Goal: Task Accomplishment & Management: Use online tool/utility

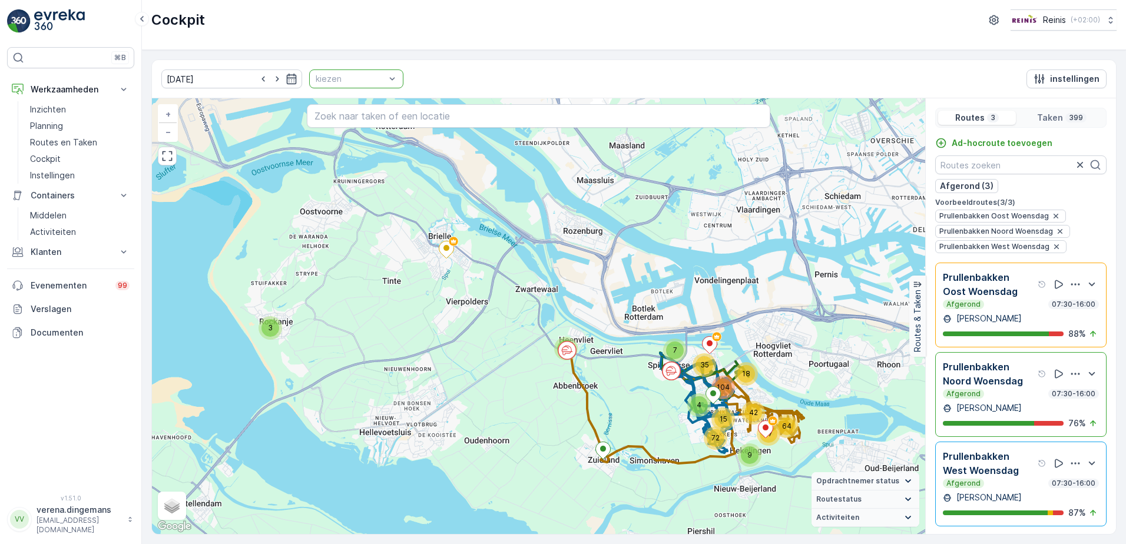
click at [363, 84] on p "kiezen" at bounding box center [350, 79] width 69 height 12
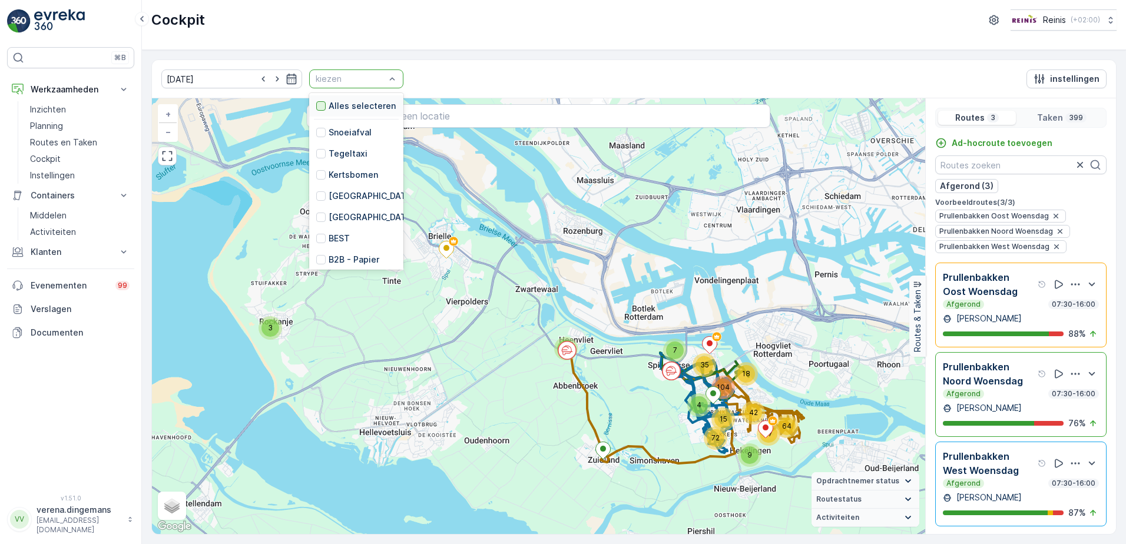
click at [316, 108] on div at bounding box center [320, 105] width 9 height 9
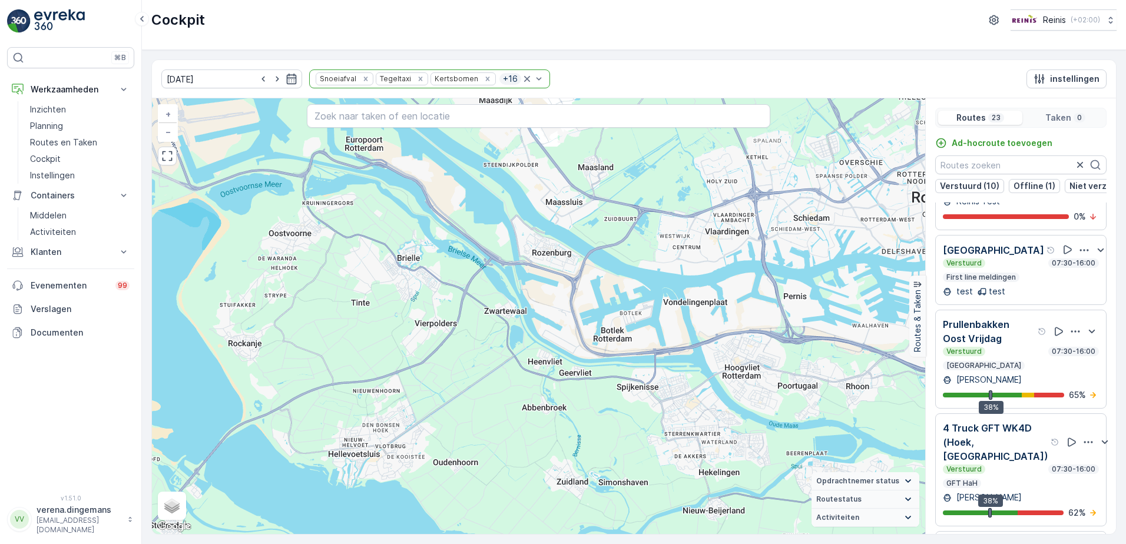
scroll to position [1531, 0]
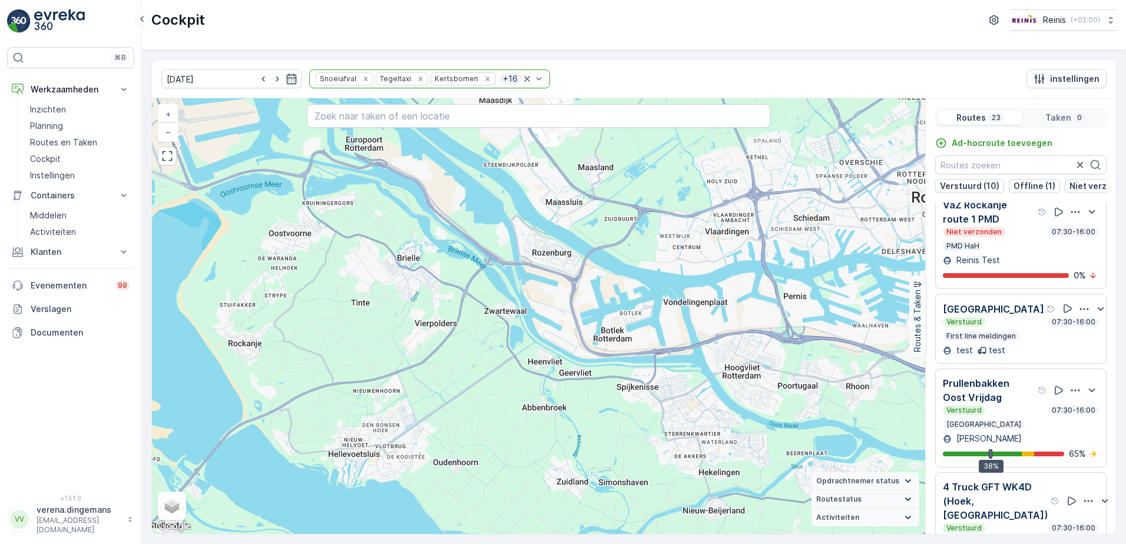
click at [1011, 332] on p "First line meldingen" at bounding box center [981, 336] width 72 height 9
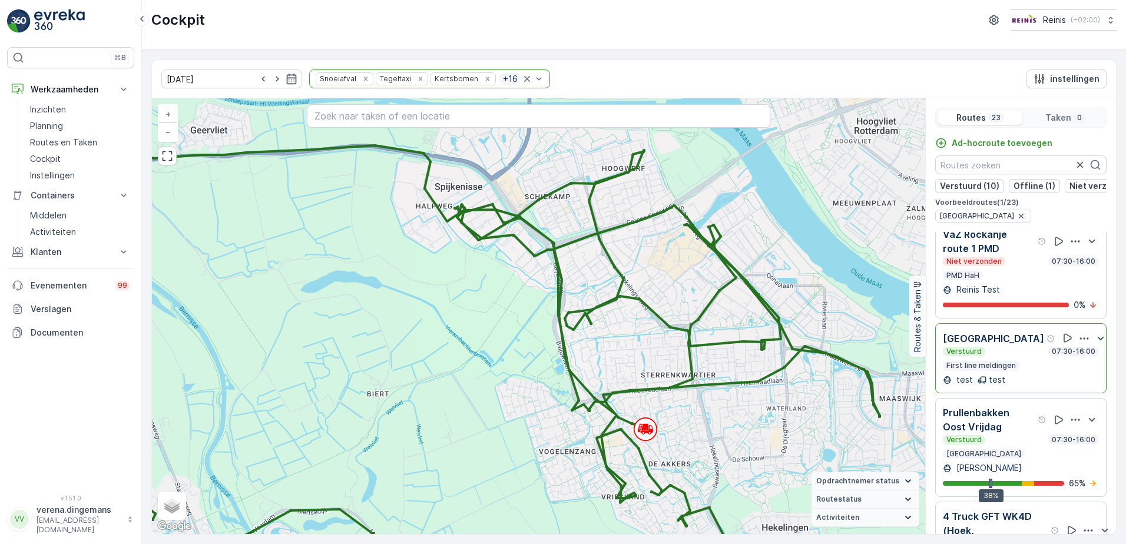
click at [1016, 347] on div "Verstuurd 07:30-16:00" at bounding box center [1021, 351] width 156 height 9
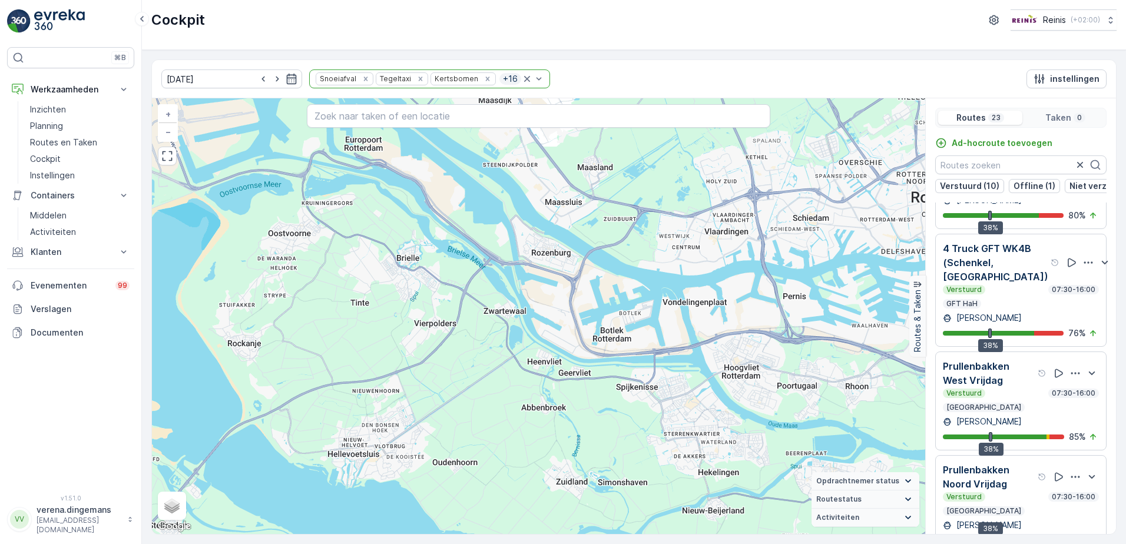
scroll to position [29, 0]
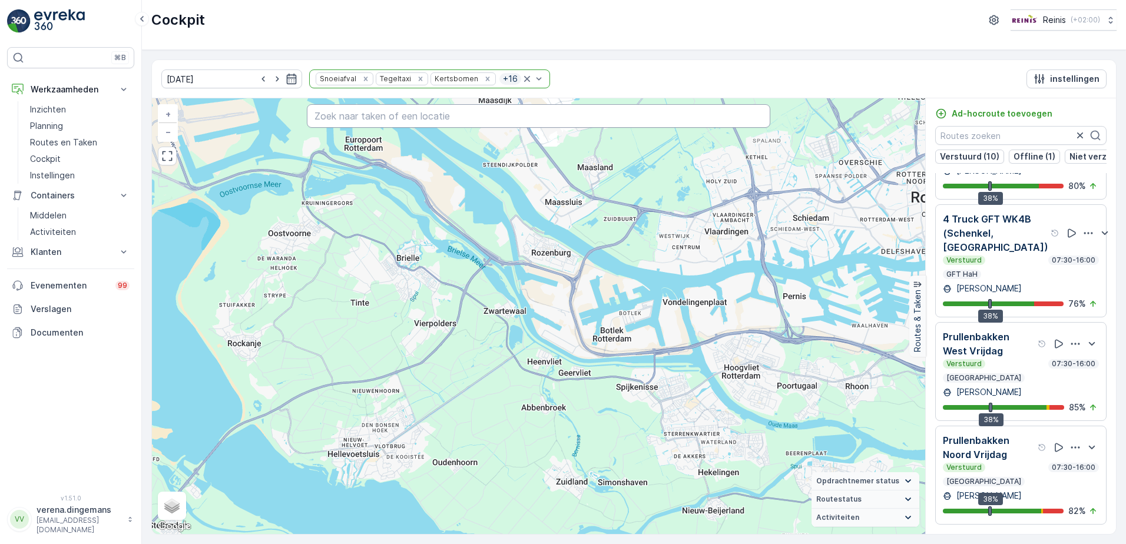
click at [392, 115] on input "text" at bounding box center [539, 116] width 464 height 24
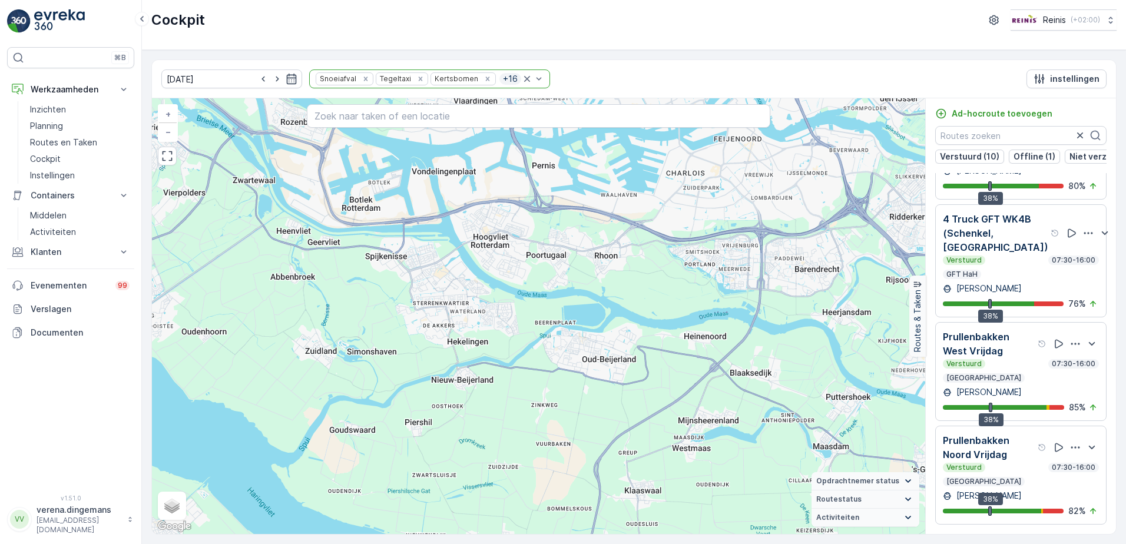
drag, startPoint x: 470, startPoint y: 376, endPoint x: 403, endPoint y: 332, distance: 79.9
click at [403, 332] on div "+ − Satelliet stappenplan Terrein Hybride Leaflet Sneltoetsen Kaartgegevens Kaa…" at bounding box center [538, 316] width 773 height 436
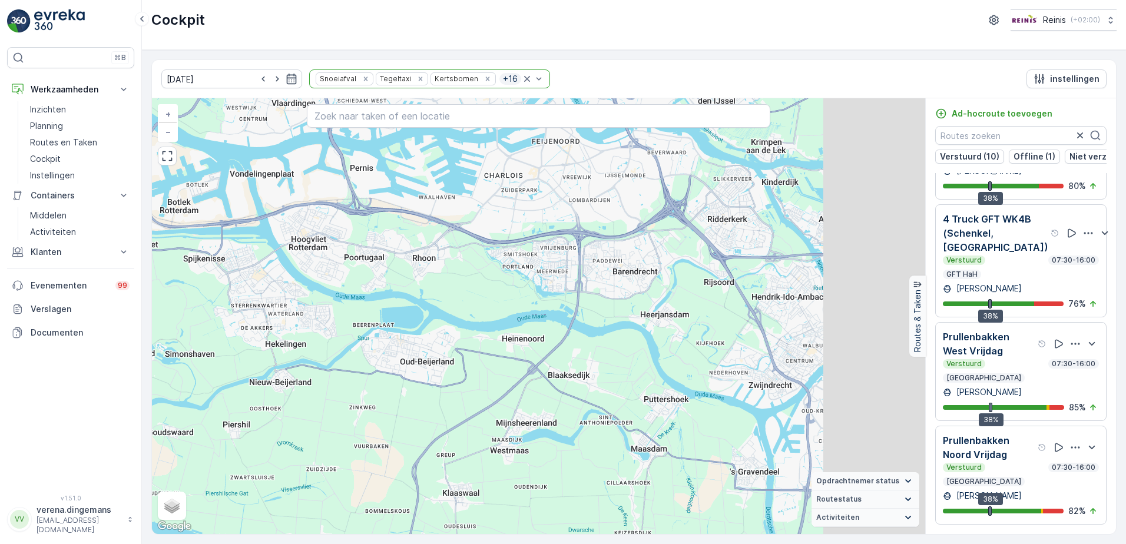
drag, startPoint x: 699, startPoint y: 357, endPoint x: 515, endPoint y: 359, distance: 184.4
click at [516, 359] on div "+ − Satelliet stappenplan Terrein Hybride Leaflet Sneltoetsen Kaartgegevens Kaa…" at bounding box center [538, 316] width 773 height 436
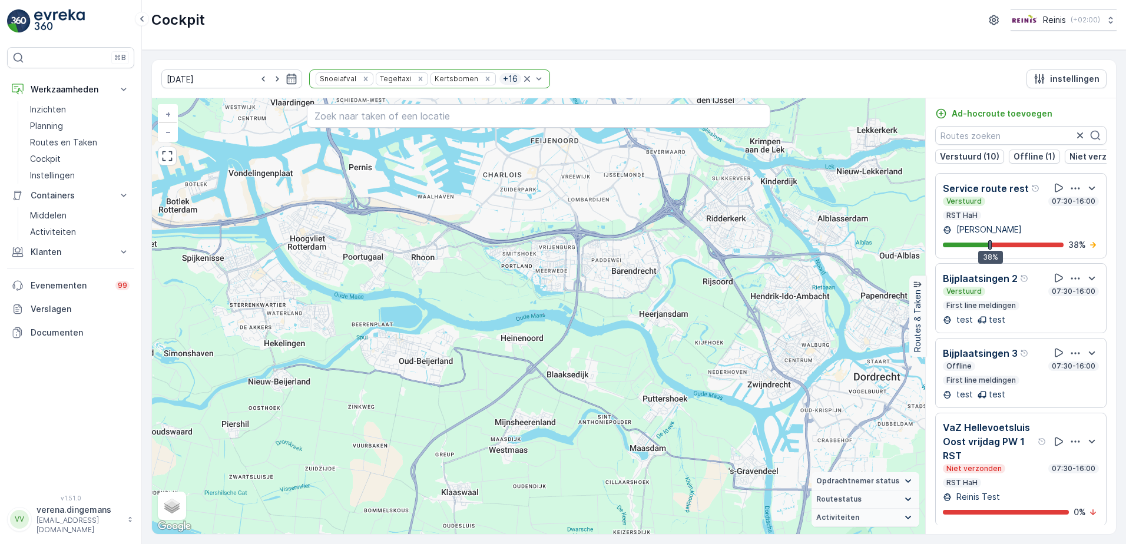
scroll to position [0, 0]
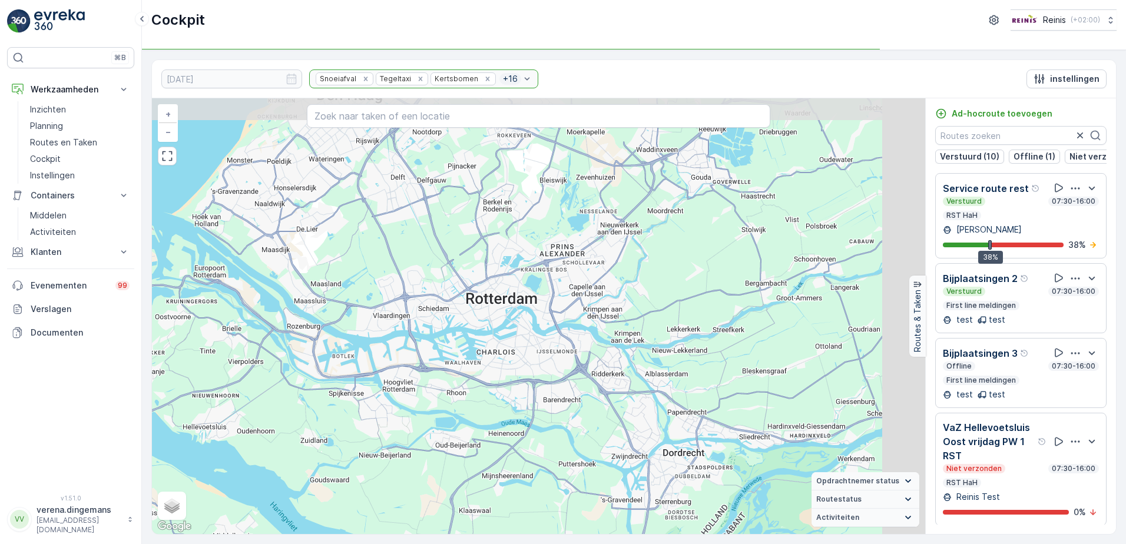
drag, startPoint x: 541, startPoint y: 335, endPoint x: 454, endPoint y: 415, distance: 117.9
click at [454, 415] on div "+ − Satelliet stappenplan Terrein Hybride Leaflet Sneltoetsen Kaartgegevens Kaa…" at bounding box center [538, 316] width 773 height 436
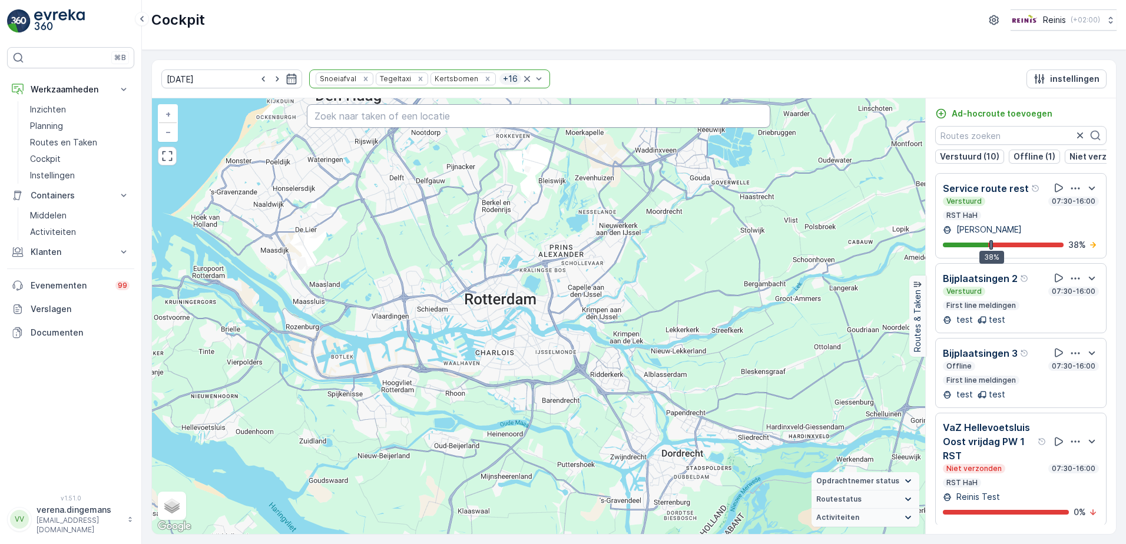
click at [388, 111] on input "text" at bounding box center [539, 116] width 464 height 24
paste input "[STREET_ADDRESS]"
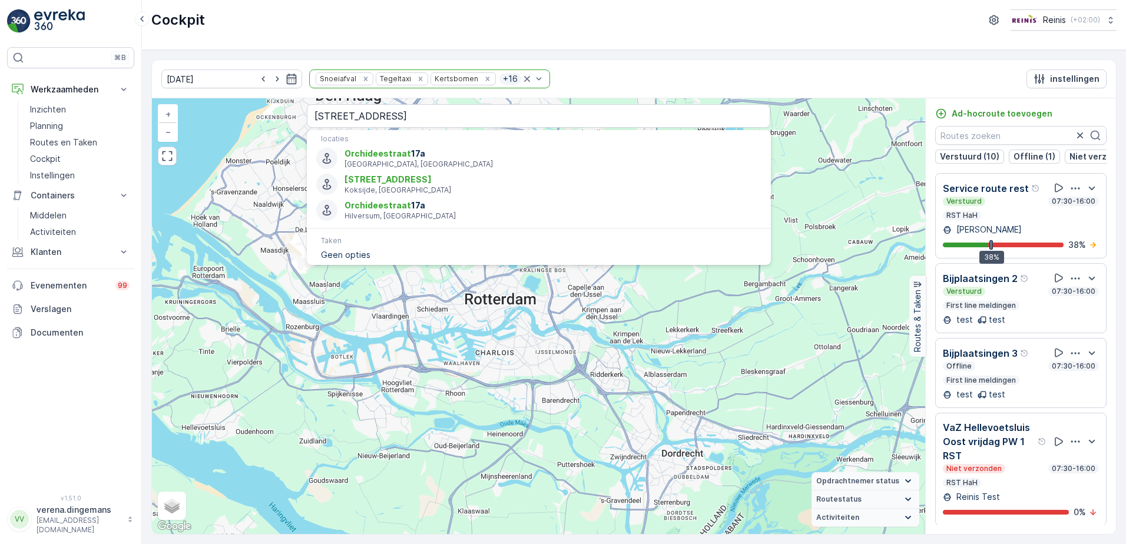
click at [432, 120] on input "[STREET_ADDRESS]" at bounding box center [539, 116] width 464 height 24
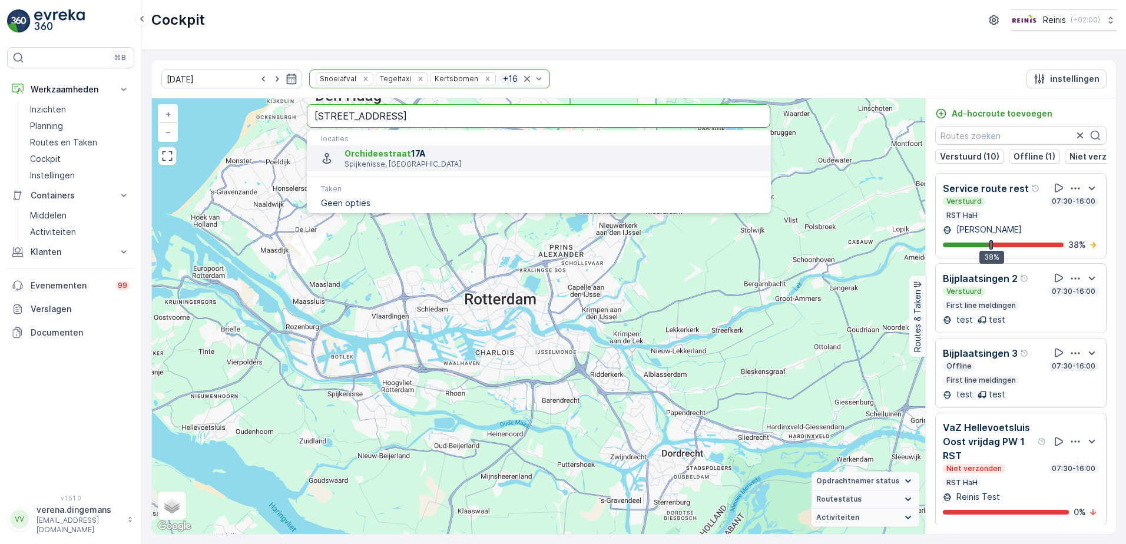
type input "[STREET_ADDRESS]"
click at [437, 155] on span "[STREET_ADDRESS]" at bounding box center [553, 154] width 416 height 12
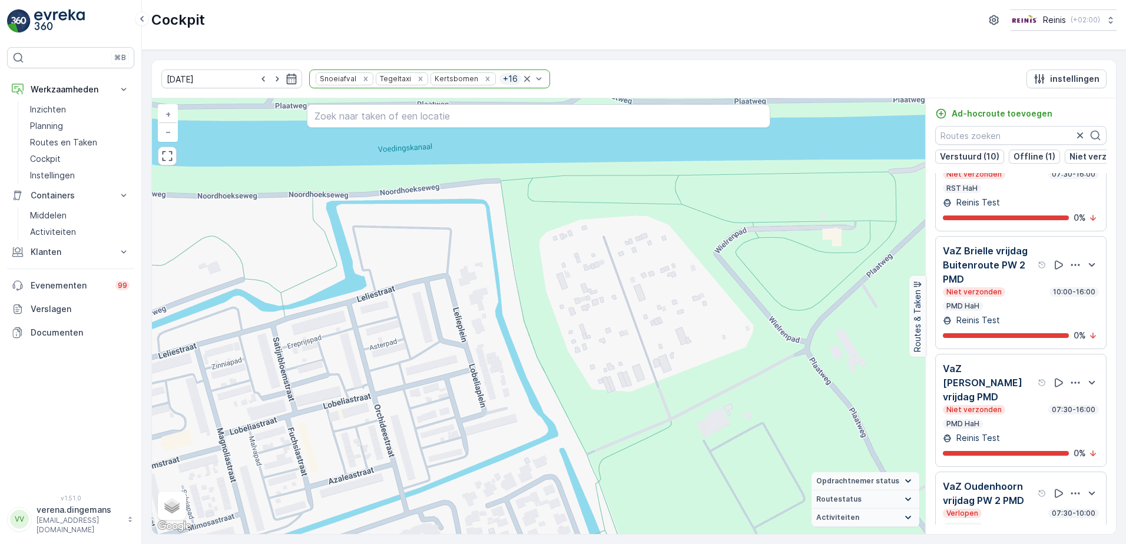
scroll to position [353, 0]
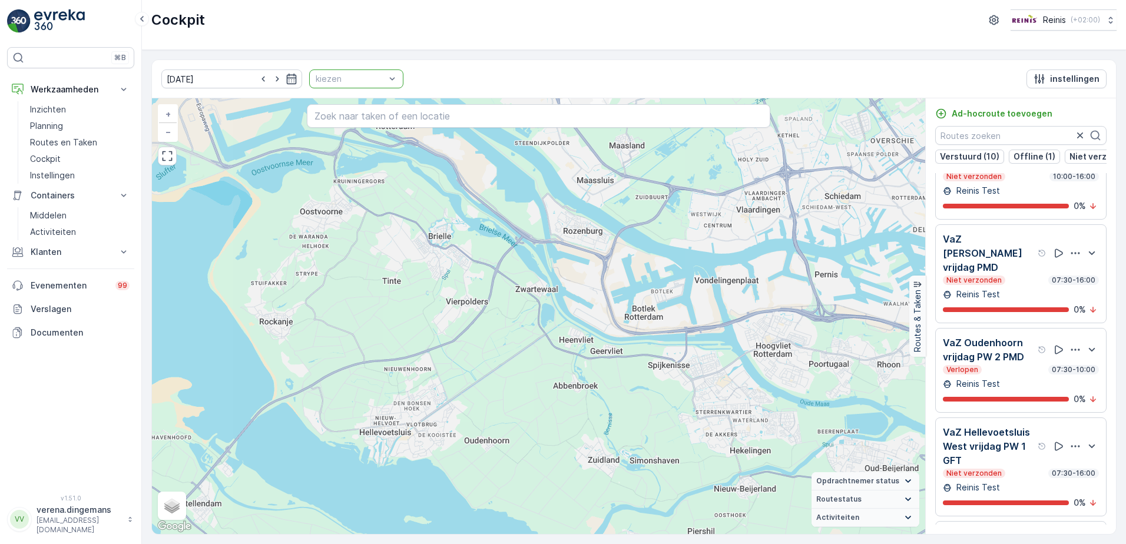
scroll to position [297, 0]
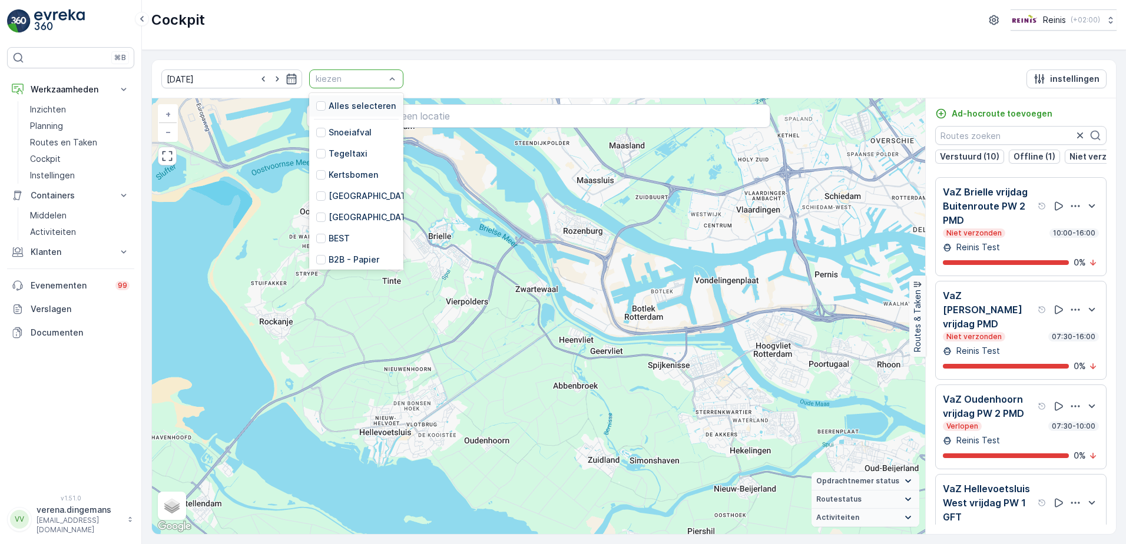
click at [354, 71] on div "kiezen" at bounding box center [356, 78] width 94 height 19
click at [316, 195] on div "[GEOGRAPHIC_DATA]" at bounding box center [365, 196] width 98 height 12
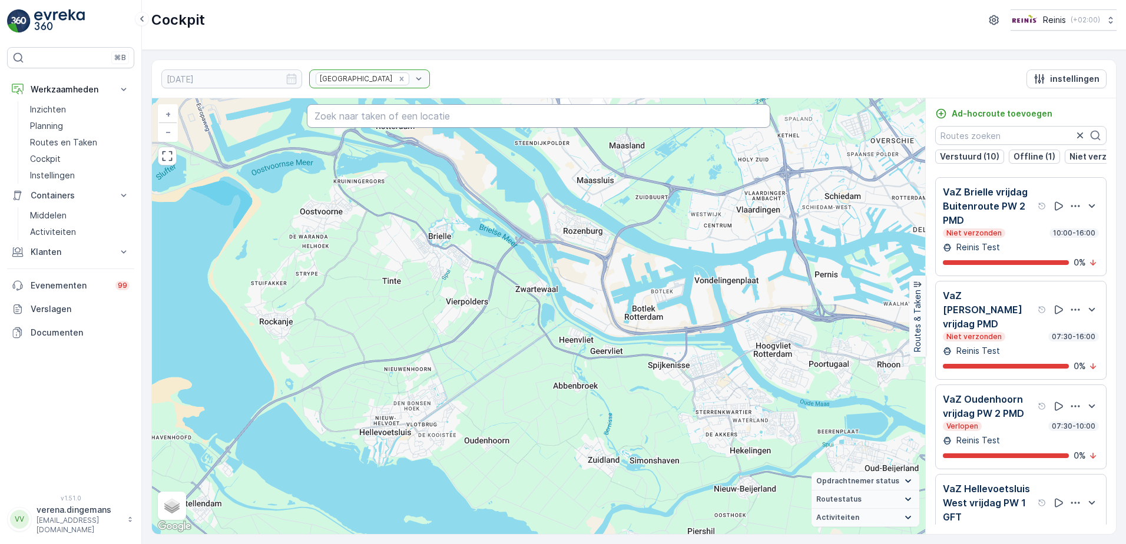
click at [365, 119] on input "text" at bounding box center [539, 116] width 464 height 24
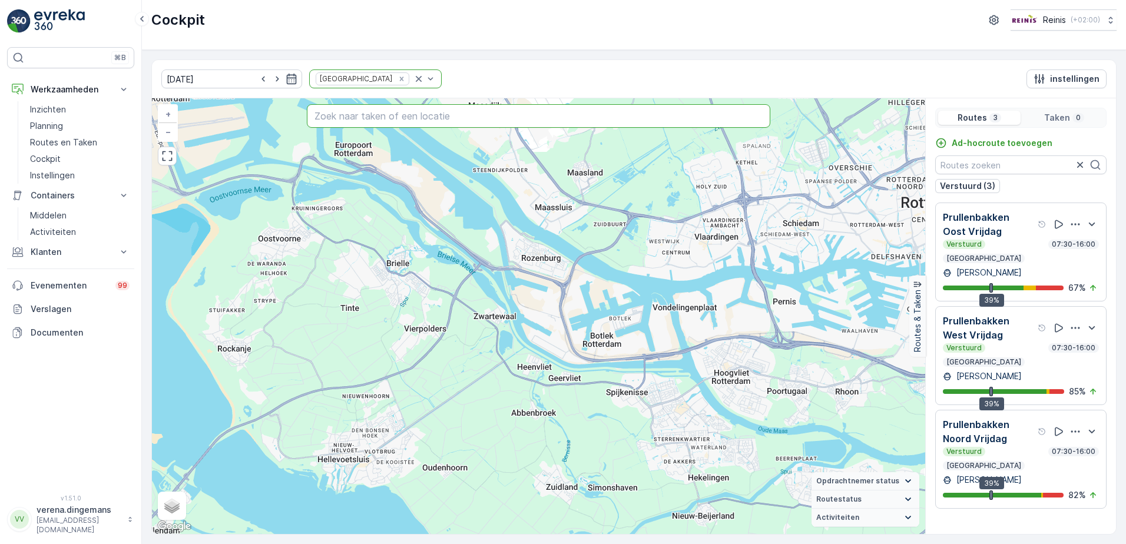
paste input "[STREET_ADDRESS]"
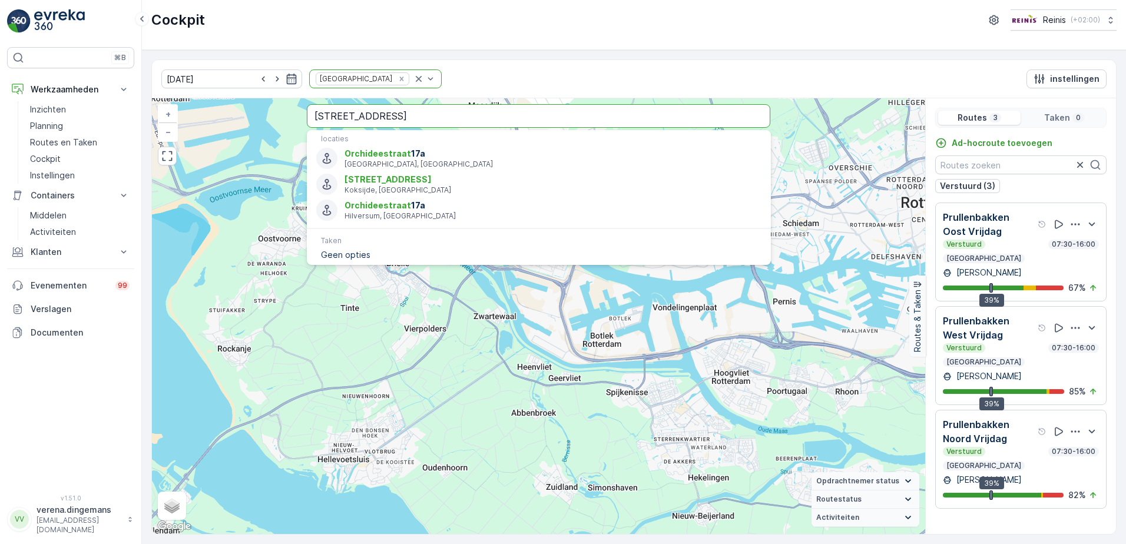
click at [422, 127] on input "[STREET_ADDRESS]" at bounding box center [539, 116] width 464 height 24
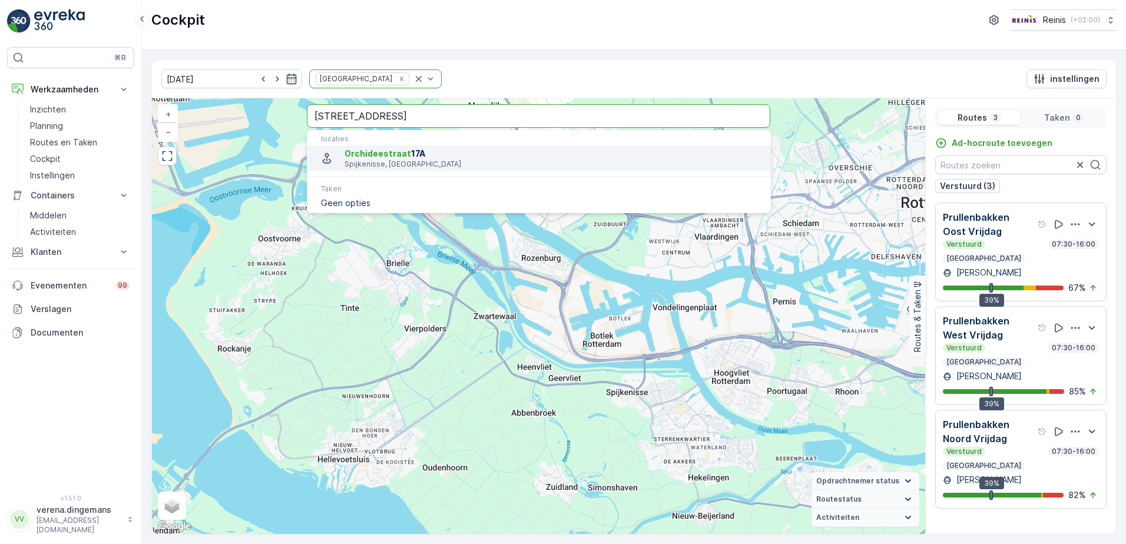
type input "[STREET_ADDRESS]"
click at [405, 157] on span "Orchideestraat" at bounding box center [378, 153] width 67 height 10
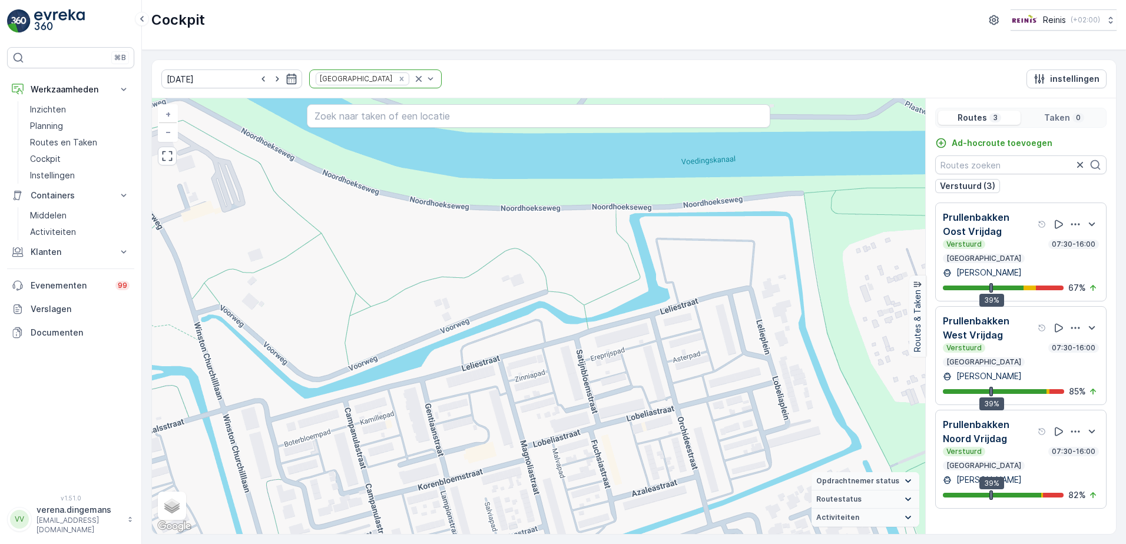
click at [1030, 372] on div "[PERSON_NAME]" at bounding box center [1021, 376] width 156 height 12
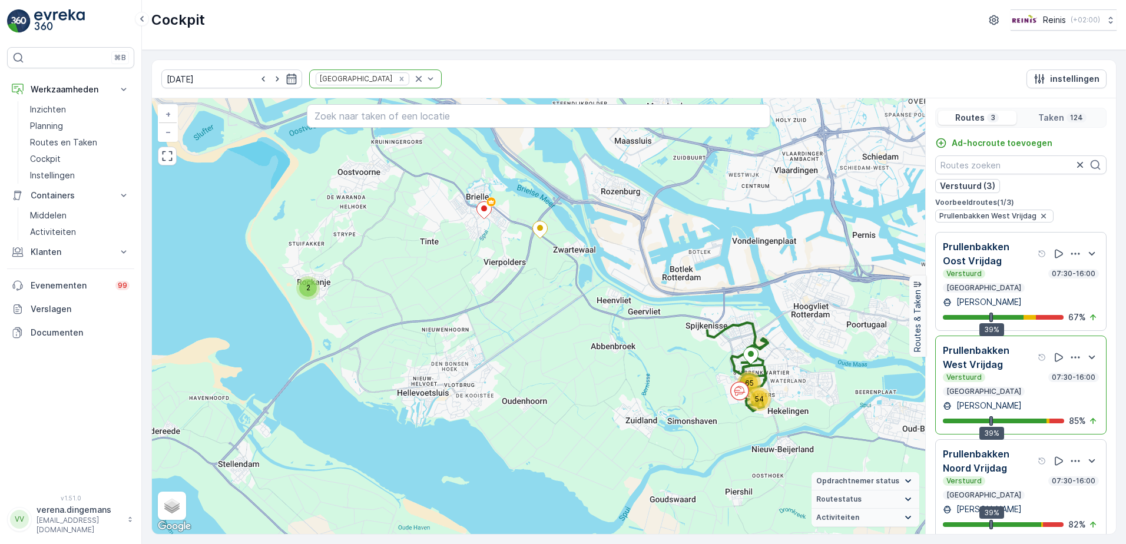
click at [1024, 461] on p "Prullenbakken Noord Vrijdag" at bounding box center [989, 461] width 92 height 28
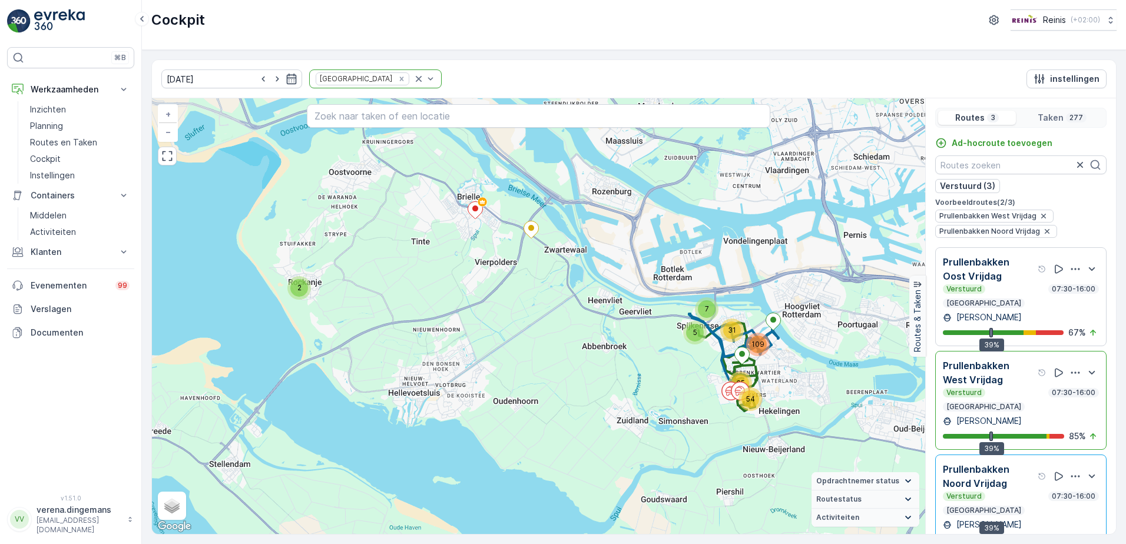
click at [1013, 280] on p "Prullenbakken Oost Vrijdag" at bounding box center [989, 269] width 92 height 28
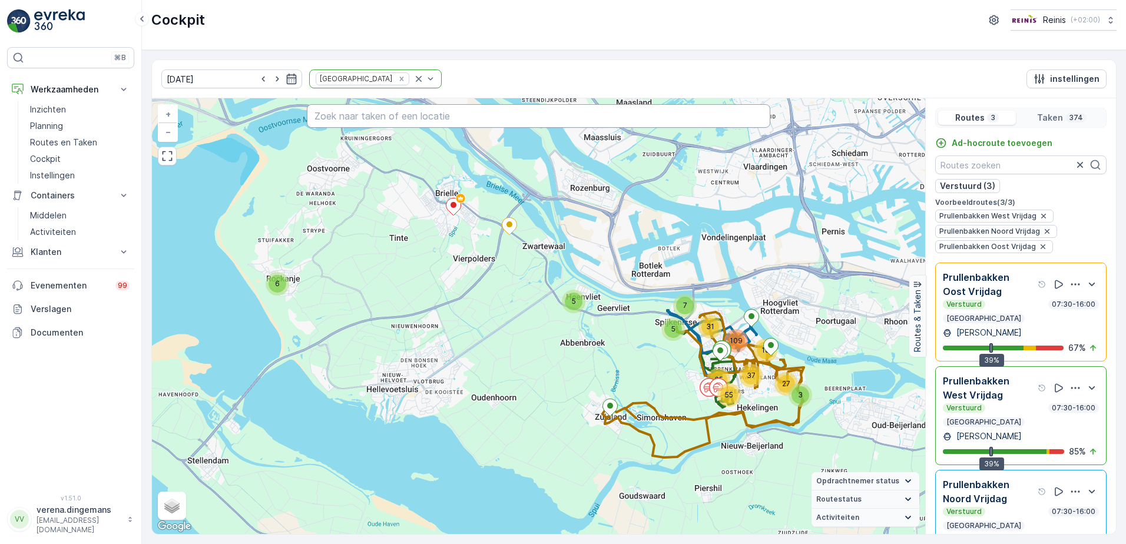
click at [443, 118] on input "text" at bounding box center [539, 116] width 464 height 24
paste input "[STREET_ADDRESS]"
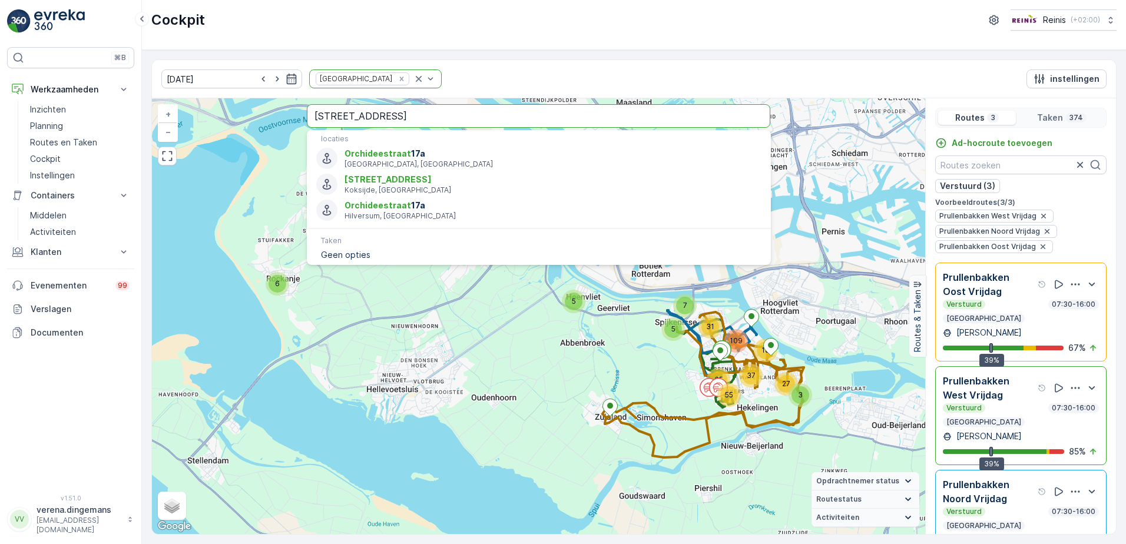
click at [475, 115] on input "[STREET_ADDRESS]" at bounding box center [539, 116] width 464 height 24
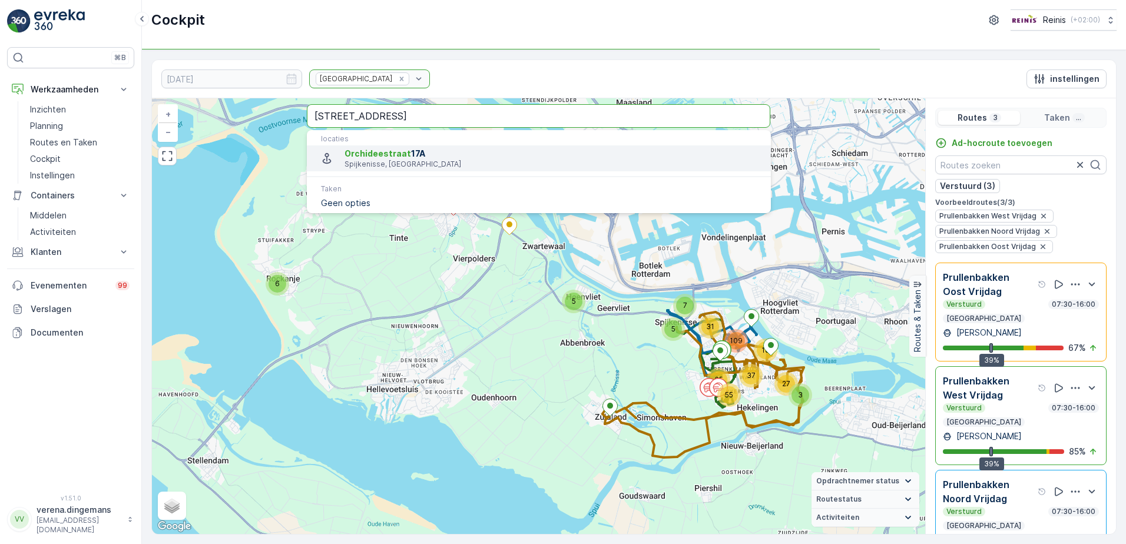
type input "[STREET_ADDRESS]"
click at [425, 154] on span "[STREET_ADDRESS]" at bounding box center [553, 154] width 416 height 12
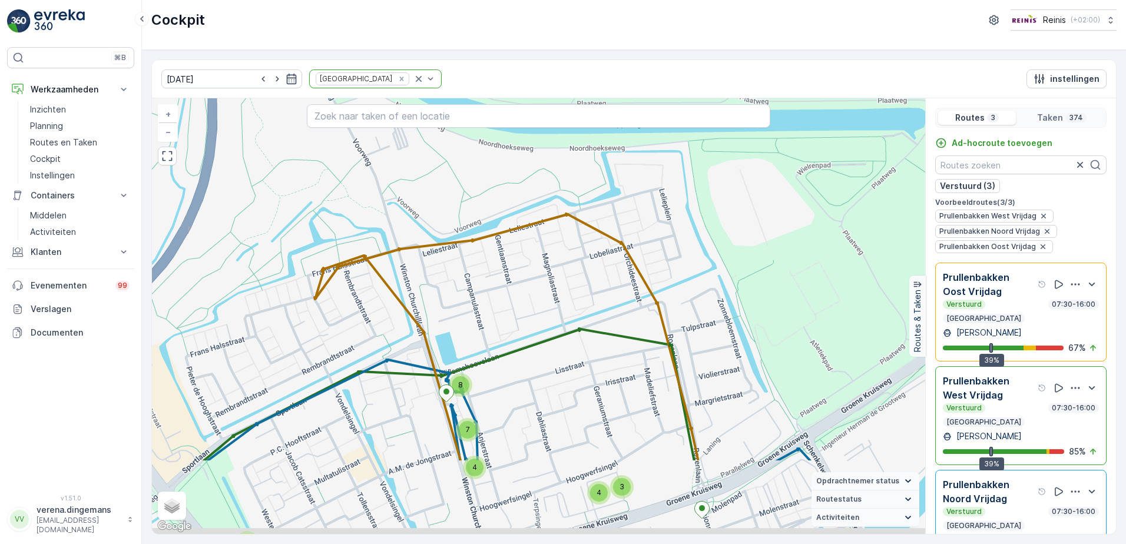
drag, startPoint x: 687, startPoint y: 418, endPoint x: 617, endPoint y: 298, distance: 139.1
click at [617, 298] on div "2 3 5 4 13 2 2 4 2 2 5 3 2 2 6 4 3 4 2 8 7 4 3 4 4 3 2 3 2 3 2 2 3 3 5 3 6 8 2 …" at bounding box center [538, 316] width 773 height 436
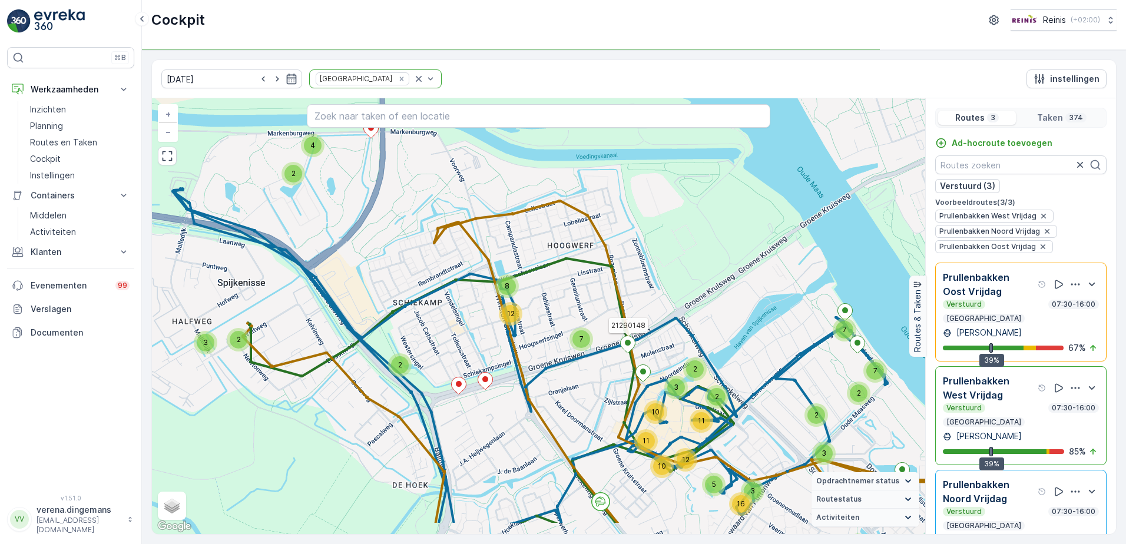
drag, startPoint x: 663, startPoint y: 396, endPoint x: 625, endPoint y: 329, distance: 76.5
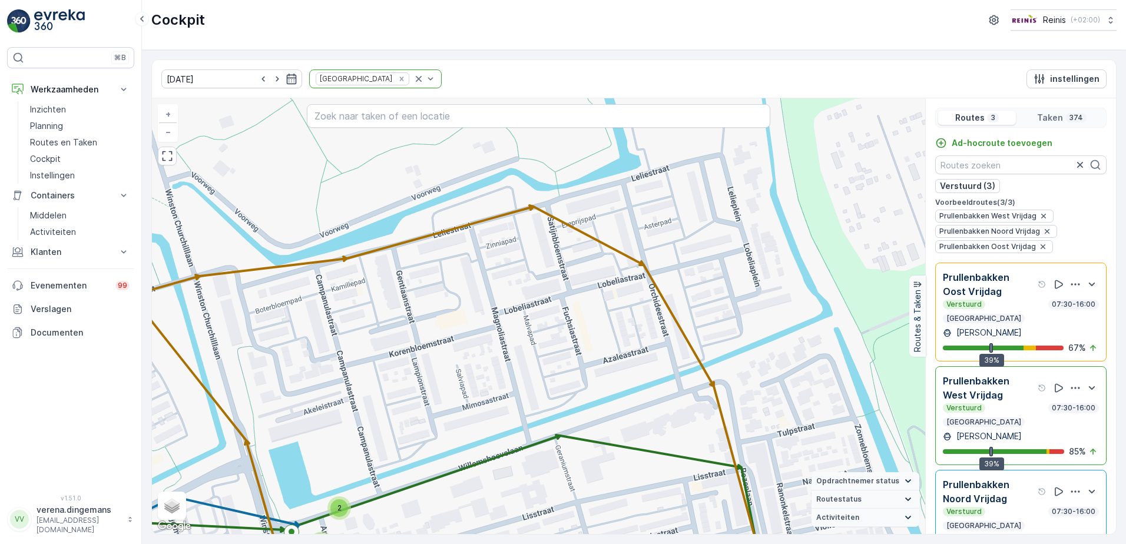
drag, startPoint x: 600, startPoint y: 245, endPoint x: 575, endPoint y: 304, distance: 64.4
click at [575, 304] on div "2 5 4 4 2 6 2 2 2 2 2 3 2 3 2 2 2 2 2 2 3 2 3 3 2 2 3 2 2 2 2 2 2 2 2 2 2 3 3 3…" at bounding box center [538, 316] width 773 height 436
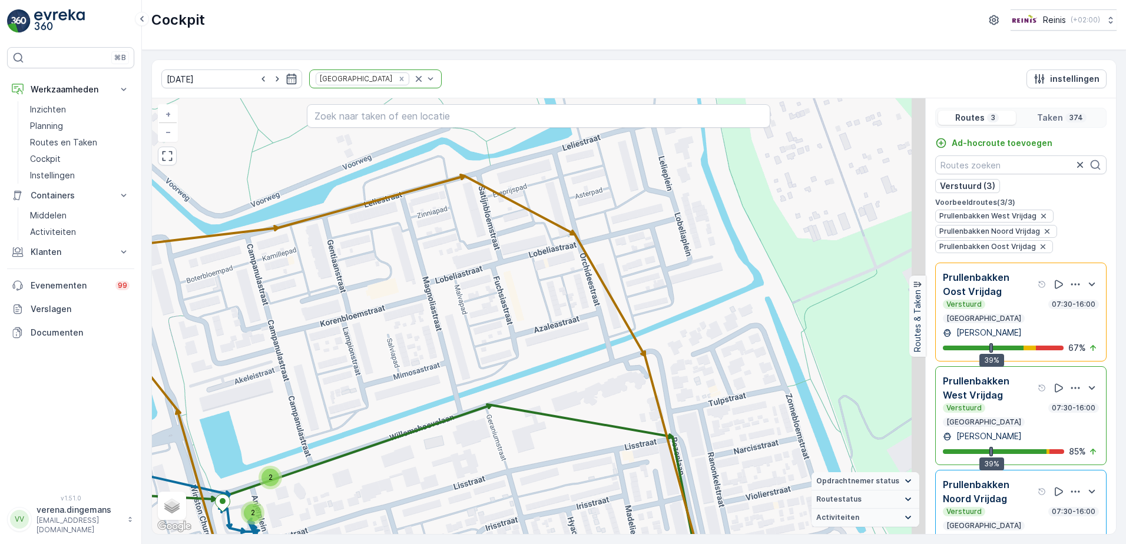
drag, startPoint x: 668, startPoint y: 323, endPoint x: 600, endPoint y: 292, distance: 75.1
click at [600, 292] on div "2 5 4 4 2 6 2 2 2 2 2 3 2 3 2 2 2 2 2 2 3 2 3 3 2 2 3 2 2 2 2 2 2 2 2 2 2 3 3 3…" at bounding box center [538, 316] width 773 height 436
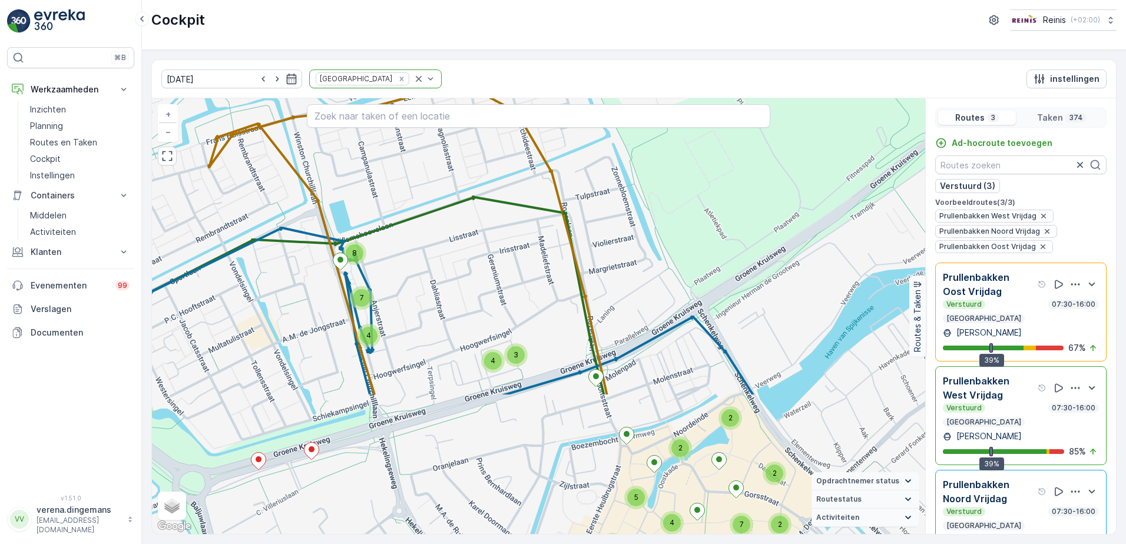
drag, startPoint x: 615, startPoint y: 439, endPoint x: 544, endPoint y: 256, distance: 196.8
click at [544, 256] on div "2 3 5 4 13 2 2 4 2 2 5 3 2 2 6 4 3 4 2 8 7 4 3 4 4 3 2 3 2 3 2 2 3 3 5 3 6 8 2 …" at bounding box center [538, 316] width 773 height 436
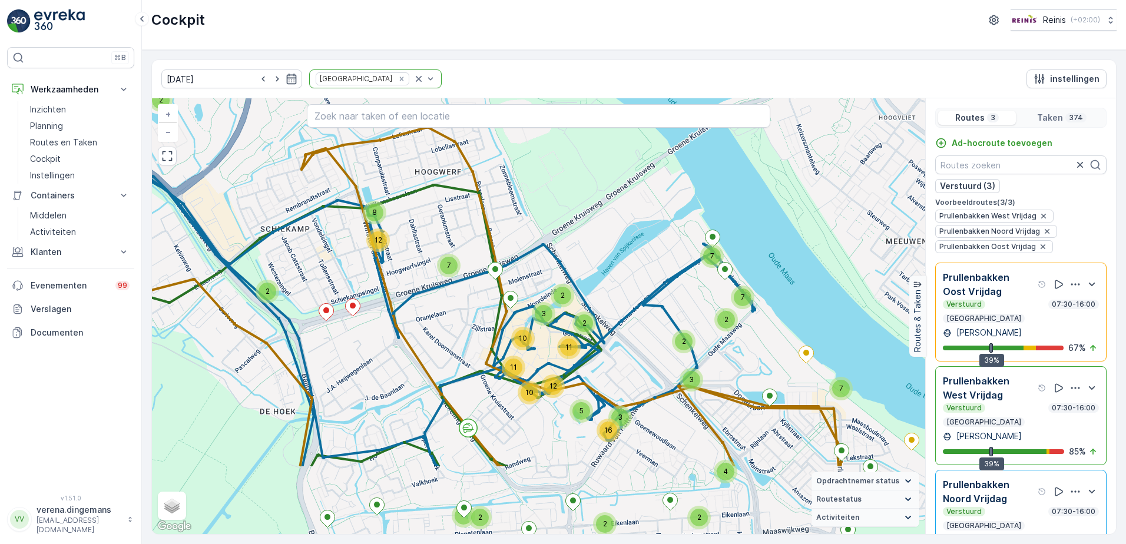
drag, startPoint x: 482, startPoint y: 322, endPoint x: 473, endPoint y: 305, distance: 19.2
click at [473, 305] on div "5 5 19 2 4 2 2 7 2 3 2 2 10 4 7 2 8 12 7 2 4 2 3 2 3 2 7 2 7 5 3 16 3 2 11 10 1…" at bounding box center [538, 316] width 773 height 436
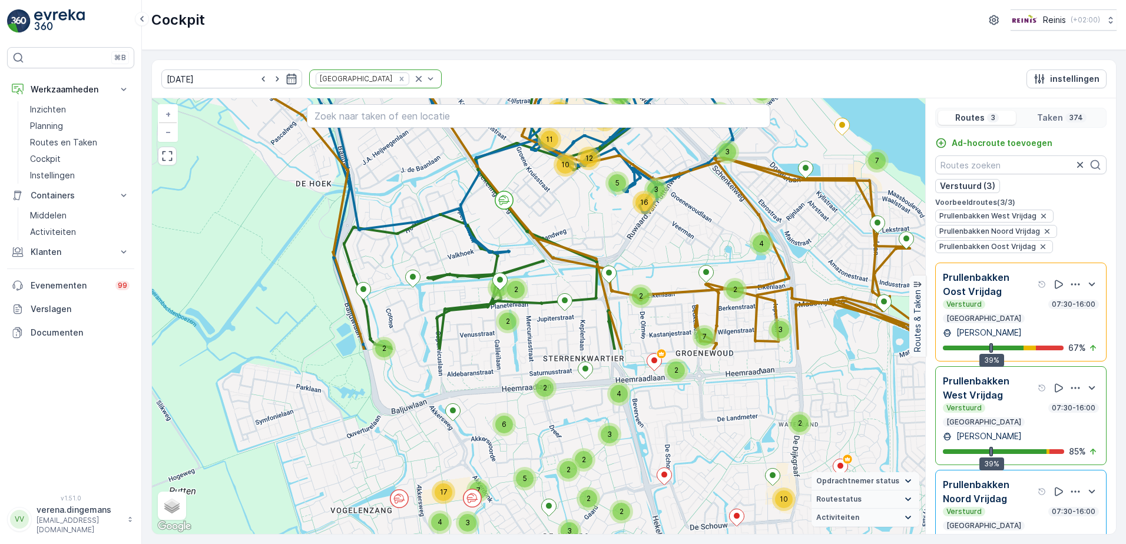
drag, startPoint x: 549, startPoint y: 413, endPoint x: 585, endPoint y: 186, distance: 230.7
click at [585, 186] on div "5 5 19 2 4 2 2 7 2 3 2 2 10 4 7 2 8 12 7 2 4 2 3 2 3 2 7 2 7 5 3 16 3 2 11 10 1…" at bounding box center [538, 316] width 773 height 436
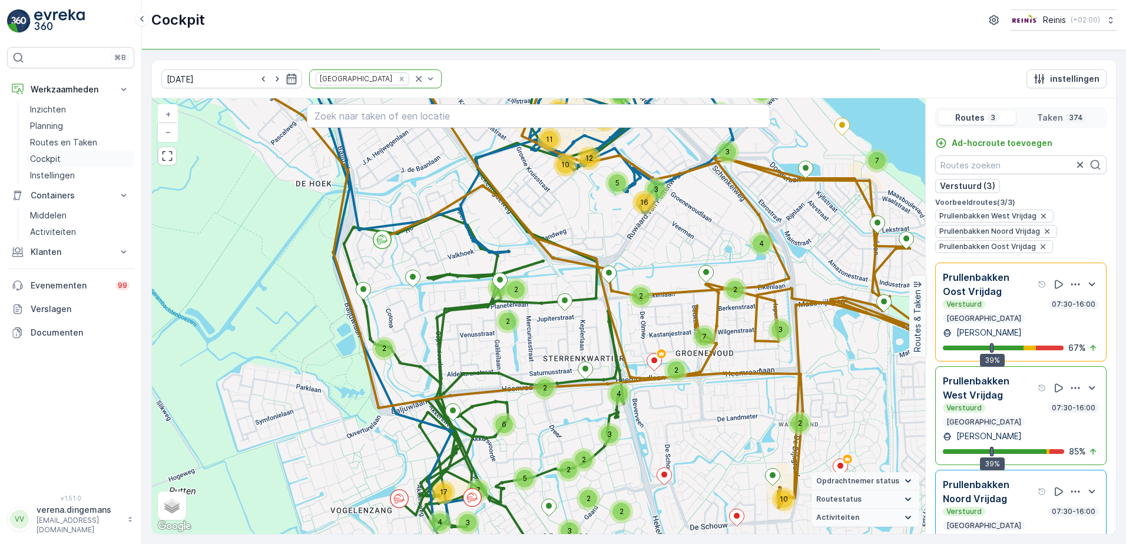
click at [65, 158] on link "Cockpit" at bounding box center [79, 159] width 109 height 16
click at [45, 253] on p "Klanten" at bounding box center [71, 252] width 80 height 12
click at [53, 339] on p "Orders" at bounding box center [43, 338] width 27 height 12
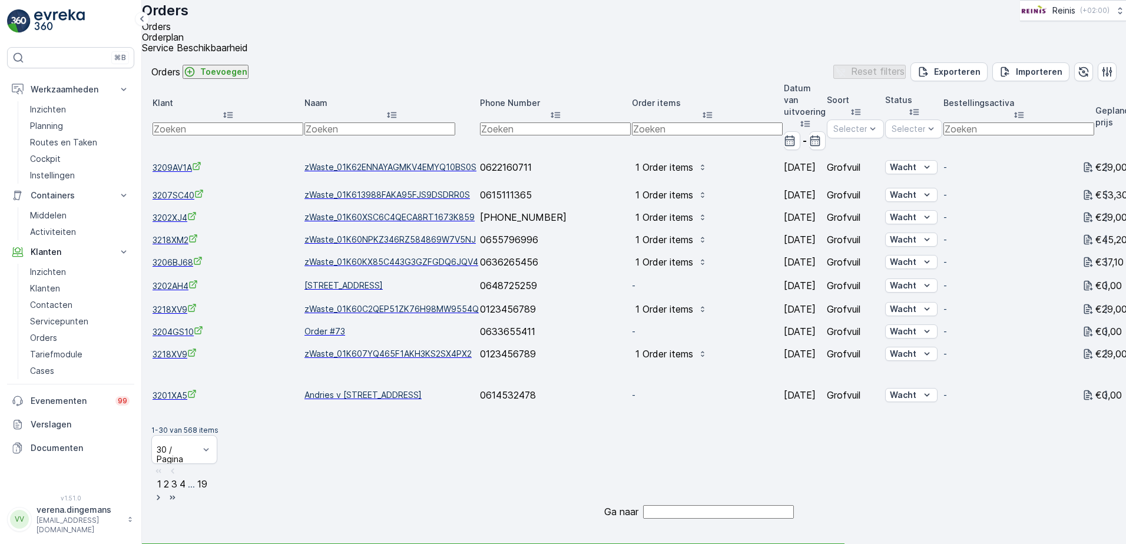
click at [236, 78] on p "Toevoegen" at bounding box center [223, 72] width 47 height 12
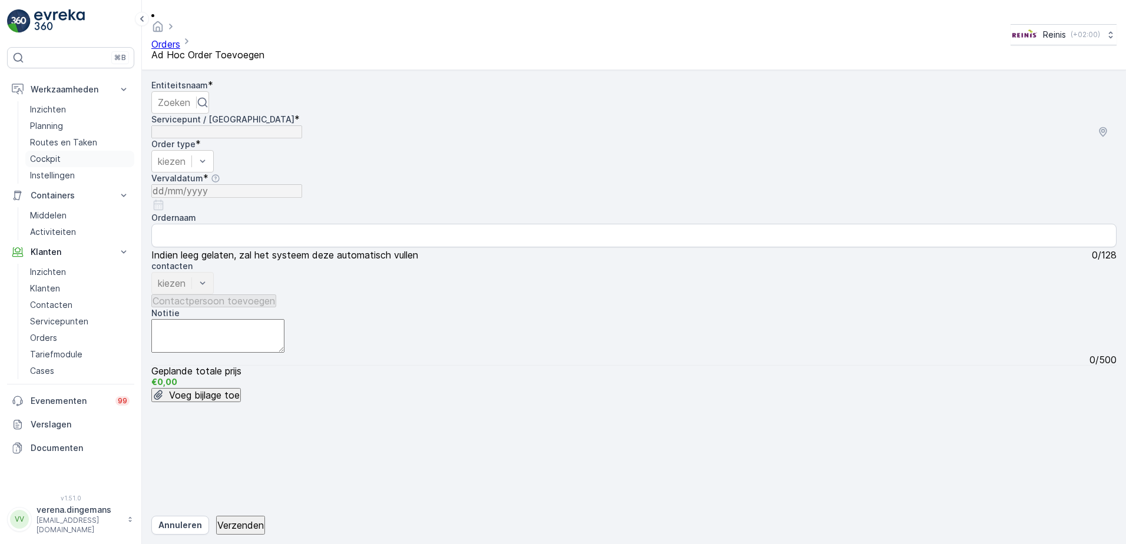
click at [50, 157] on p "Cockpit" at bounding box center [45, 159] width 31 height 12
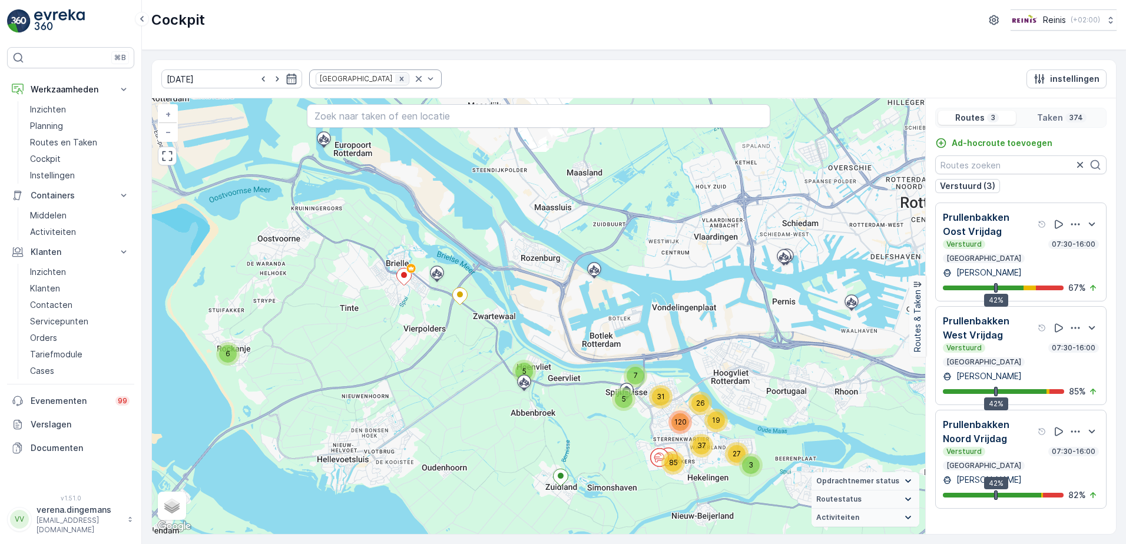
click at [398, 81] on icon "Remove Prullenbakken" at bounding box center [402, 79] width 8 height 8
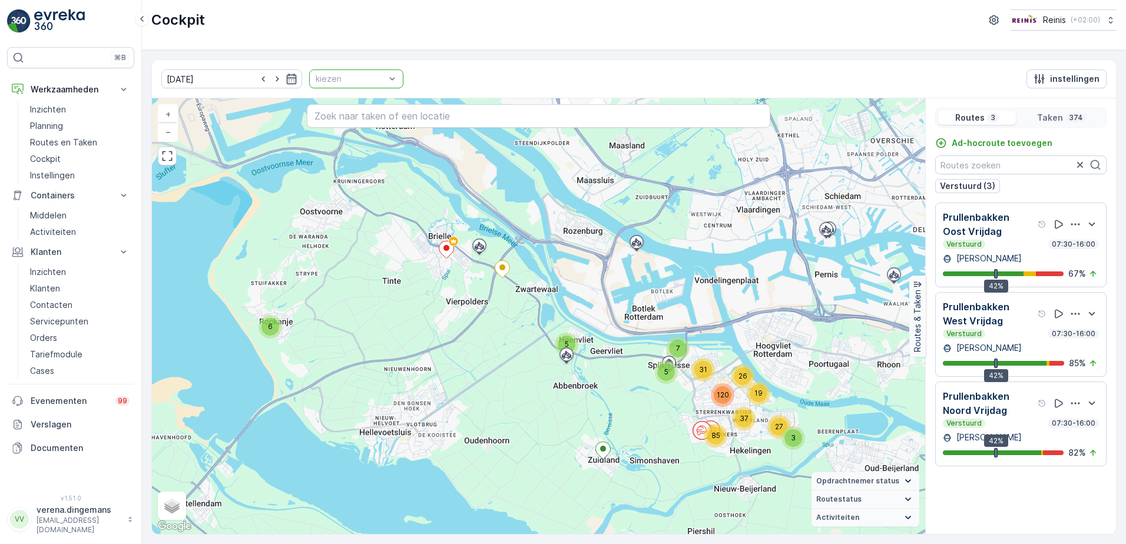
click at [370, 82] on div at bounding box center [351, 78] width 72 height 9
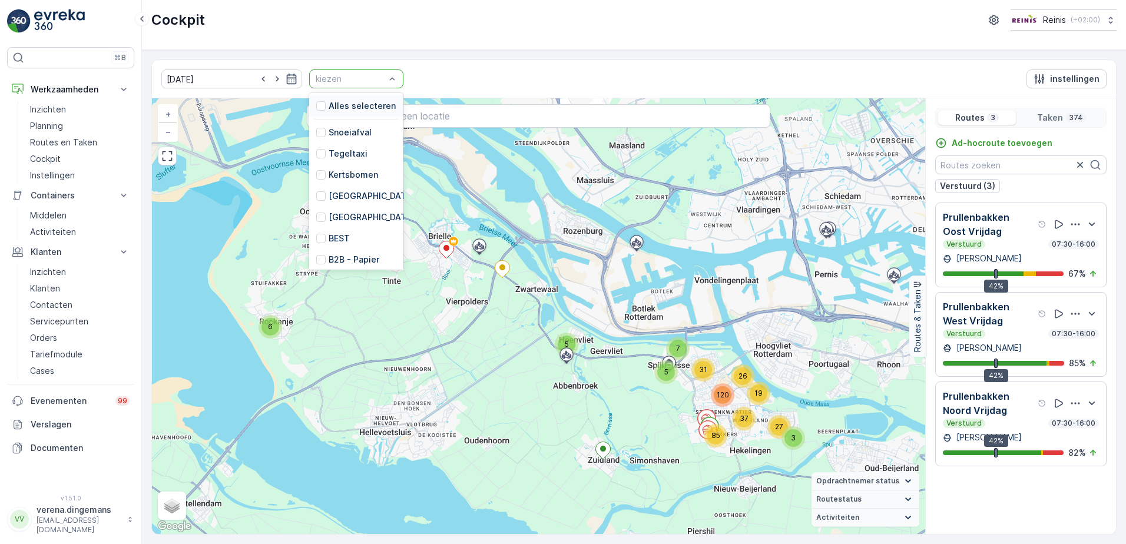
click at [309, 107] on div "Alles selecteren" at bounding box center [356, 105] width 94 height 21
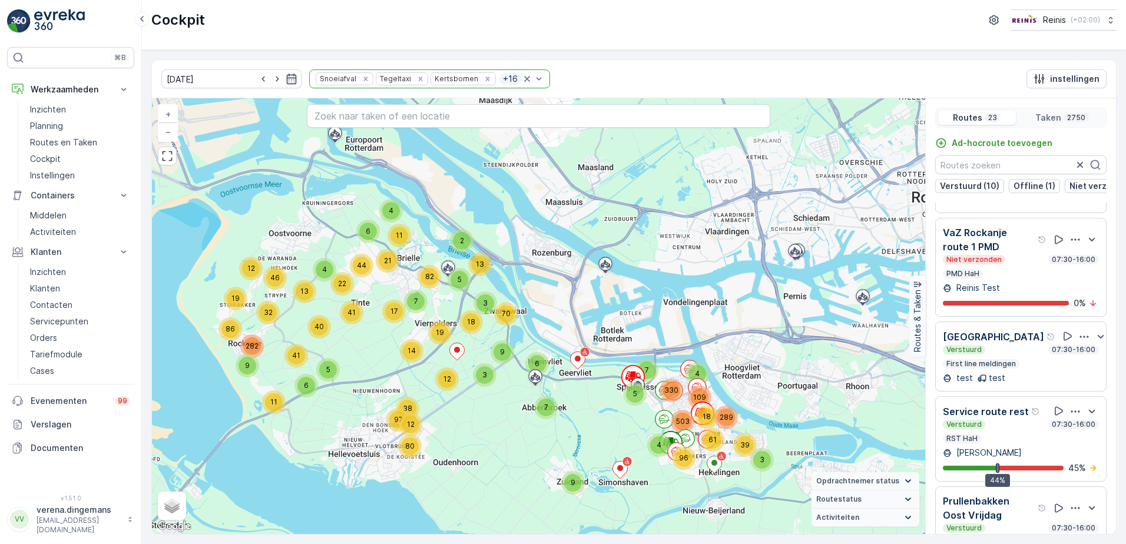
scroll to position [1472, 0]
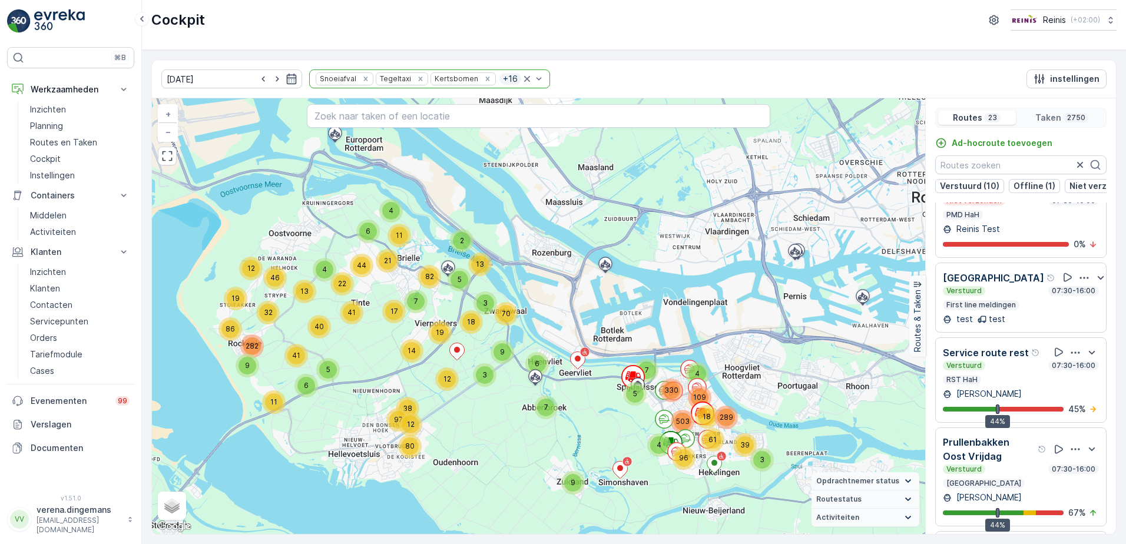
click at [1038, 370] on div "Verstuurd 07:30-16:00 RST HaH" at bounding box center [1021, 373] width 156 height 24
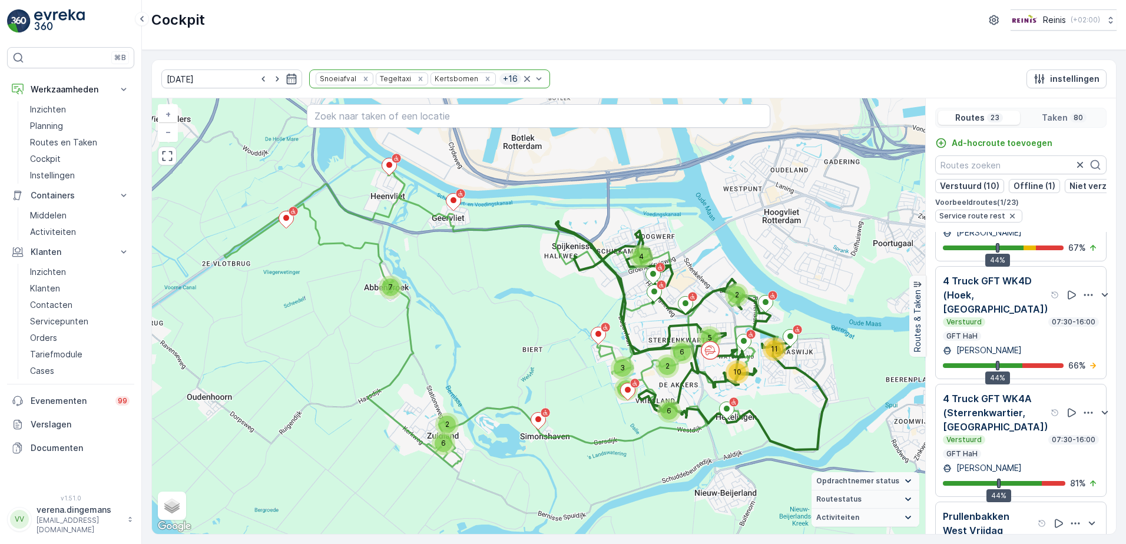
scroll to position [1826, 0]
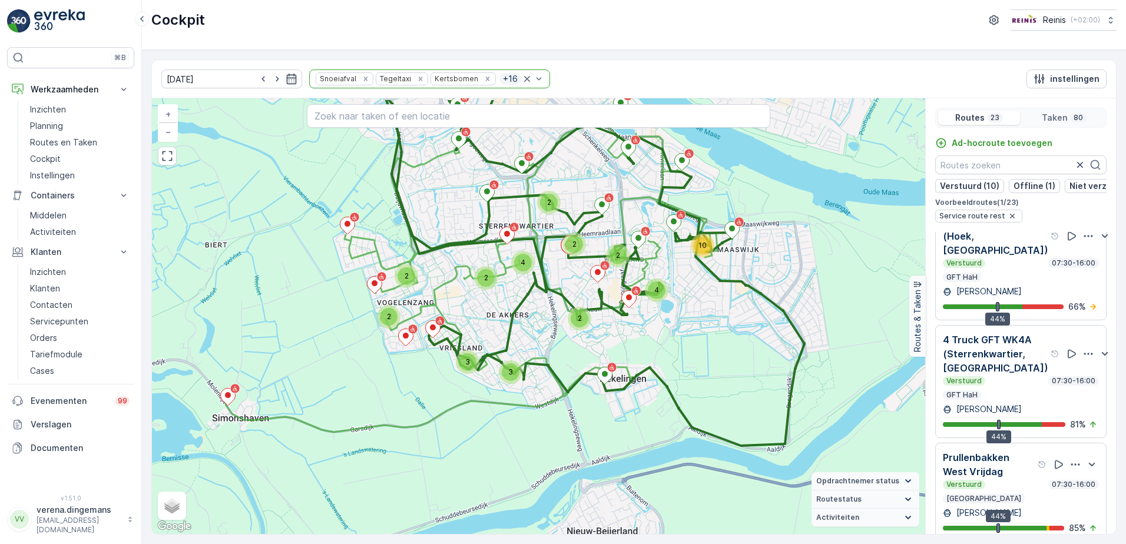
drag, startPoint x: 294, startPoint y: 263, endPoint x: 443, endPoint y: 308, distance: 156.3
click at [443, 308] on div "2 3 2 4 10 2 2 4 2 2 2 2 3 3 2 4 + − Satelliet stappenplan Terrein Hybride Leaf…" at bounding box center [538, 316] width 773 height 436
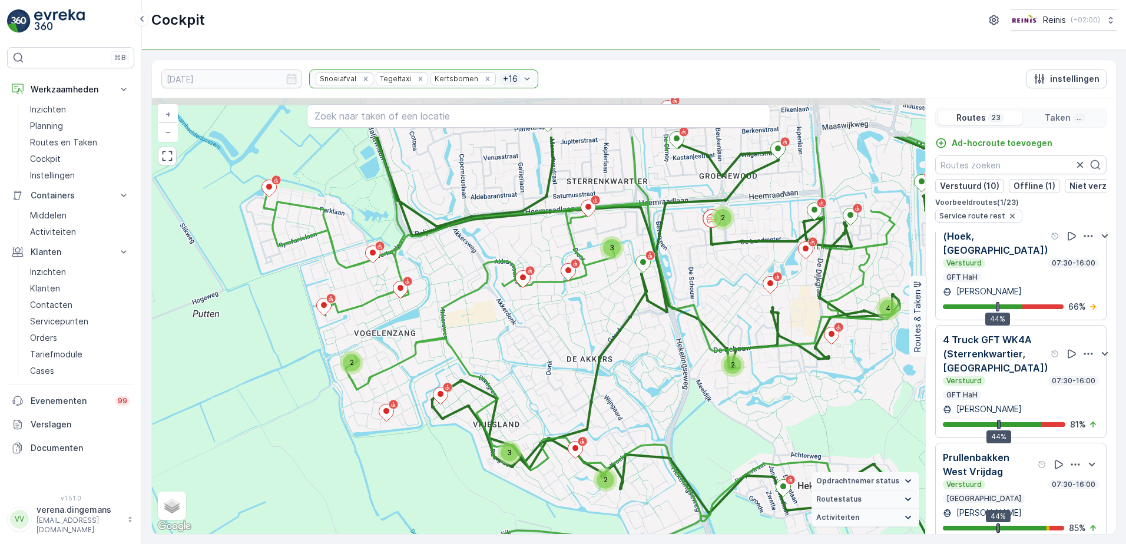
drag, startPoint x: 419, startPoint y: 251, endPoint x: 413, endPoint y: 333, distance: 82.1
click at [413, 333] on div "2 2 3 2 2 6 2 4 2 2 2 3 3 + − Satelliet stappenplan Terrein Hybride Leaflet Sne…" at bounding box center [538, 316] width 773 height 436
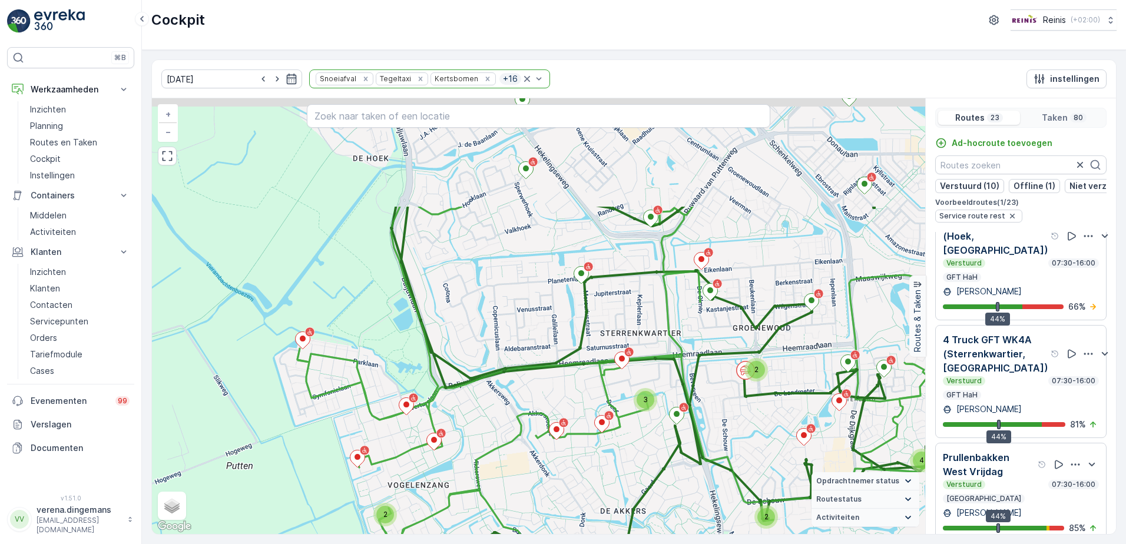
drag, startPoint x: 428, startPoint y: 247, endPoint x: 450, endPoint y: 368, distance: 122.2
click at [450, 368] on div "3 2 2 2 2 2 3 2 6 3 2 2 4 + − Satelliet stappenplan Terrein Hybride Leaflet Sne…" at bounding box center [538, 316] width 773 height 436
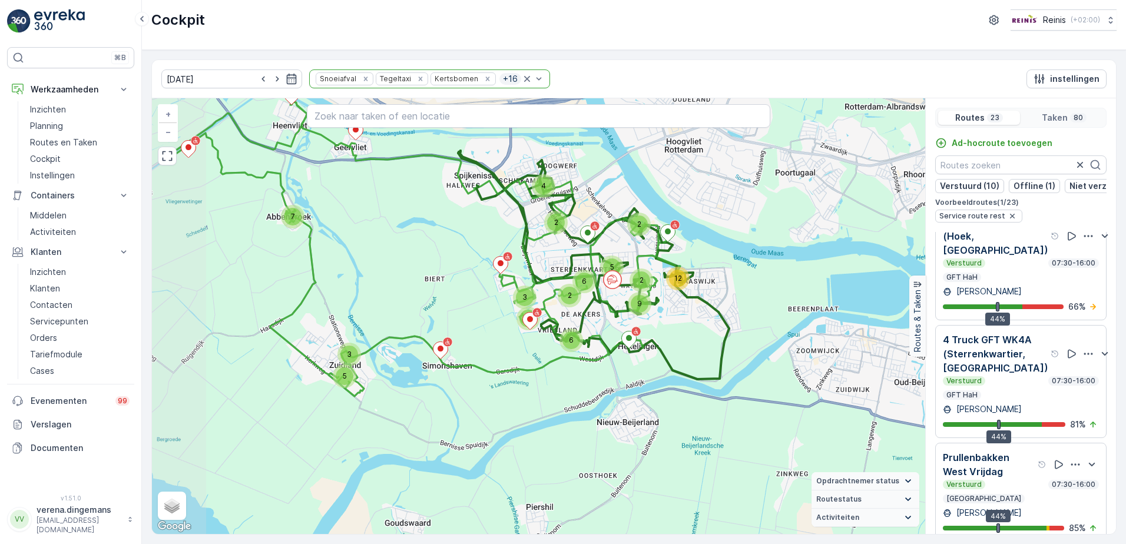
drag, startPoint x: 419, startPoint y: 343, endPoint x: 469, endPoint y: 276, distance: 84.1
click at [469, 276] on div "3 5 7 12 2 5 9 2 3 4 2 3 6 2 6 + − Satelliet stappenplan Terrein Hybride Leafle…" at bounding box center [538, 316] width 773 height 436
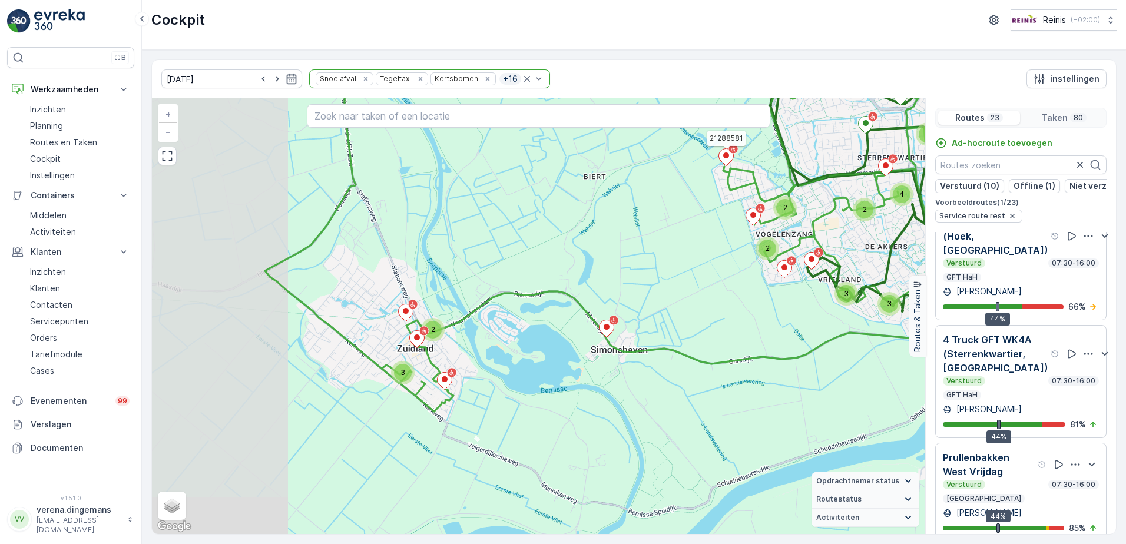
drag, startPoint x: 647, startPoint y: 362, endPoint x: 818, endPoint y: 360, distance: 170.8
click at [818, 360] on div "2 3 2 4 10 2 2 2 2 4 2 2 2 3 3 4 21288581 + − Satelliet stappenplan Terrein Hyb…" at bounding box center [538, 316] width 773 height 436
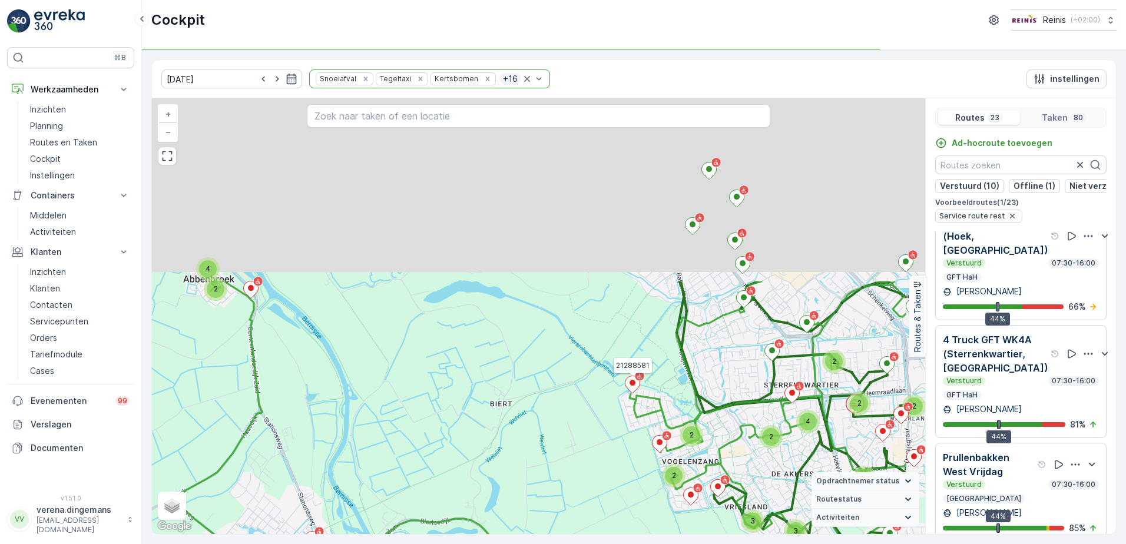
drag, startPoint x: 543, startPoint y: 230, endPoint x: 439, endPoint y: 478, distance: 269.0
click at [439, 478] on div "2 3 2 4 10 2 2 2 2 4 2 2 2 3 3 4 21288581 + − Satelliet stappenplan Terrein Hyb…" at bounding box center [538, 316] width 773 height 436
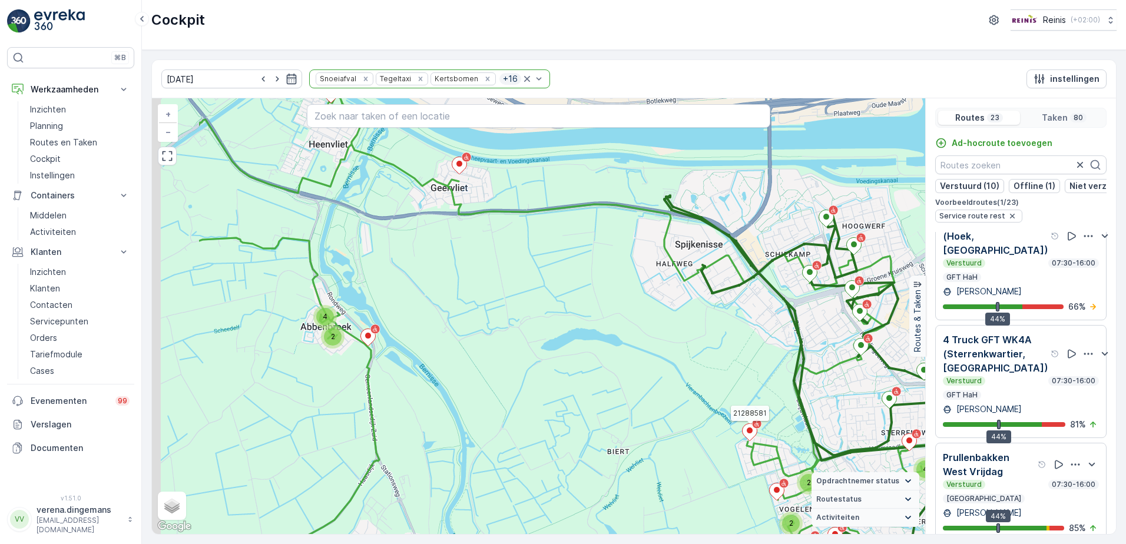
drag, startPoint x: 283, startPoint y: 288, endPoint x: 407, endPoint y: 315, distance: 127.1
click at [407, 315] on div "2 3 2 4 10 2 2 2 2 4 2 2 2 3 3 4 21288581 + − Satelliet stappenplan Terrein Hyb…" at bounding box center [538, 316] width 773 height 436
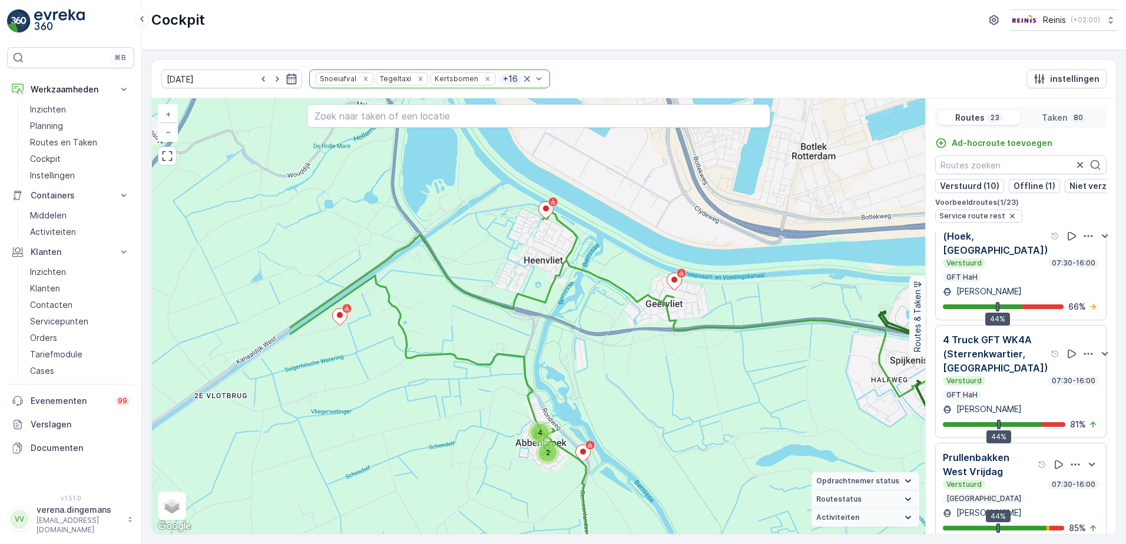
drag, startPoint x: 412, startPoint y: 310, endPoint x: 621, endPoint y: 416, distance: 234.2
click at [621, 416] on div "2 3 2 4 10 2 2 2 2 4 2 2 2 3 3 4 21288581 + − Satelliet stappenplan Terrein Hyb…" at bounding box center [538, 316] width 773 height 436
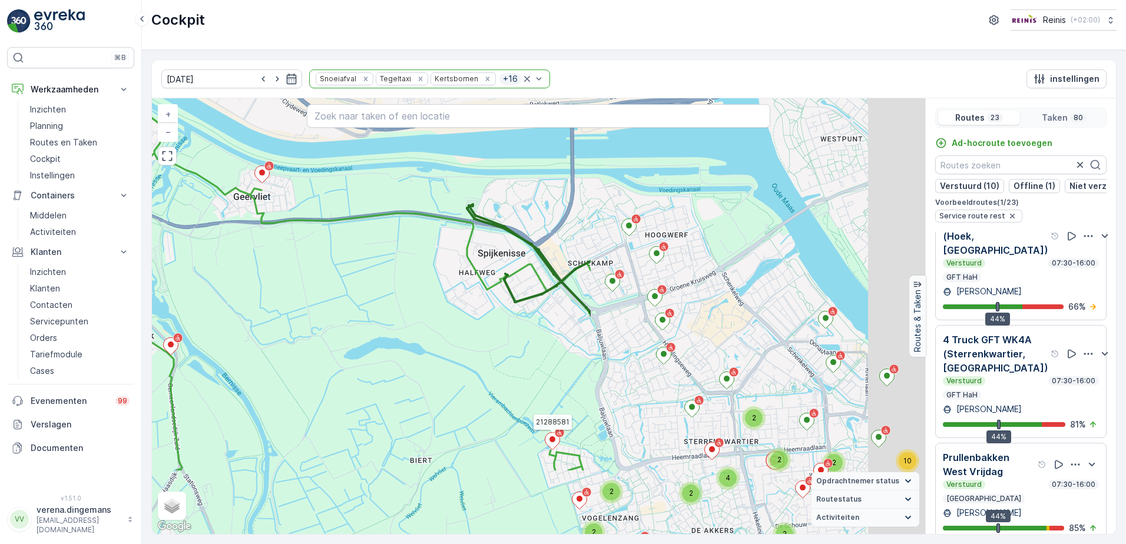
drag, startPoint x: 752, startPoint y: 403, endPoint x: 336, endPoint y: 295, distance: 430.1
click at [336, 295] on div "2 3 2 4 10 2 2 2 2 4 2 2 2 3 3 4 21288581 + − Satelliet stappenplan Terrein Hyb…" at bounding box center [538, 316] width 773 height 436
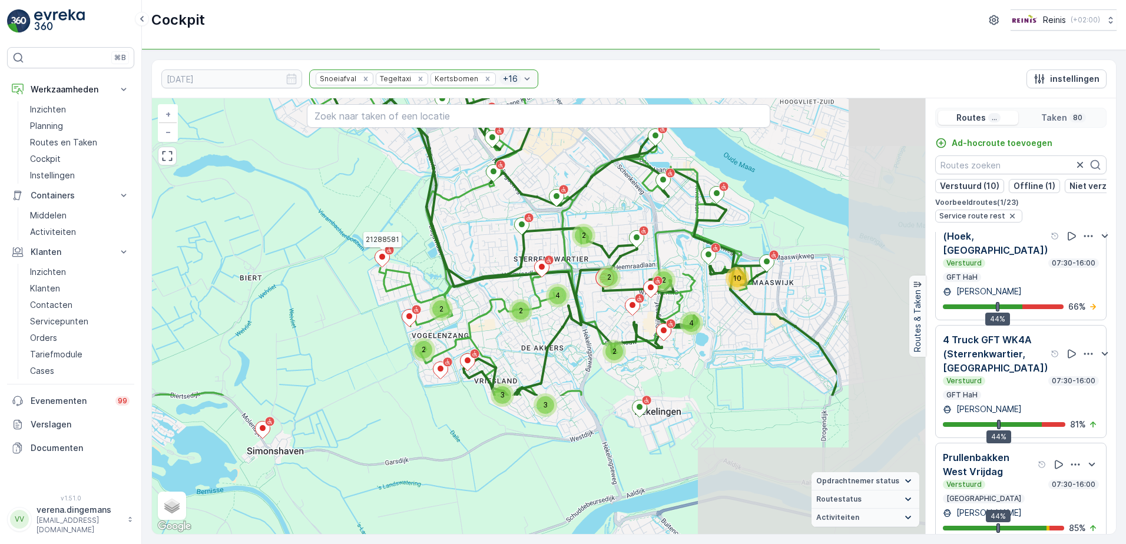
drag, startPoint x: 736, startPoint y: 419, endPoint x: 572, endPoint y: 236, distance: 245.6
click at [572, 236] on div "2" at bounding box center [584, 236] width 24 height 24
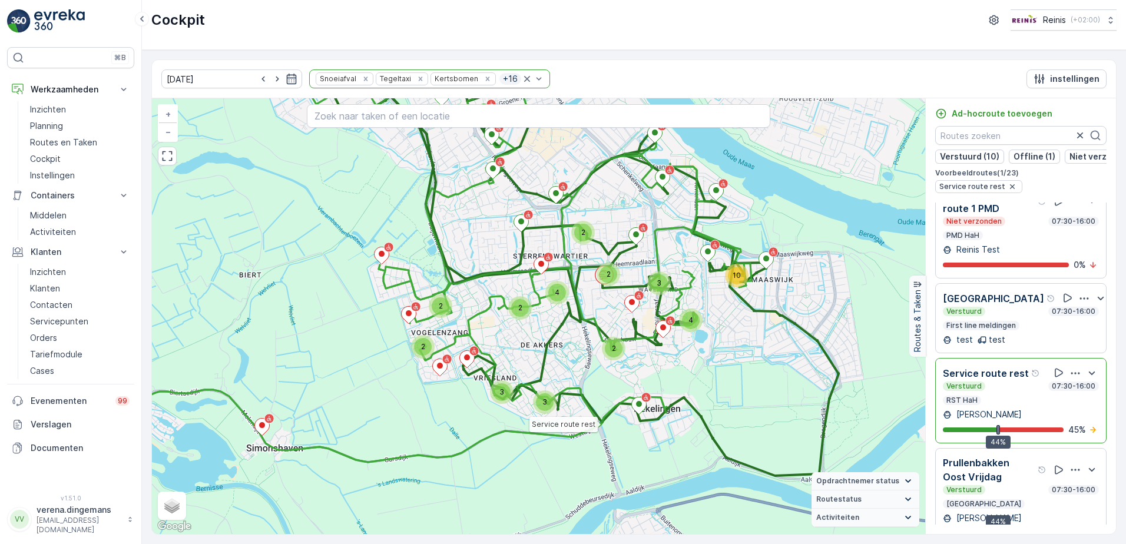
scroll to position [1393, 0]
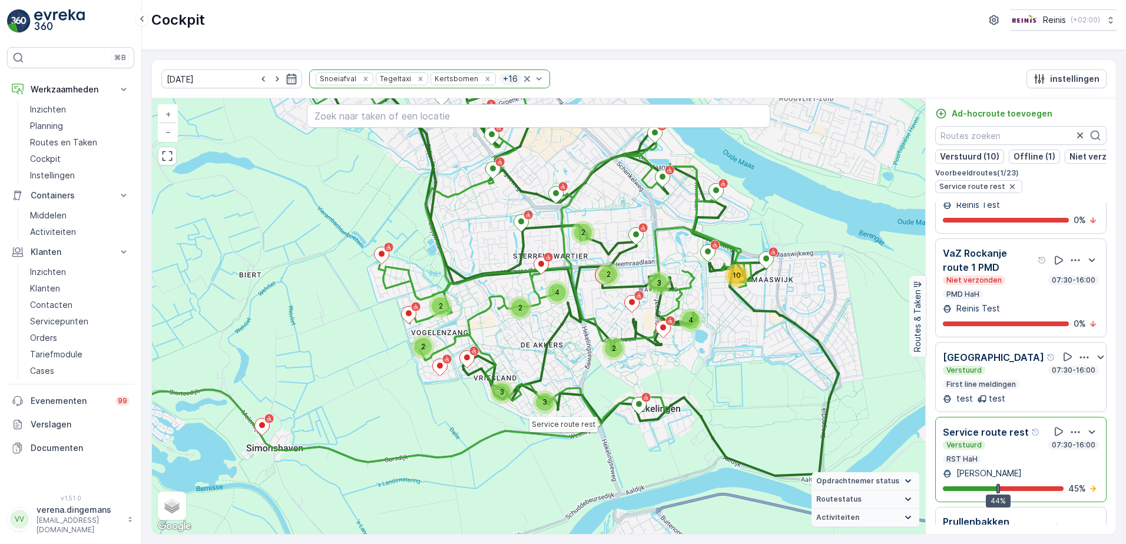
click at [1005, 441] on div "Verstuurd 07:30-16:00" at bounding box center [1021, 445] width 156 height 9
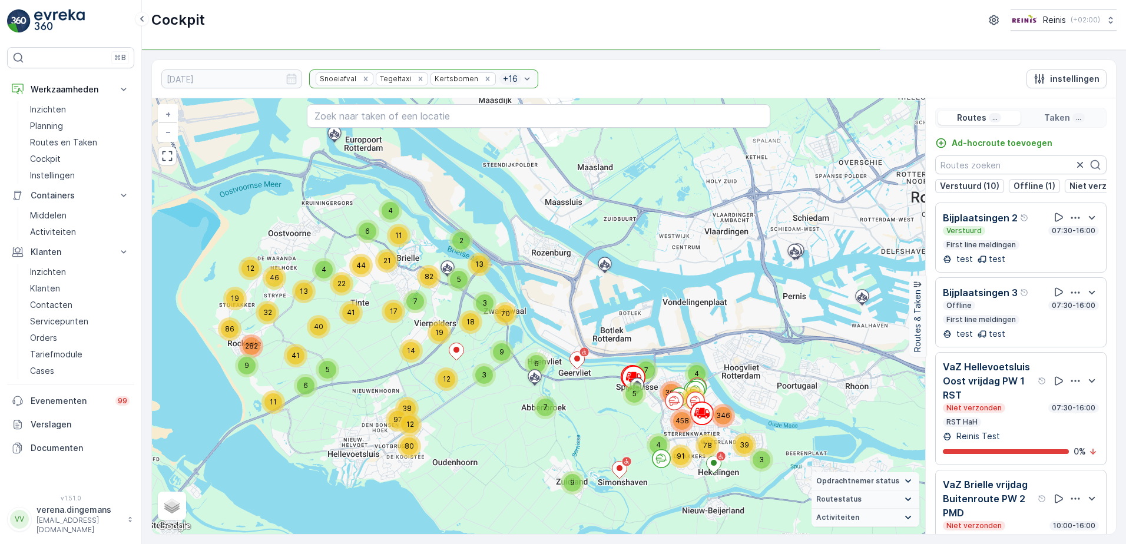
scroll to position [29, 0]
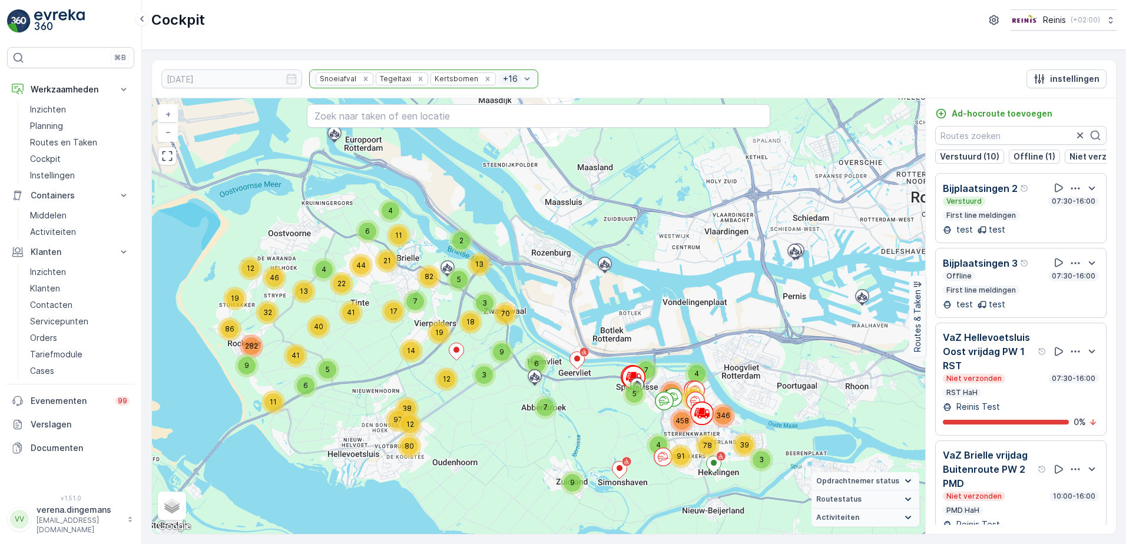
click at [542, 327] on div "4 7 9 5 6 78 3 7 39 4 346 68 458 365 3 6 11 2 14 18 44 4 22 3 13 9 5 12 19 21 1…" at bounding box center [538, 316] width 773 height 436
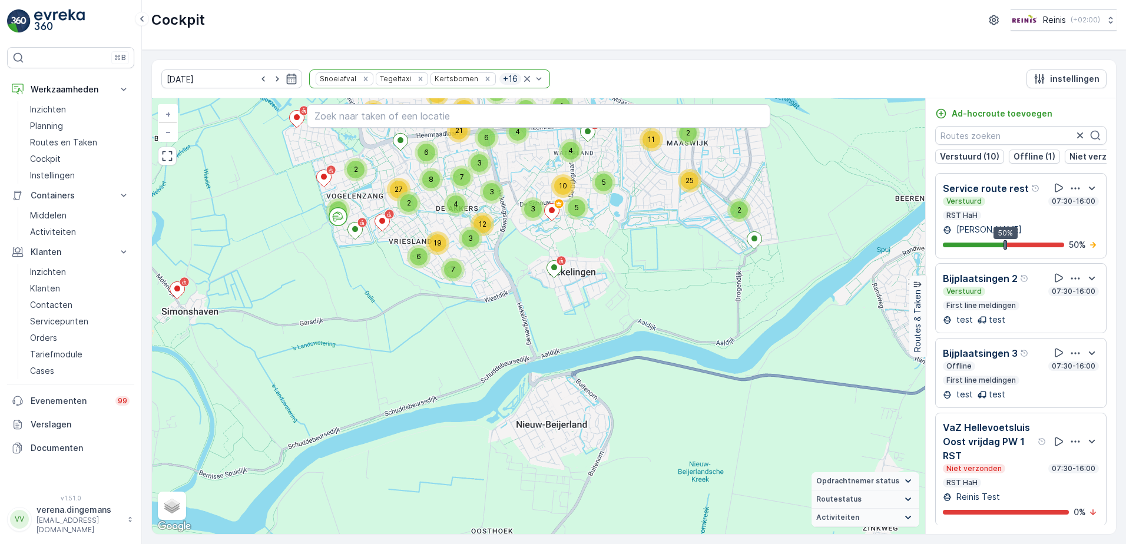
click at [1025, 220] on div "Verstuurd 07:30-16:00 RST HaH" at bounding box center [1021, 209] width 156 height 24
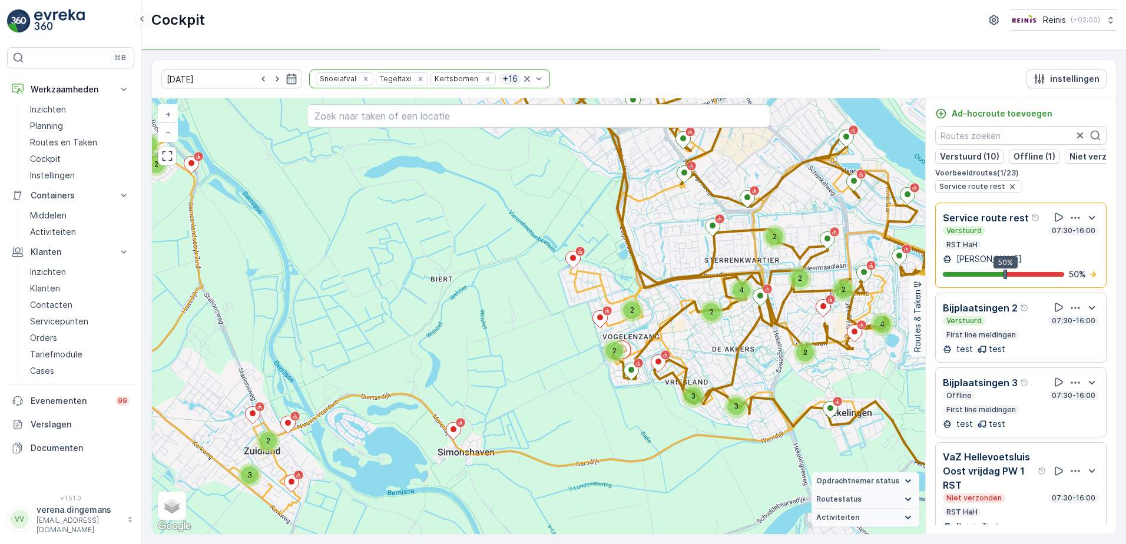
click at [1064, 244] on div "Verstuurd 07:30-16:00 RST HaH" at bounding box center [1021, 238] width 156 height 24
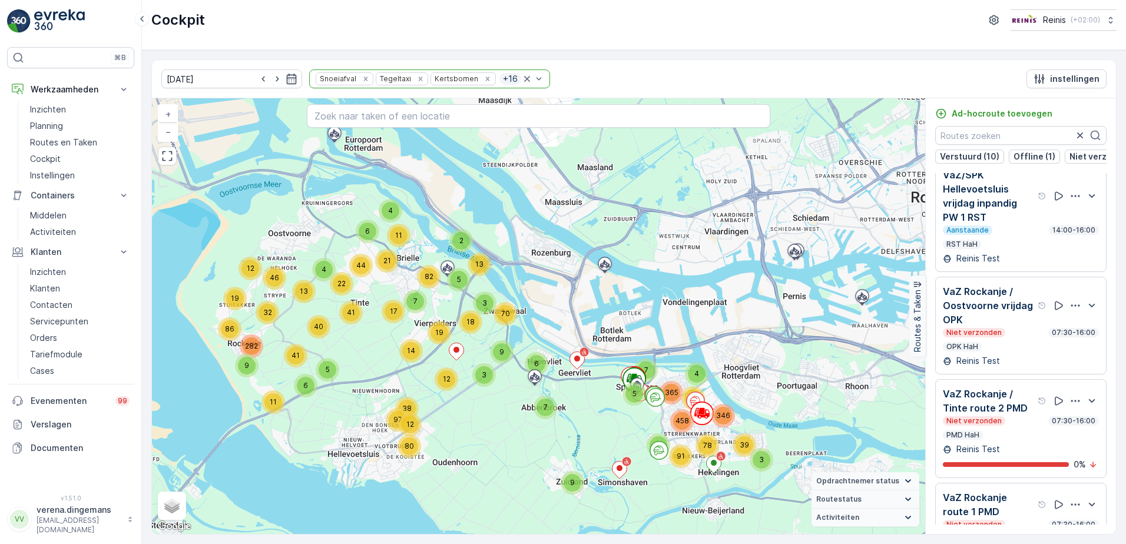
scroll to position [1296, 0]
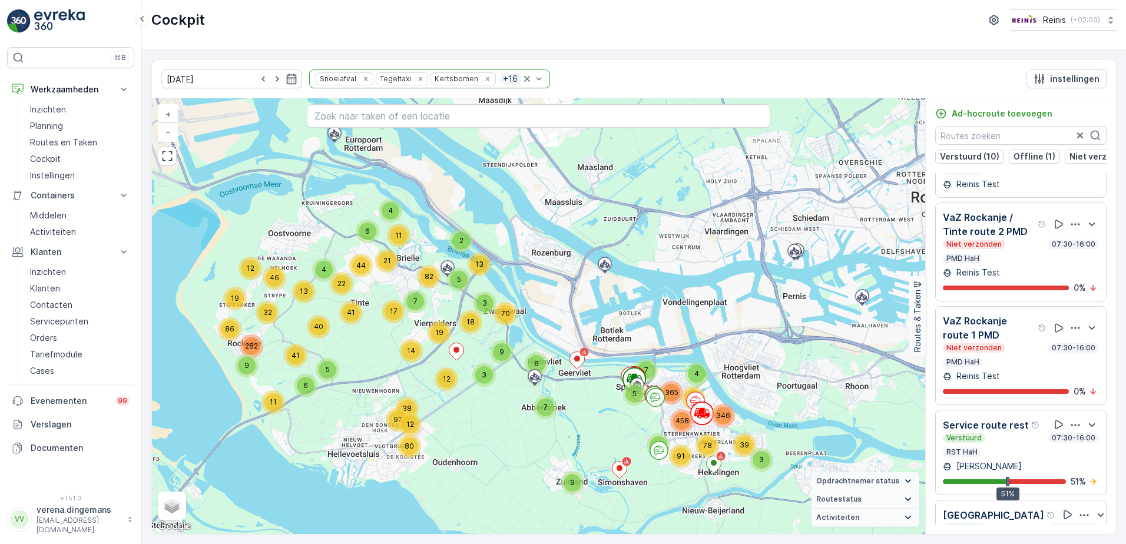
click at [1020, 444] on div "Verstuurd 07:30-16:00 RST HaH" at bounding box center [1021, 445] width 156 height 24
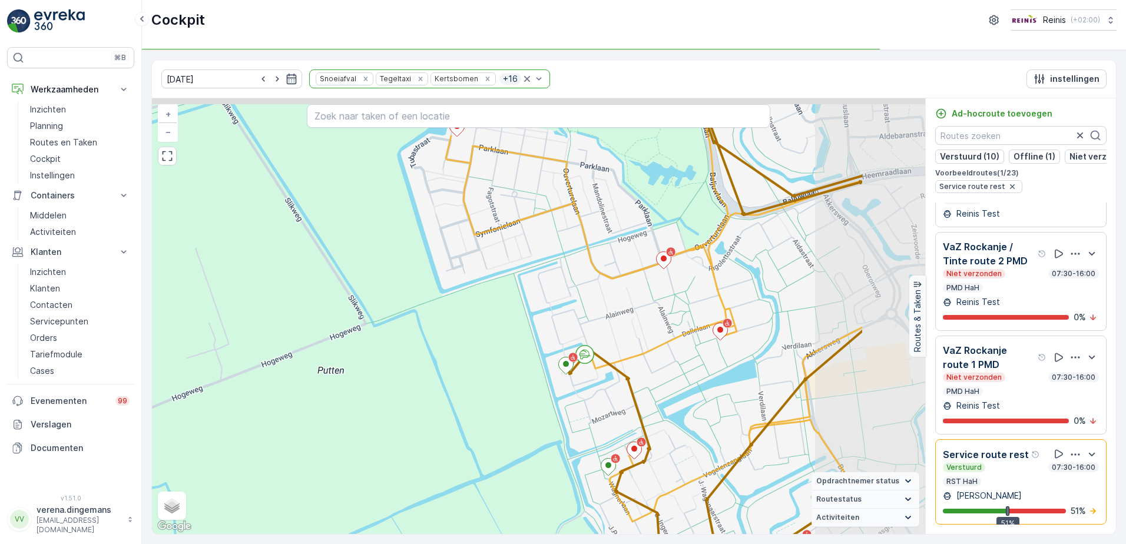
drag, startPoint x: 751, startPoint y: 328, endPoint x: 608, endPoint y: 384, distance: 153.1
click at [608, 384] on div "2 3 3 2 2 2 3 + − Satelliet stappenplan Terrein Hybride Leaflet Sneltoetsen Kaa…" at bounding box center [538, 316] width 773 height 436
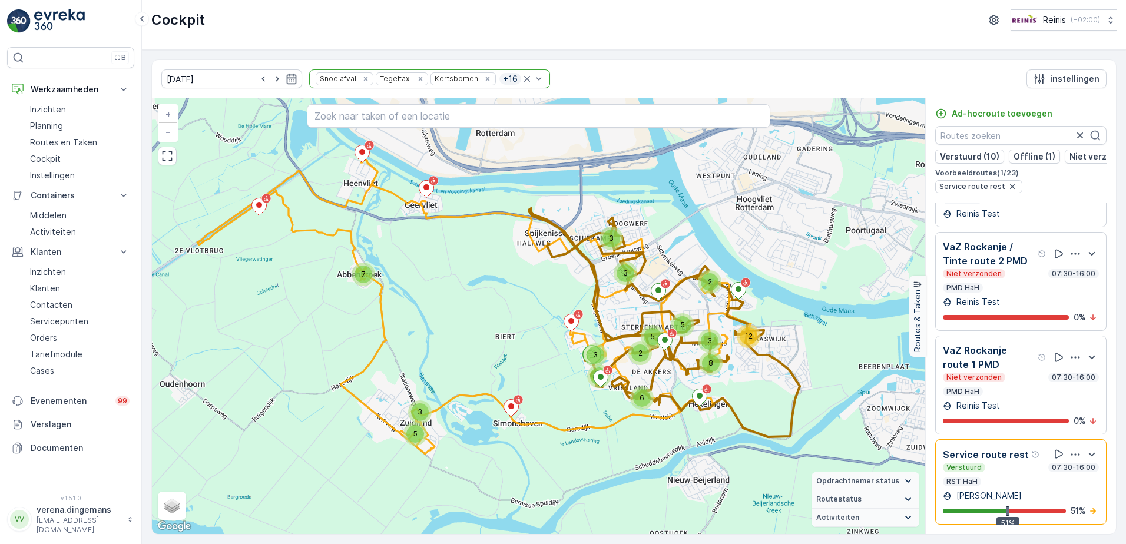
drag, startPoint x: 1014, startPoint y: 455, endPoint x: 947, endPoint y: 400, distance: 86.7
click at [1013, 454] on div "Service route rest Verstuurd 07:30-16:00 RST HaH" at bounding box center [1021, 466] width 156 height 39
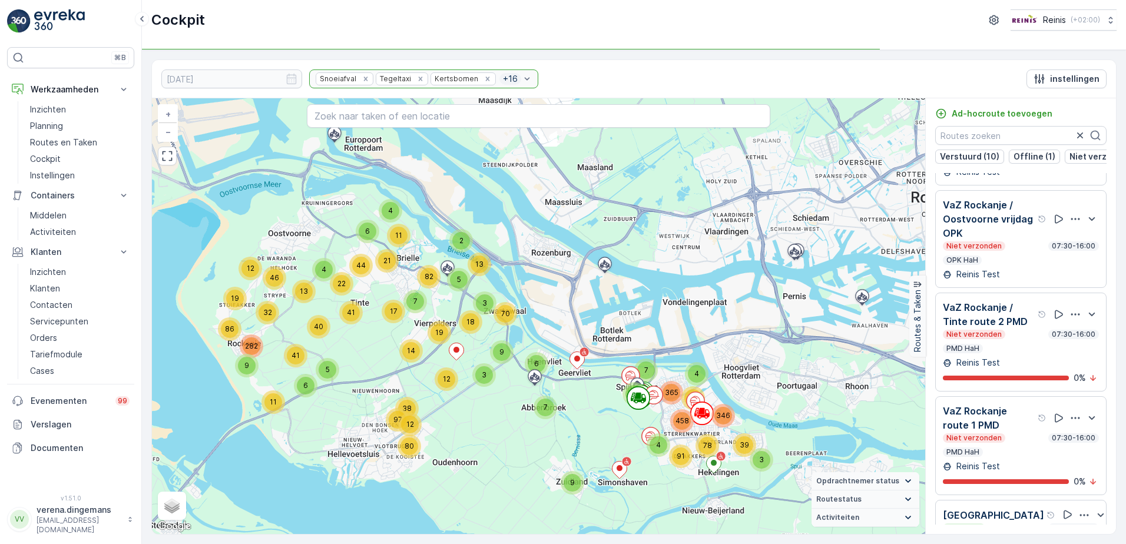
scroll to position [0, 0]
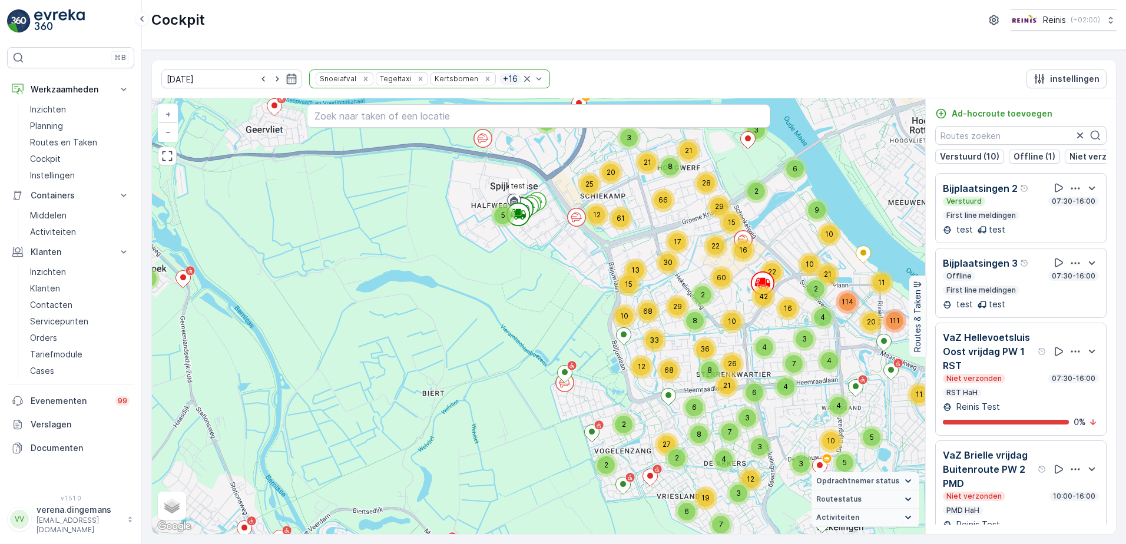
drag, startPoint x: 699, startPoint y: 454, endPoint x: 600, endPoint y: 403, distance: 111.2
click at [600, 403] on div "4 3 3 2 3 5 2 3 6 2 3 5 6 2 2 4 9 2 2 5 7 6 6 2 2 2 2 3 3 2 6 4 2 4 2 2 3 2 3 4…" at bounding box center [538, 316] width 773 height 436
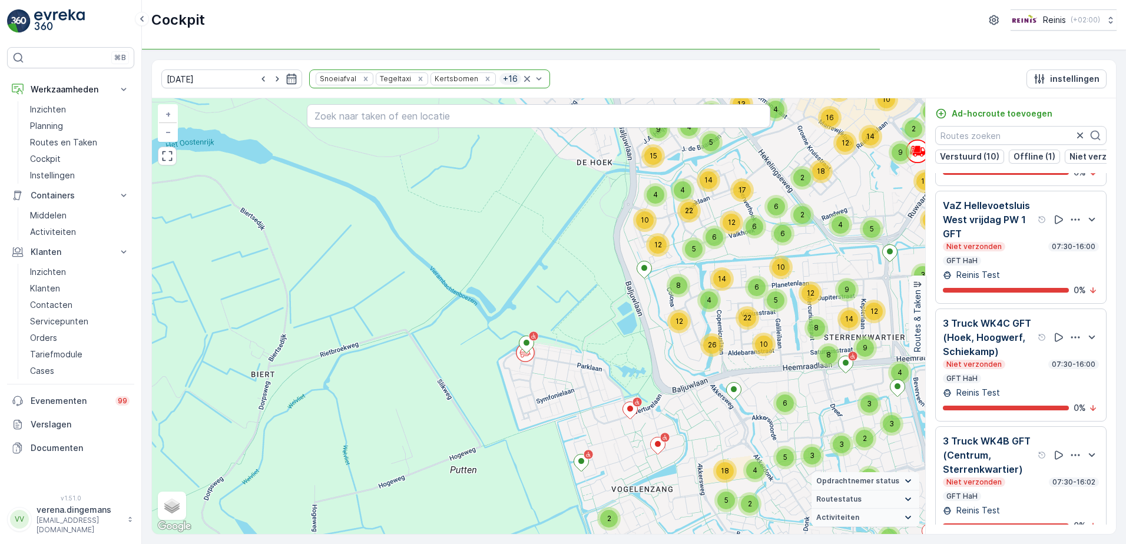
scroll to position [1414, 0]
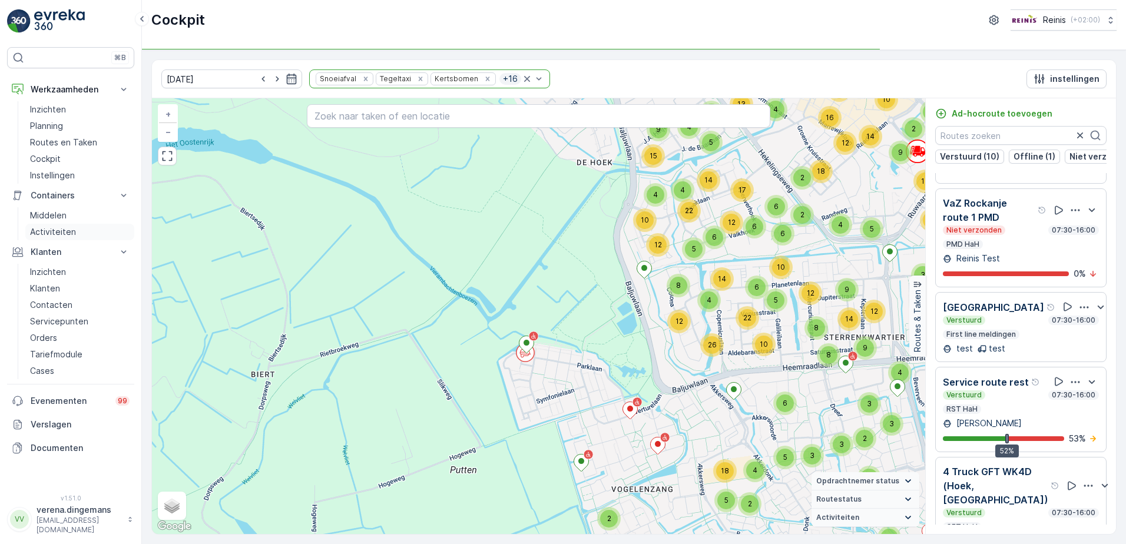
click at [1004, 390] on div "Verstuurd 07:30-16:00" at bounding box center [1021, 394] width 156 height 9
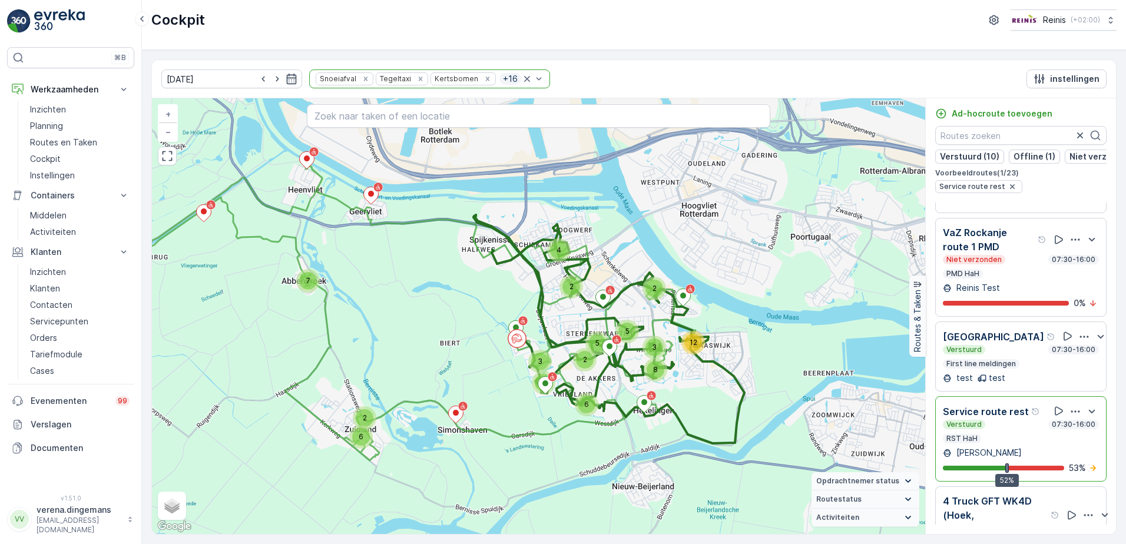
drag, startPoint x: 1020, startPoint y: 415, endPoint x: 1038, endPoint y: 191, distance: 224.6
click at [1020, 420] on div "Verstuurd 07:30-16:00" at bounding box center [1021, 424] width 156 height 9
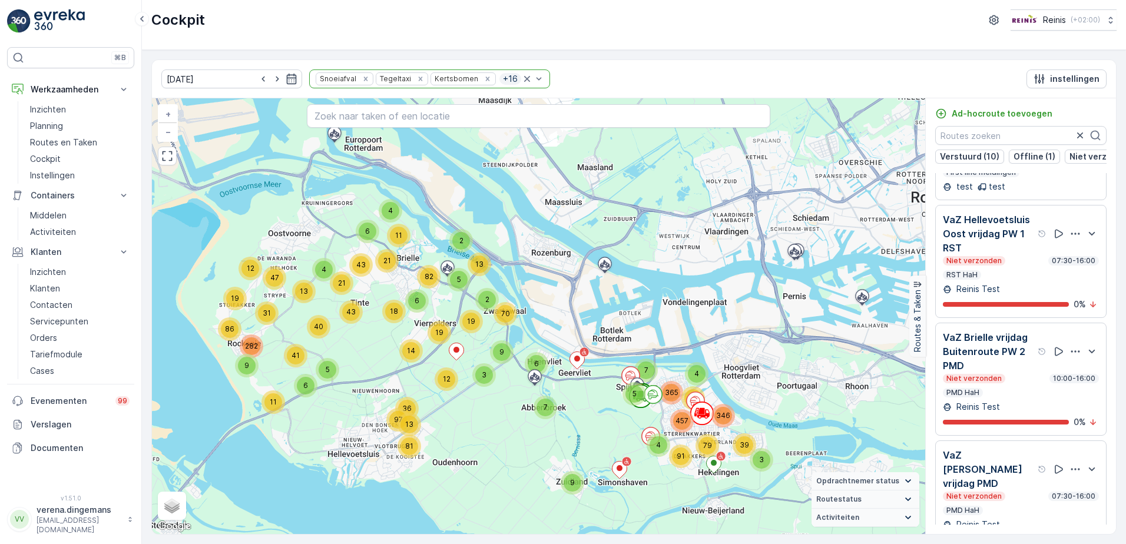
scroll to position [0, 0]
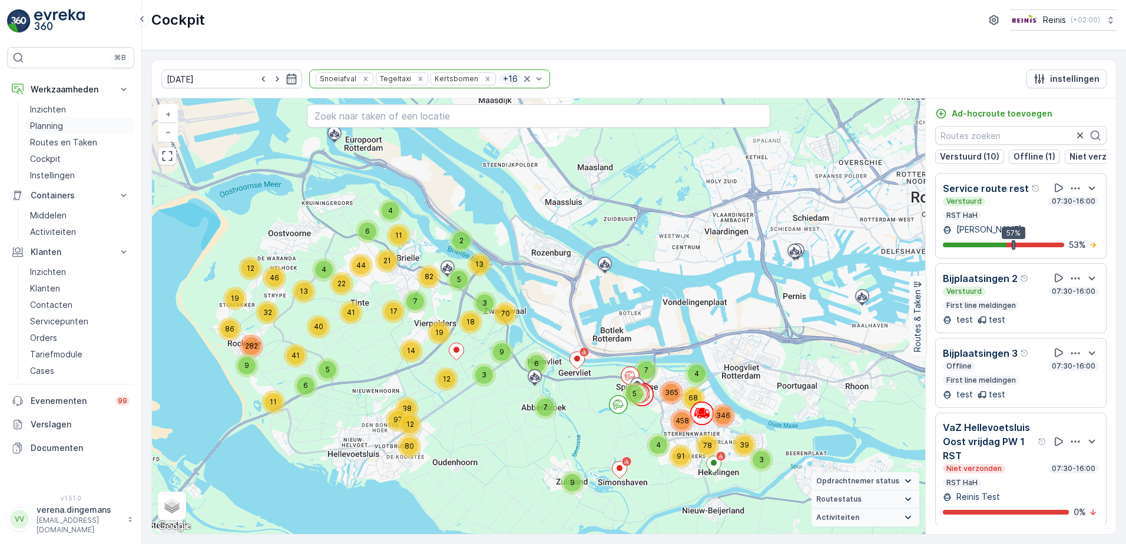
click at [54, 123] on p "Planning" at bounding box center [46, 126] width 33 height 12
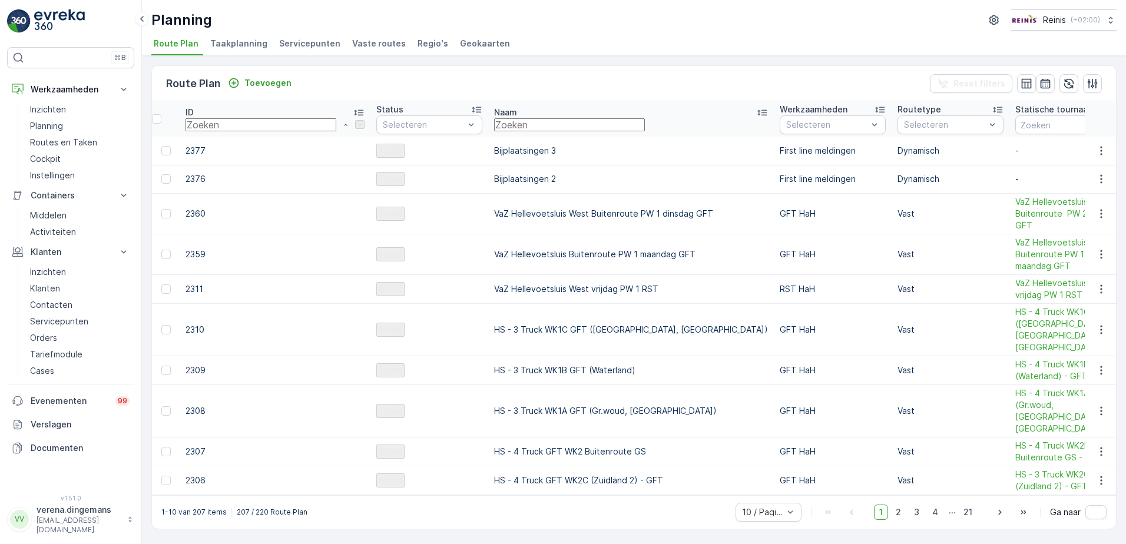
click at [494, 126] on input "text" at bounding box center [569, 124] width 151 height 13
type input "rst"
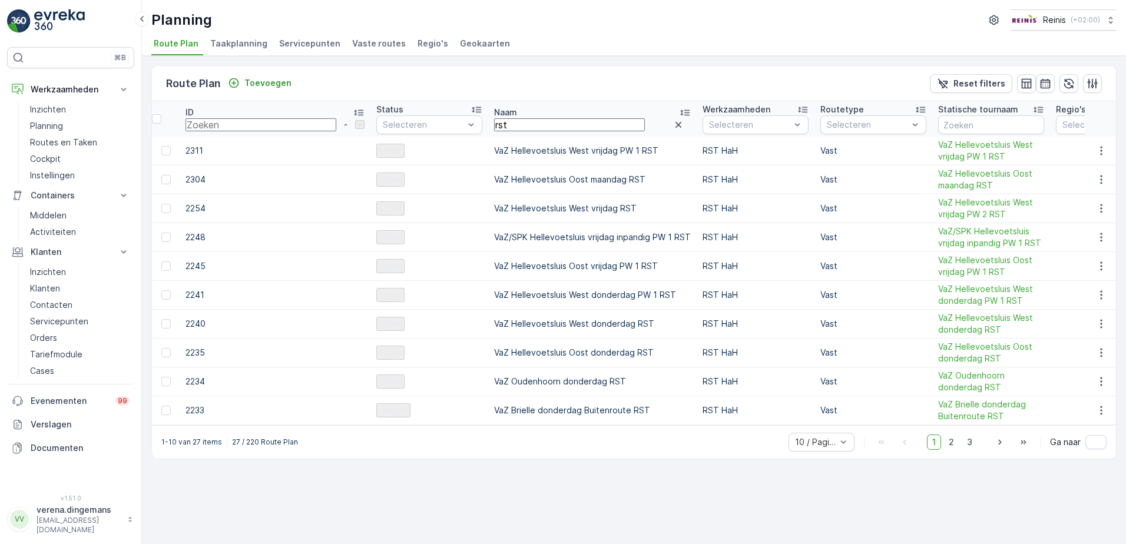
click at [824, 438] on div "1-10 van 27 items 27 / 220 Route Plan 10 / Pagina 1 2 3 Ga naar" at bounding box center [634, 442] width 964 height 34
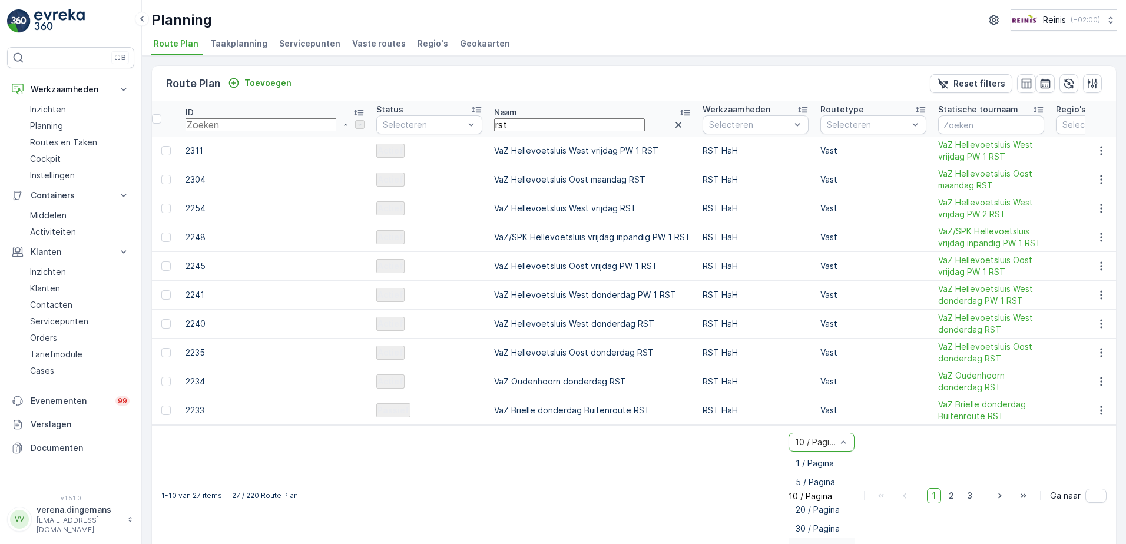
click at [811, 542] on span "50 / Pagina" at bounding box center [818, 547] width 45 height 10
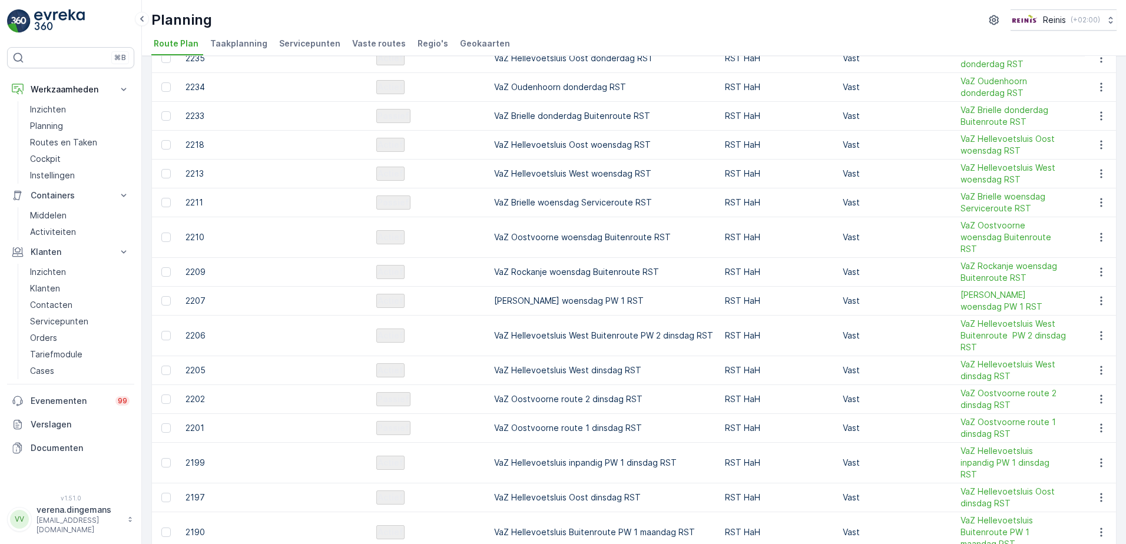
scroll to position [456, 0]
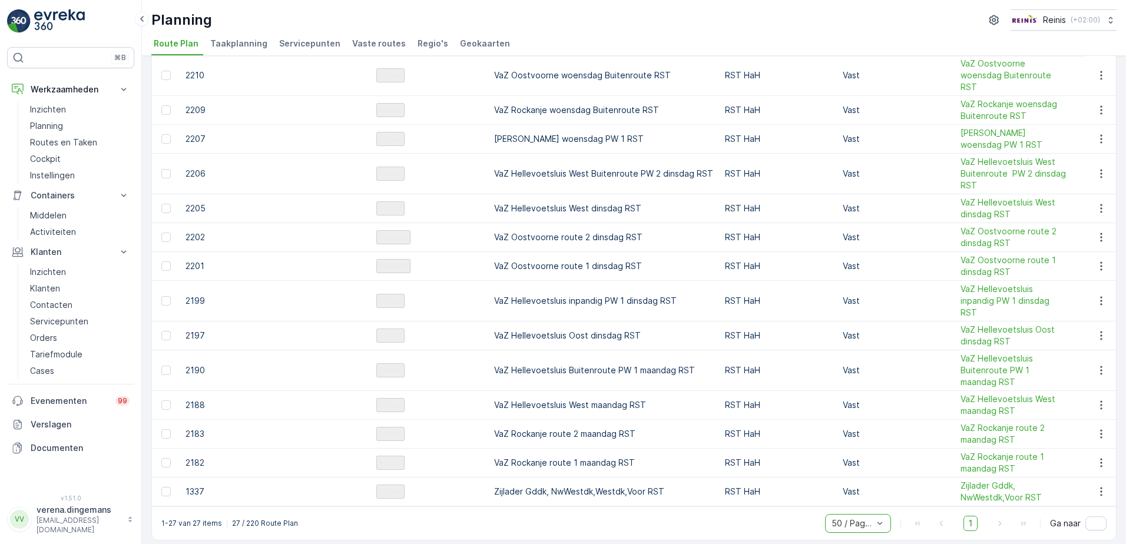
click at [991, 517] on div "option 50 / Pagina, selected. 50 / Pagina 1 Ga naar" at bounding box center [966, 523] width 282 height 19
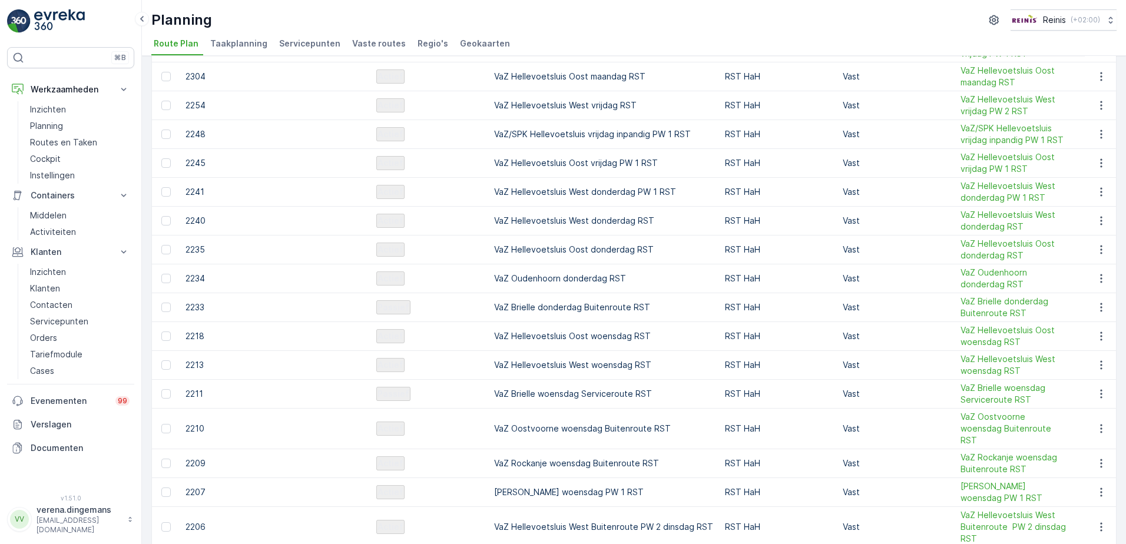
scroll to position [0, 0]
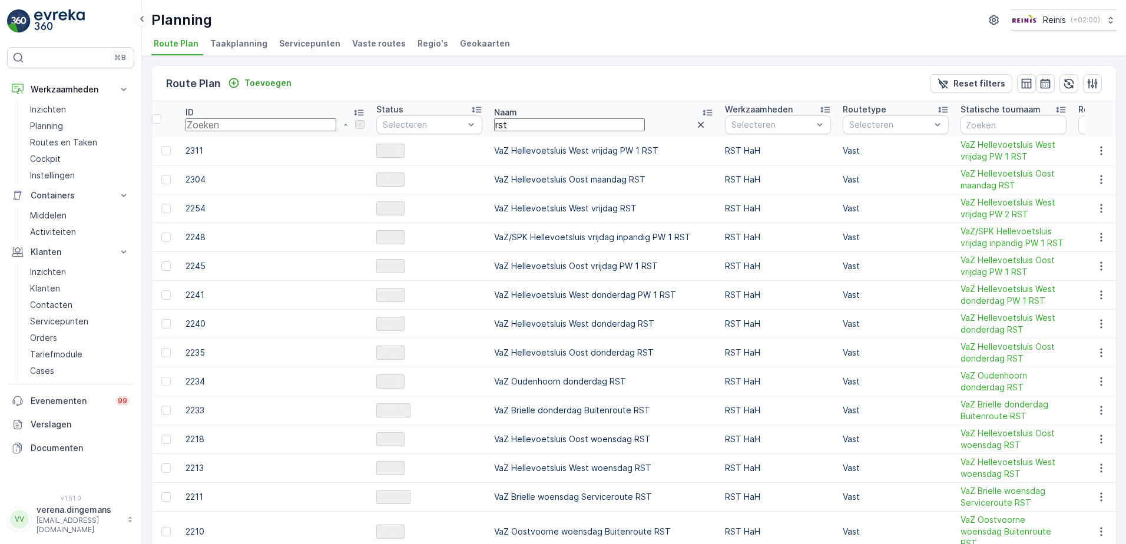
click at [528, 121] on input "rst" at bounding box center [569, 124] width 151 height 13
click at [529, 121] on input "rst" at bounding box center [569, 124] width 151 height 13
type input "rest"
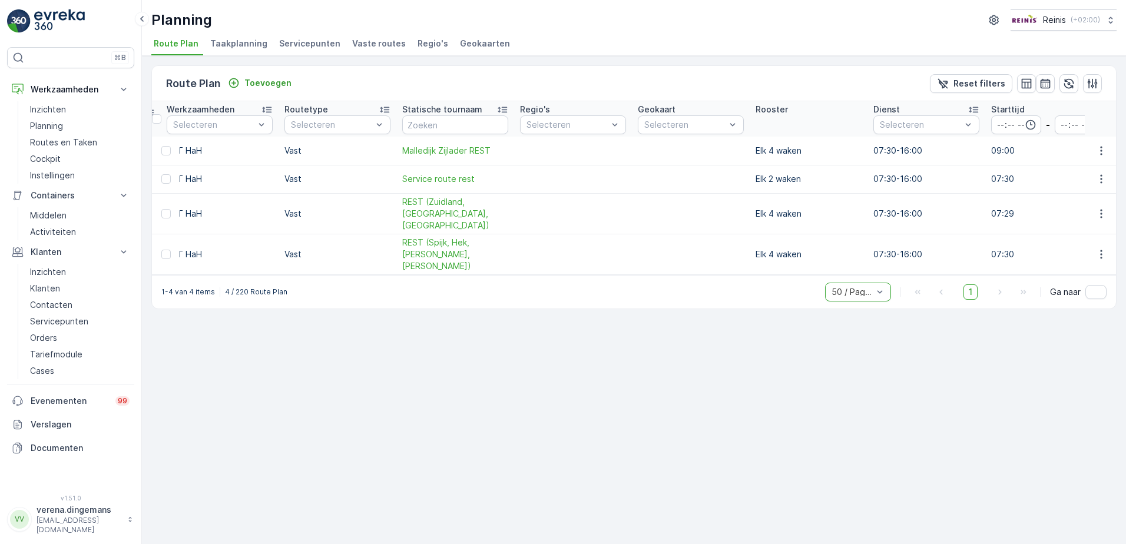
scroll to position [0, 598]
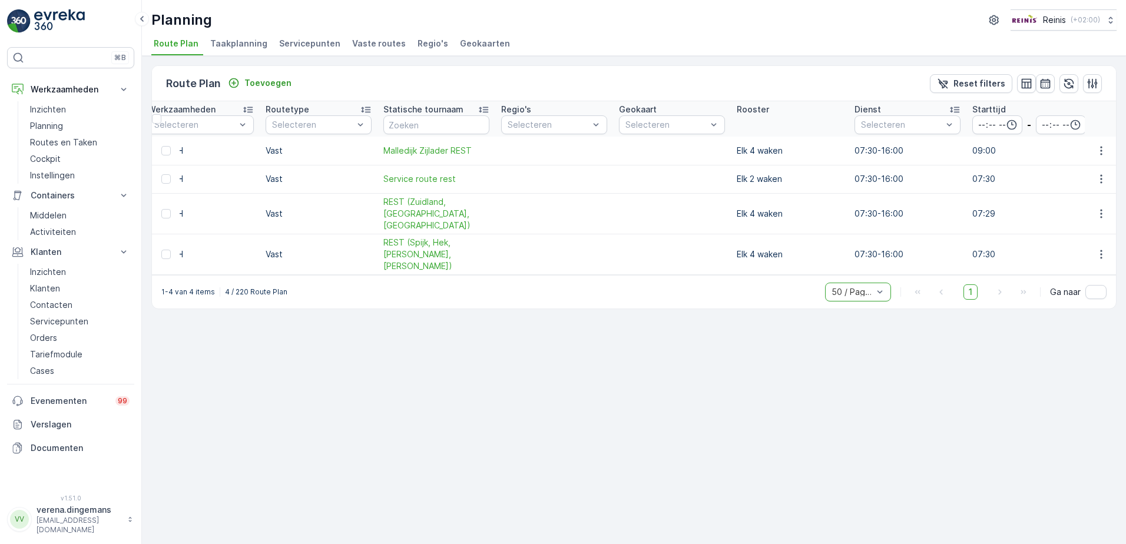
drag, startPoint x: 674, startPoint y: 274, endPoint x: 596, endPoint y: 389, distance: 139.5
click at [595, 389] on div "Route Plan Toevoegen Reset filters ID Status Selecteren Naam rest Werkzaamheden…" at bounding box center [634, 300] width 984 height 488
click at [1103, 208] on icon "button" at bounding box center [1101, 214] width 12 height 12
click at [726, 362] on div "Route Plan Toevoegen Reset filters ID Status Selecteren Naam rest Werkzaamheden…" at bounding box center [634, 300] width 984 height 488
click at [383, 208] on span "REST (Zuidland, Abbenbr, Heenvliet)" at bounding box center [436, 213] width 106 height 35
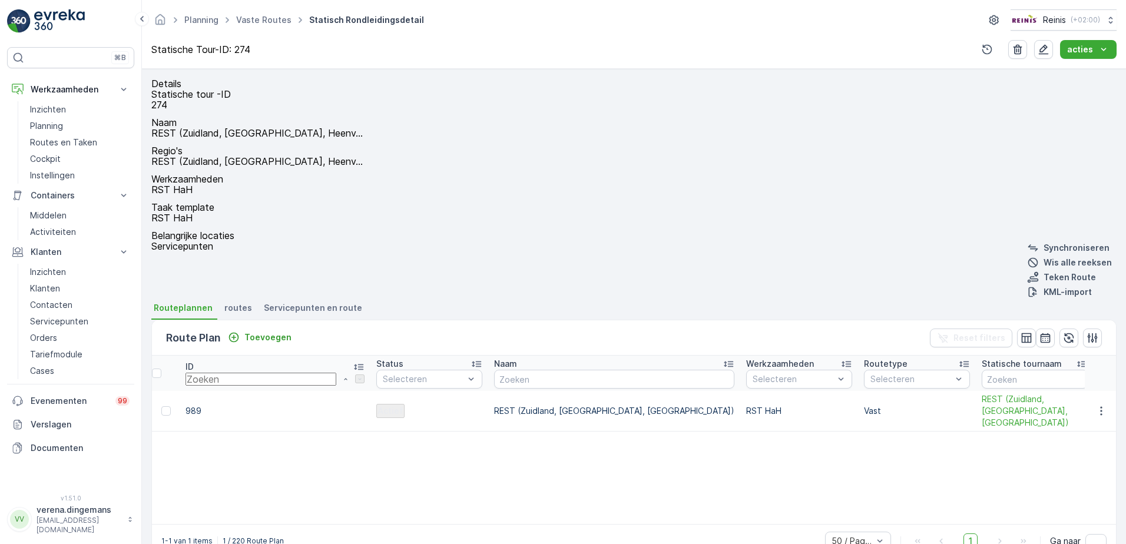
click at [368, 487] on div "ID Status Selecteren Naam Werkzaamheden Selecteren Routetype Selecteren Statisc…" at bounding box center [634, 440] width 964 height 168
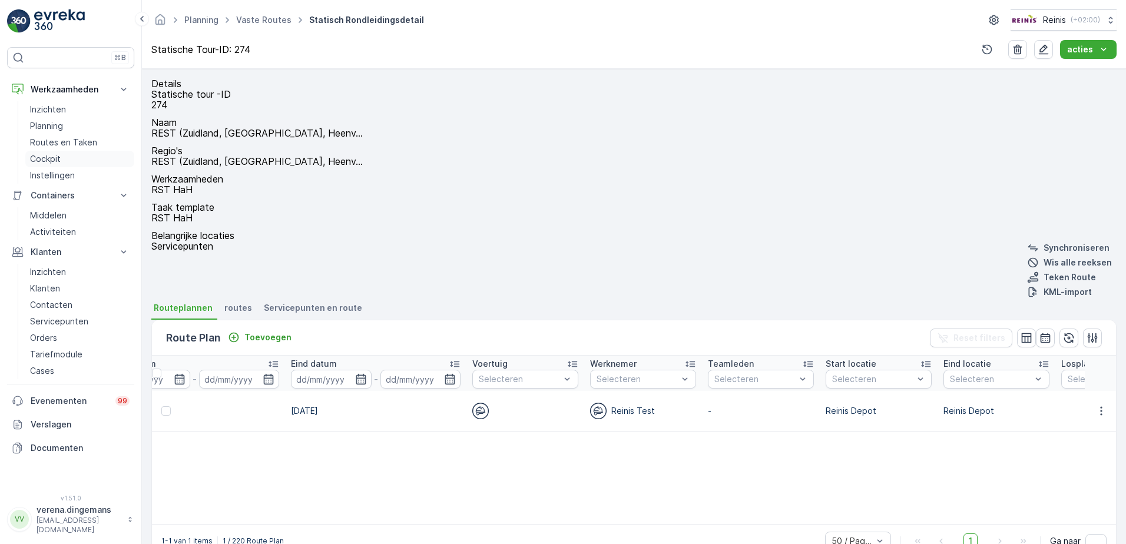
click at [59, 160] on p "Cockpit" at bounding box center [45, 159] width 31 height 12
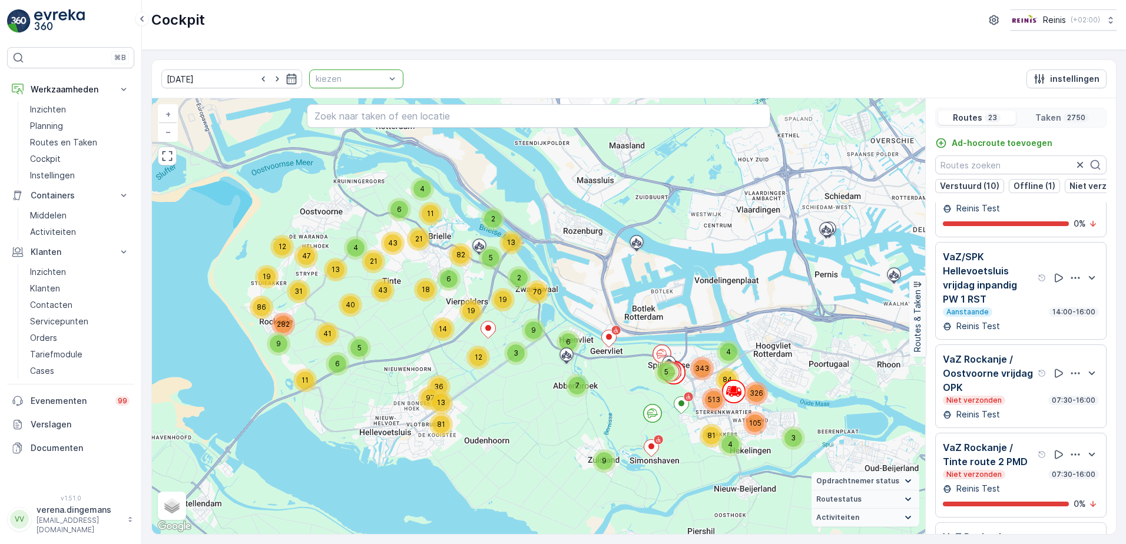
scroll to position [1060, 0]
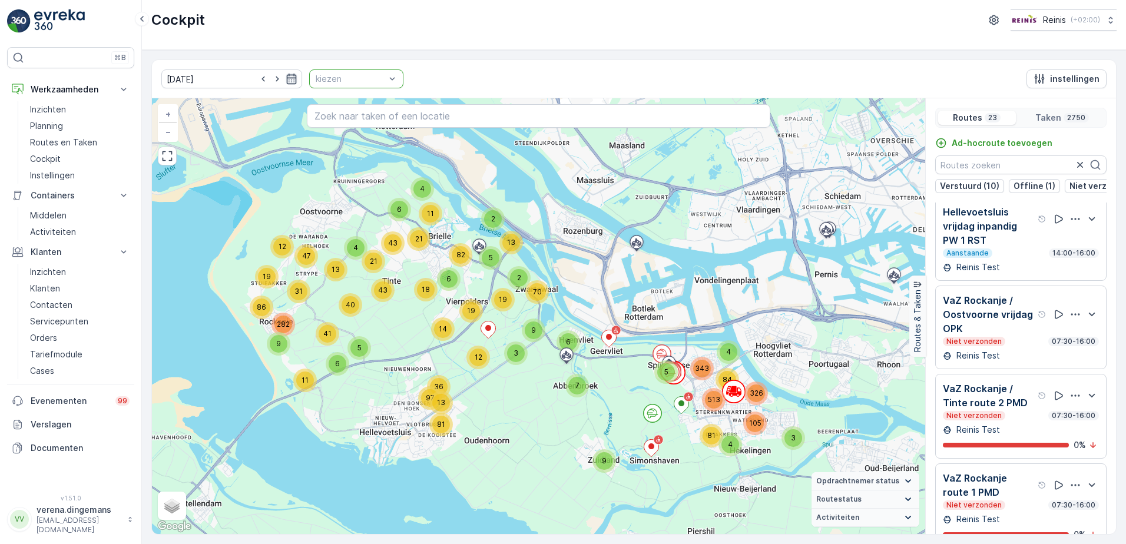
click at [286, 79] on icon "button" at bounding box center [292, 79] width 12 height 12
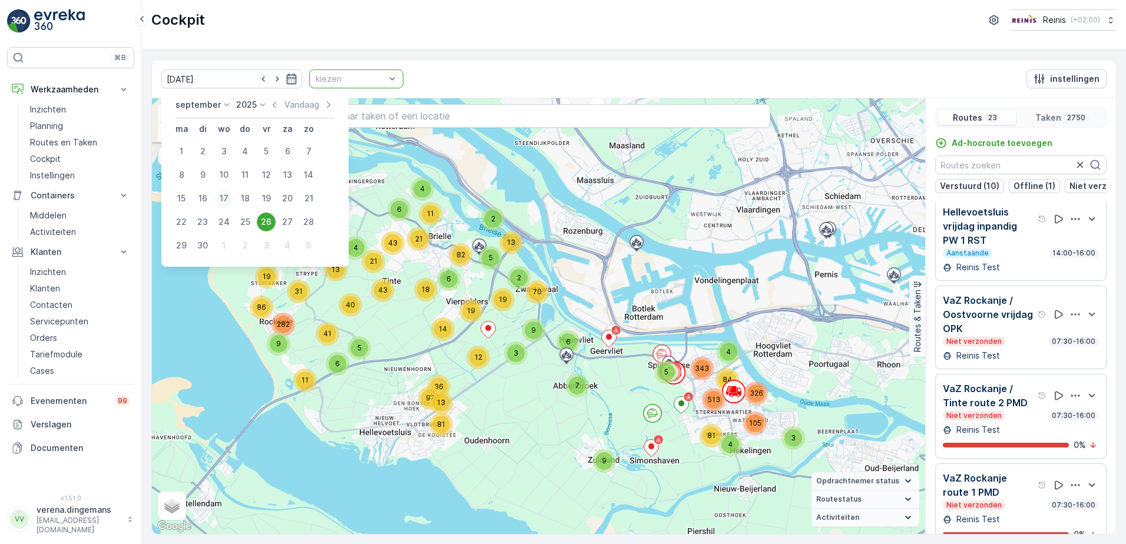
click at [228, 199] on div "17" at bounding box center [223, 198] width 19 height 19
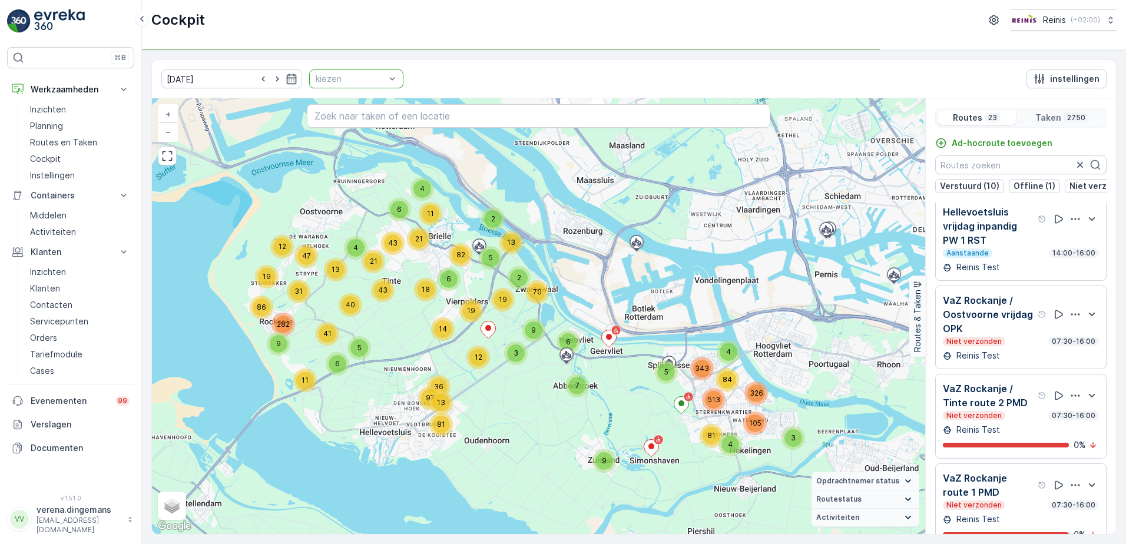
click at [347, 78] on div at bounding box center [351, 78] width 72 height 9
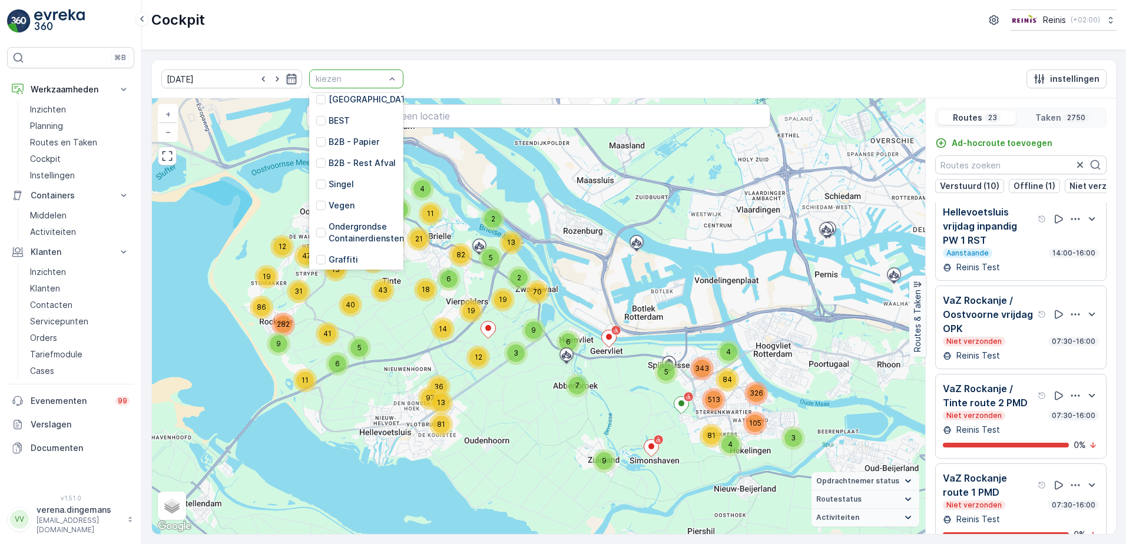
scroll to position [299, 0]
click at [316, 210] on div at bounding box center [320, 214] width 9 height 9
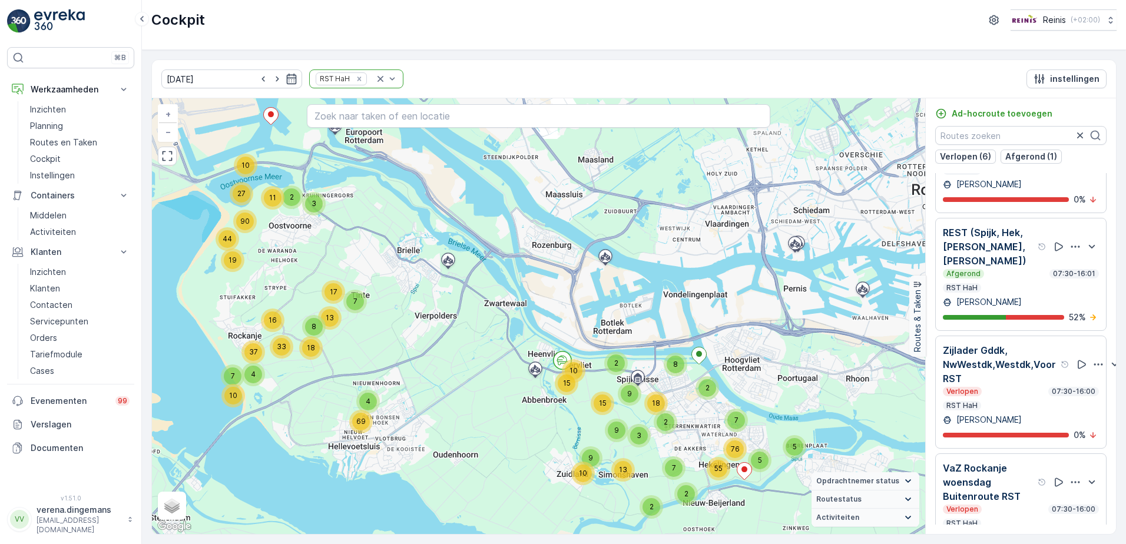
scroll to position [445, 0]
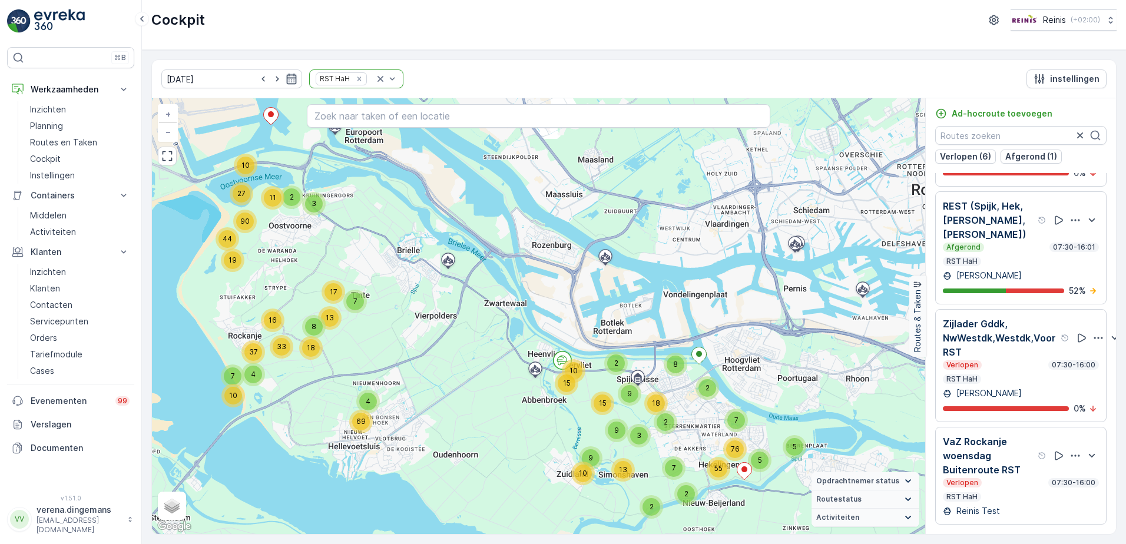
click at [287, 82] on icon "button" at bounding box center [292, 79] width 10 height 11
click at [498, 73] on div "17.09.2025 RST HaH instellingen" at bounding box center [634, 79] width 964 height 38
click at [287, 78] on icon "button" at bounding box center [292, 79] width 10 height 11
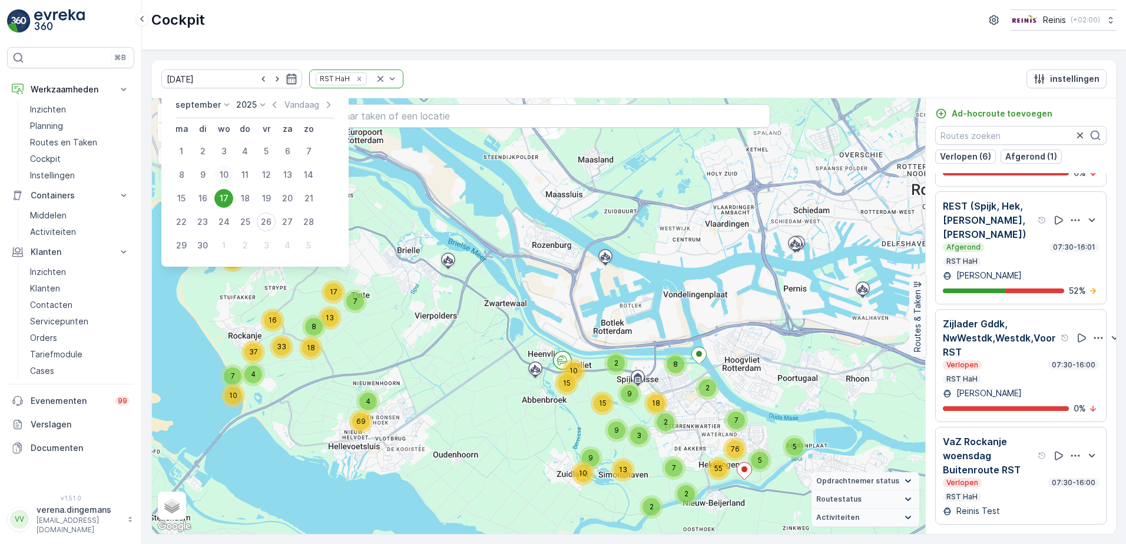
click at [226, 175] on div "10" at bounding box center [223, 175] width 19 height 19
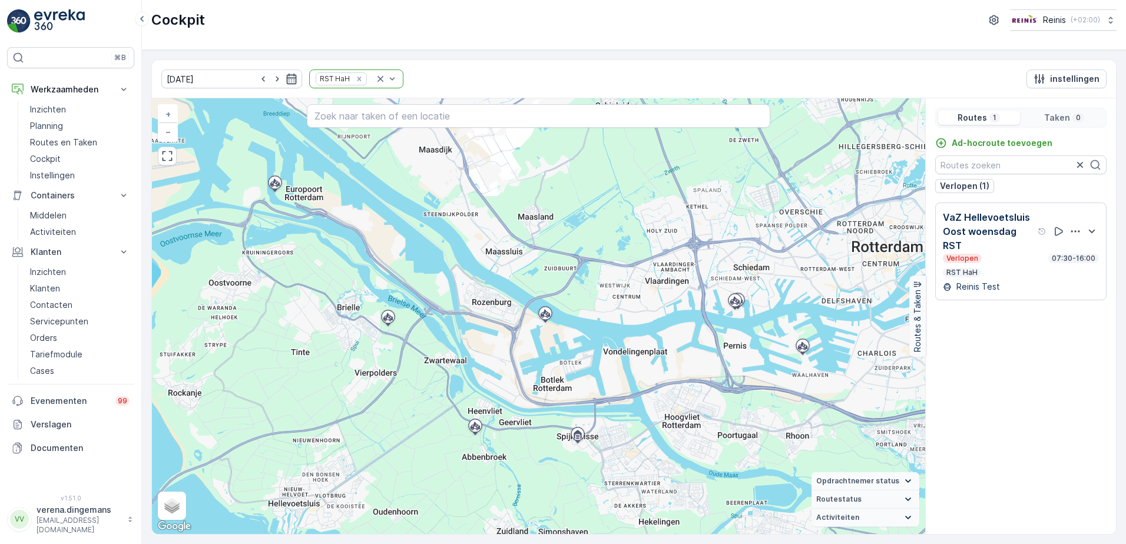
click at [286, 83] on icon "button" at bounding box center [292, 79] width 12 height 12
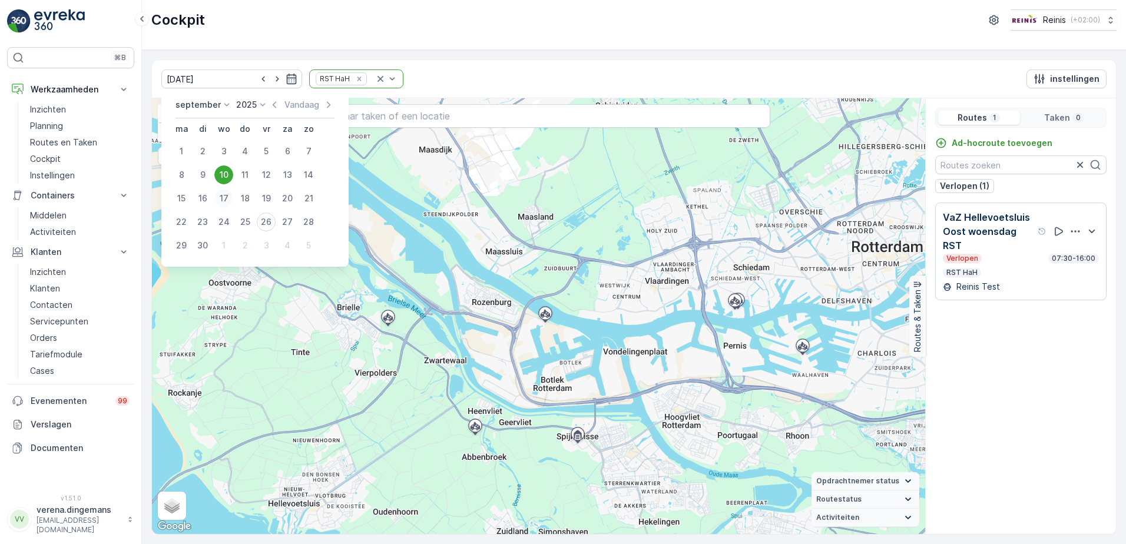
click at [222, 193] on div "17" at bounding box center [223, 198] width 19 height 19
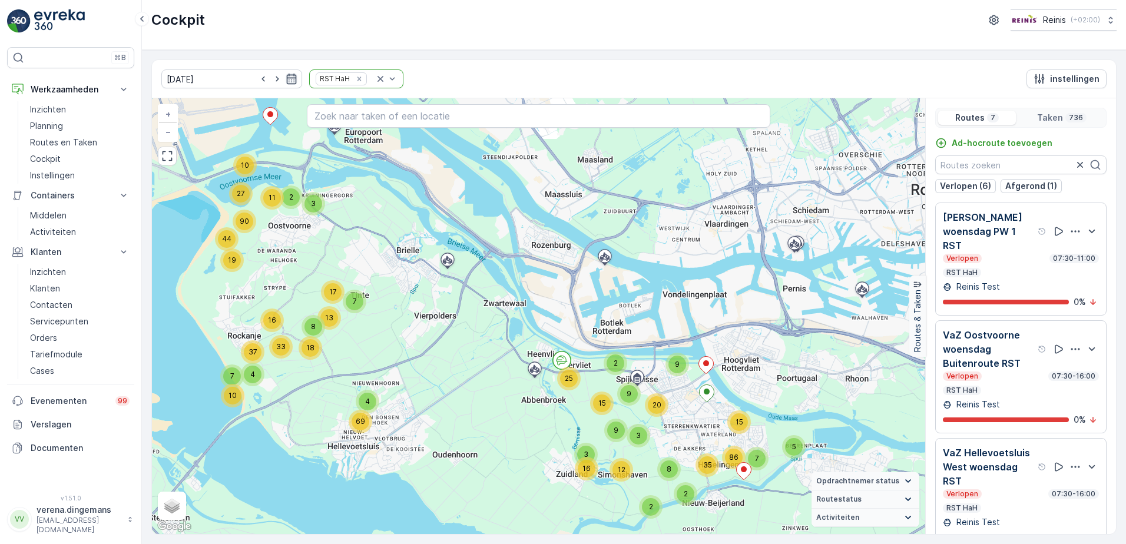
click at [286, 80] on icon "button" at bounding box center [292, 79] width 12 height 12
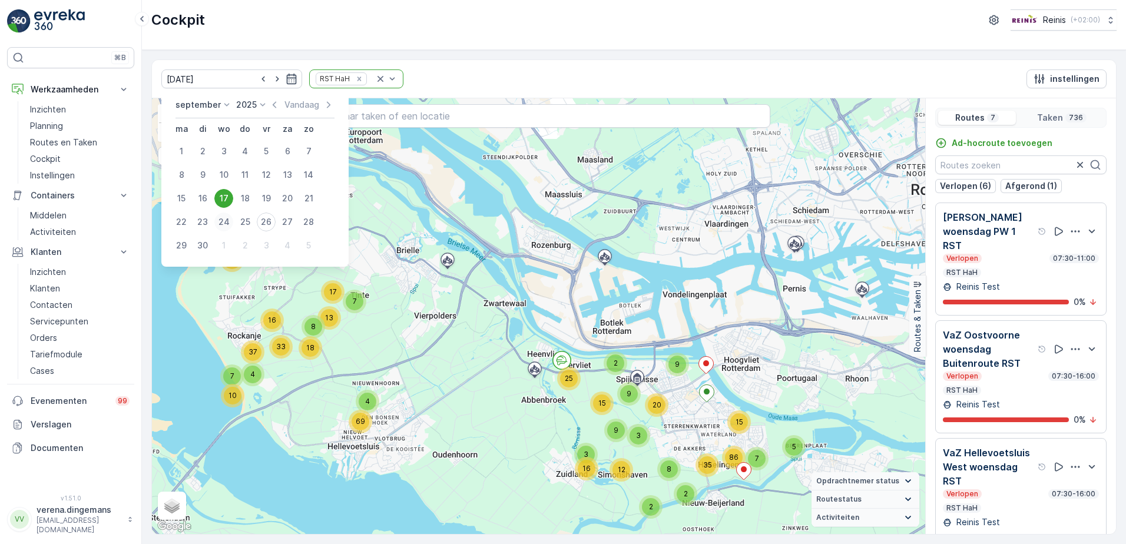
click at [224, 226] on div "24" at bounding box center [223, 222] width 19 height 19
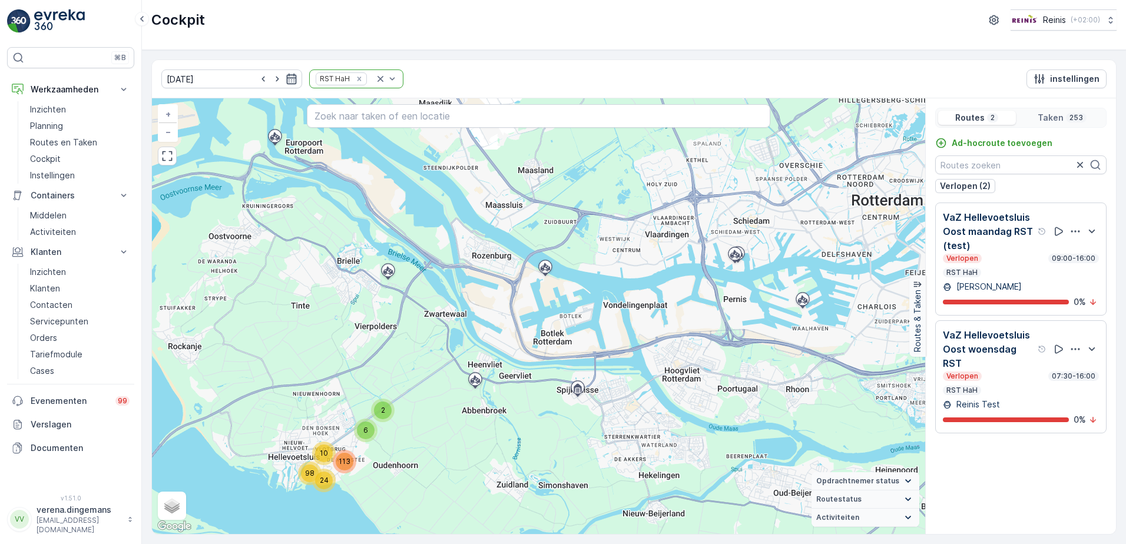
click at [286, 82] on icon "button" at bounding box center [292, 79] width 12 height 12
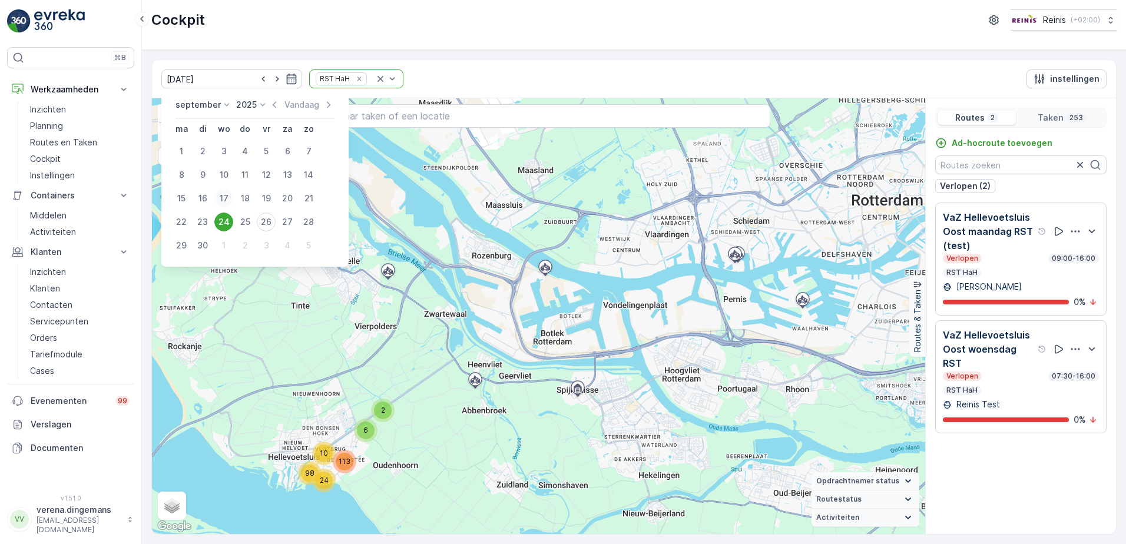
click at [225, 194] on div "17" at bounding box center [223, 198] width 19 height 19
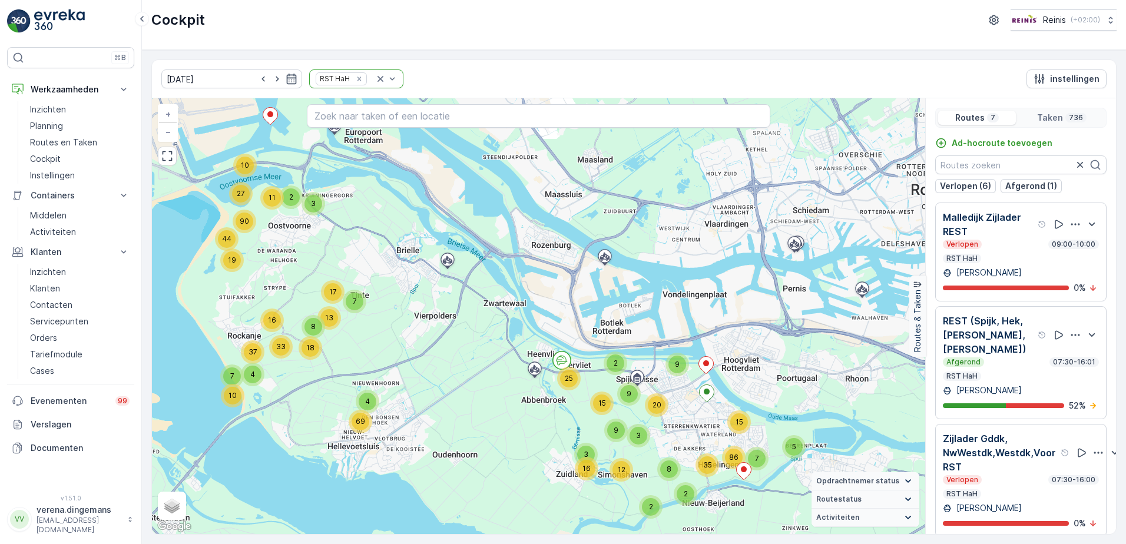
scroll to position [445, 0]
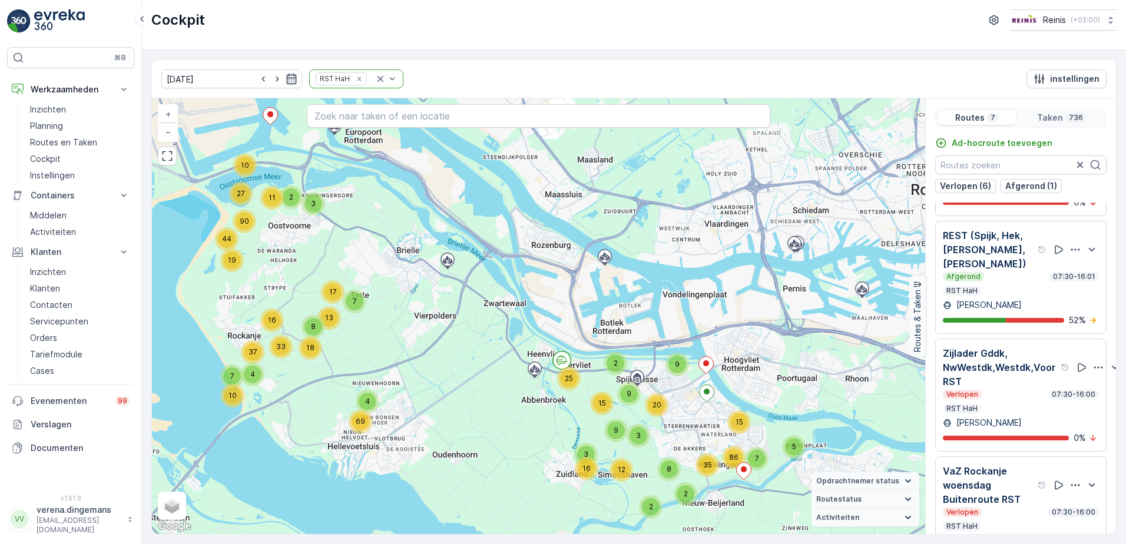
click at [286, 77] on icon "button" at bounding box center [292, 79] width 12 height 12
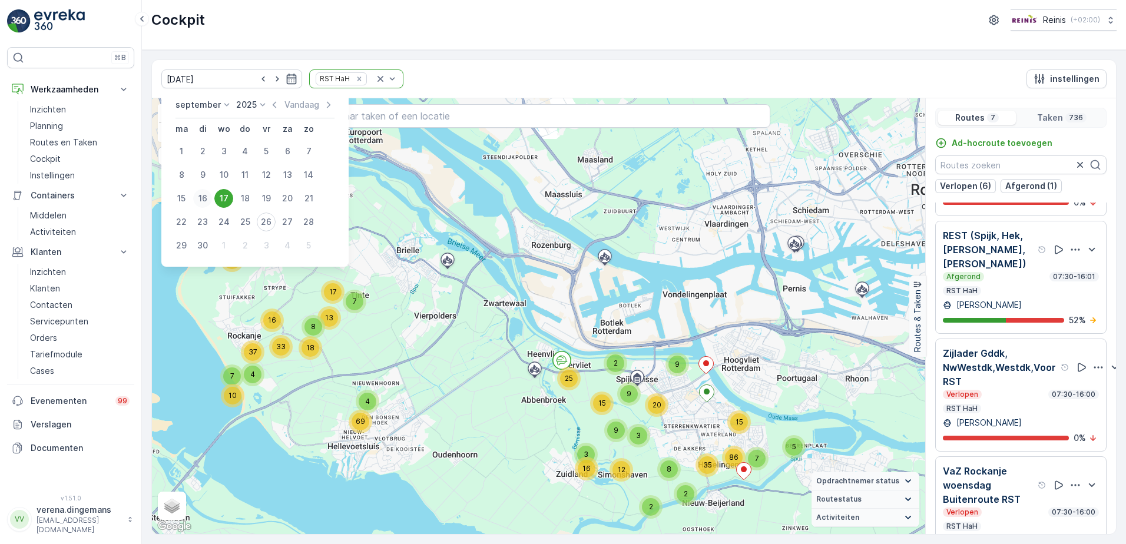
click at [200, 202] on div "16" at bounding box center [202, 198] width 19 height 19
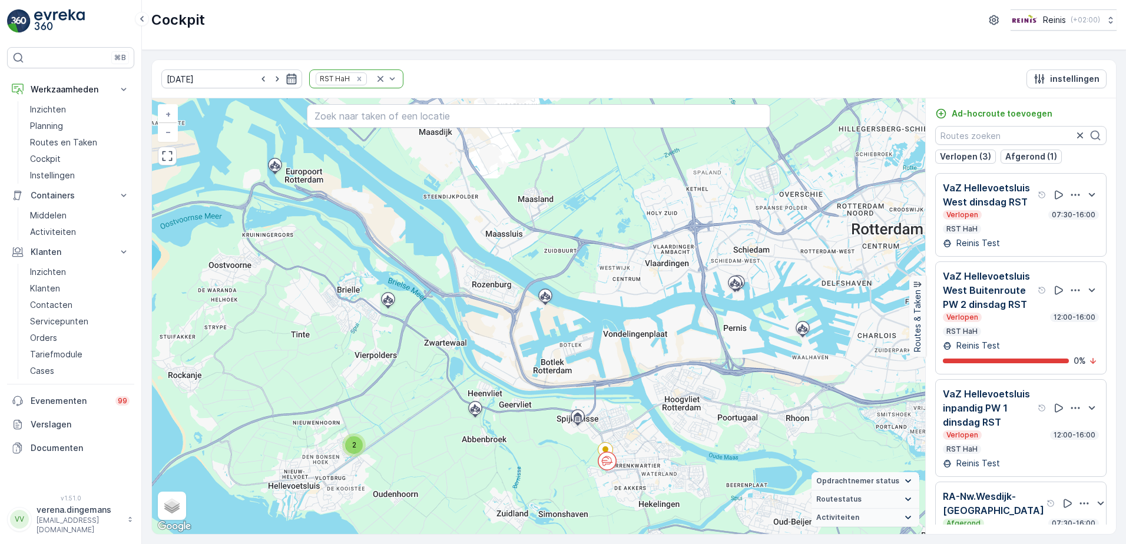
click at [287, 77] on icon "button" at bounding box center [292, 79] width 10 height 11
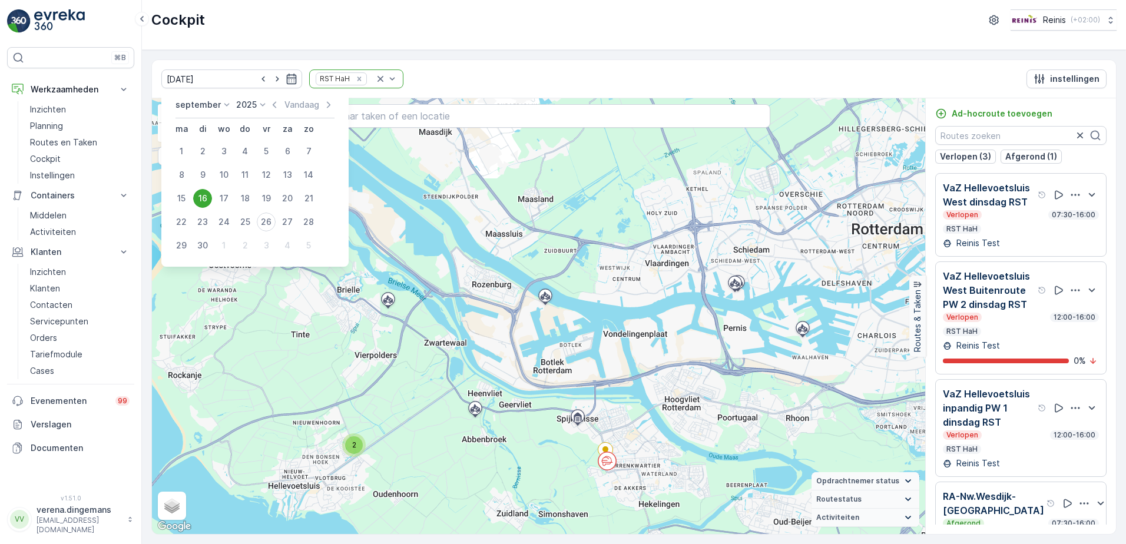
click at [221, 107] on icon at bounding box center [227, 105] width 12 height 12
click at [201, 197] on span "Oktober" at bounding box center [206, 203] width 33 height 12
click at [206, 191] on div "14" at bounding box center [202, 198] width 19 height 19
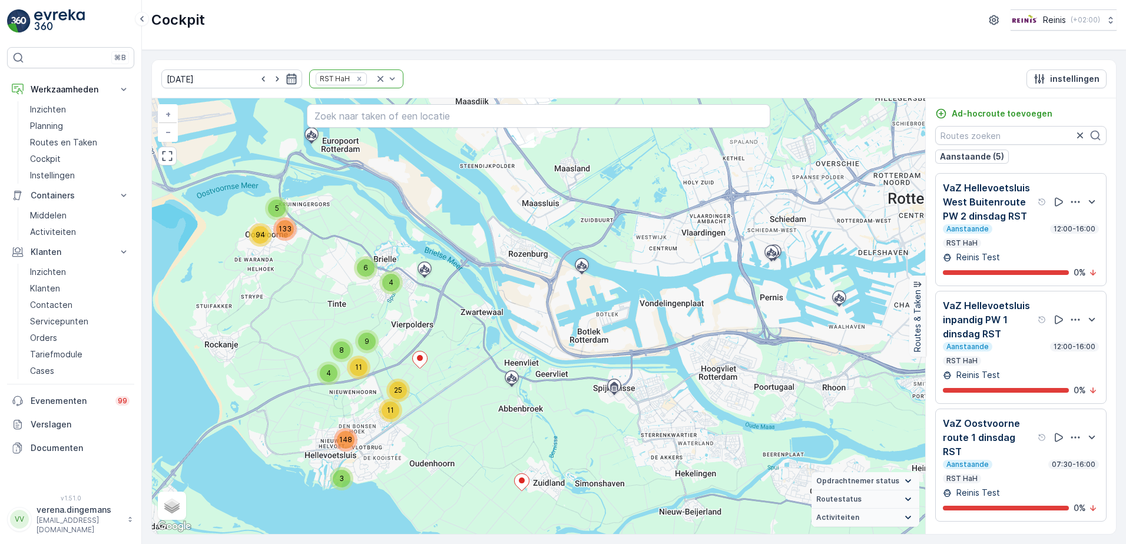
click at [286, 76] on icon "button" at bounding box center [292, 79] width 12 height 12
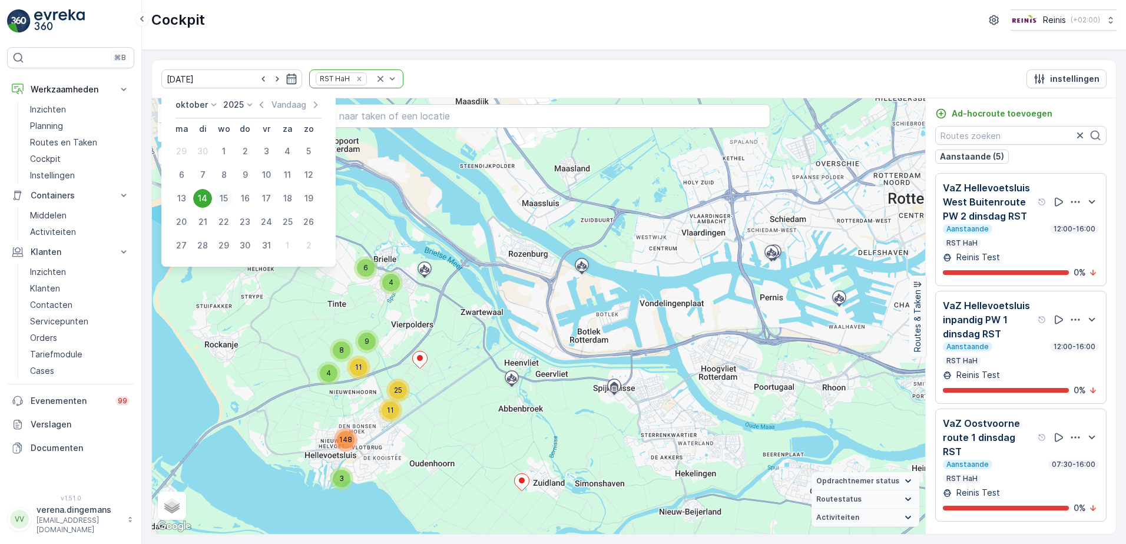
click at [224, 195] on div "15" at bounding box center [223, 198] width 19 height 19
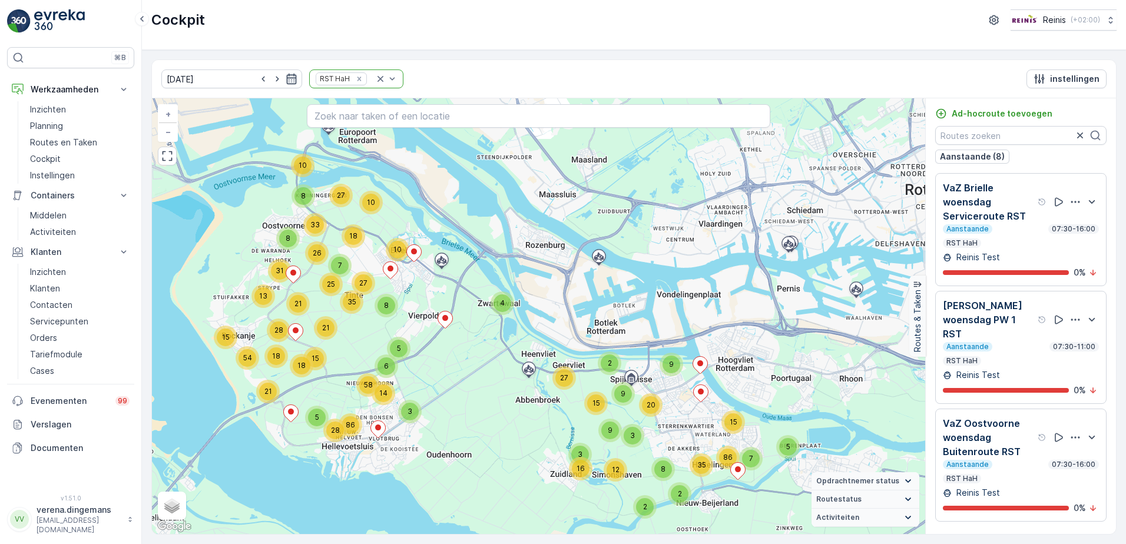
click at [286, 79] on icon "button" at bounding box center [292, 79] width 12 height 12
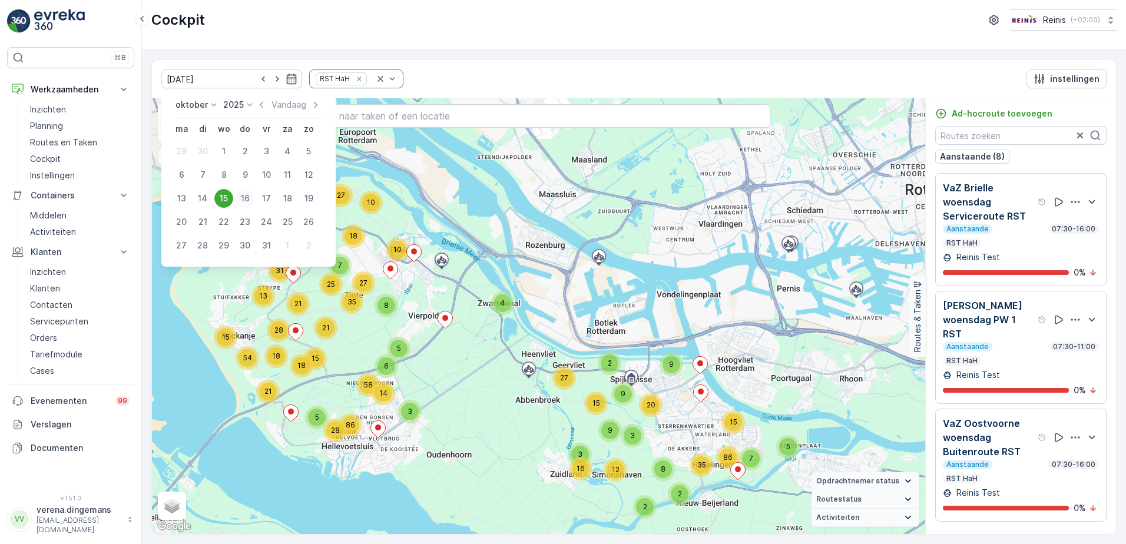
click at [246, 200] on div "16" at bounding box center [245, 198] width 19 height 19
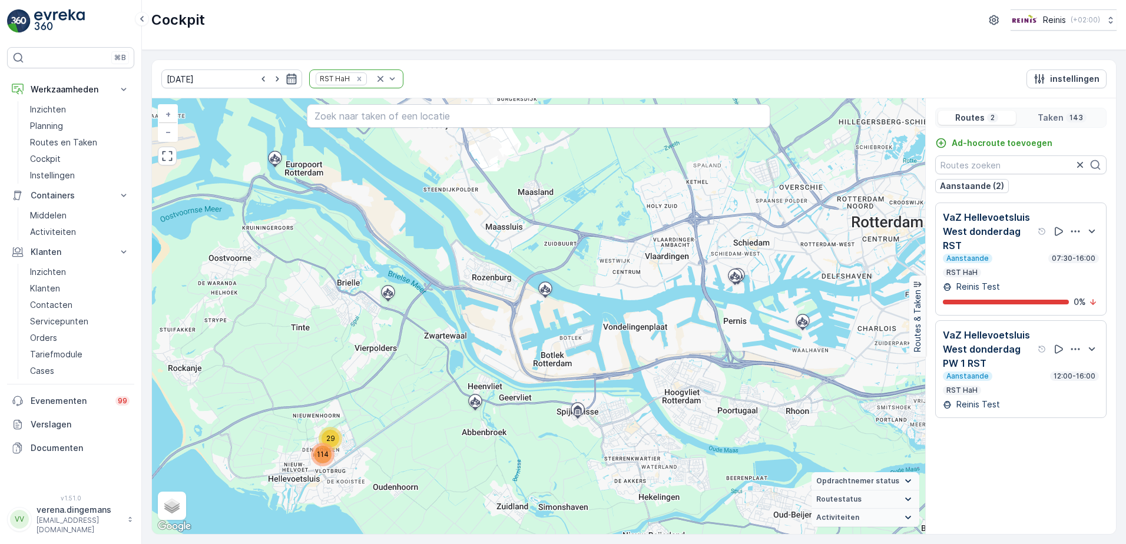
click at [287, 80] on icon "button" at bounding box center [292, 79] width 10 height 11
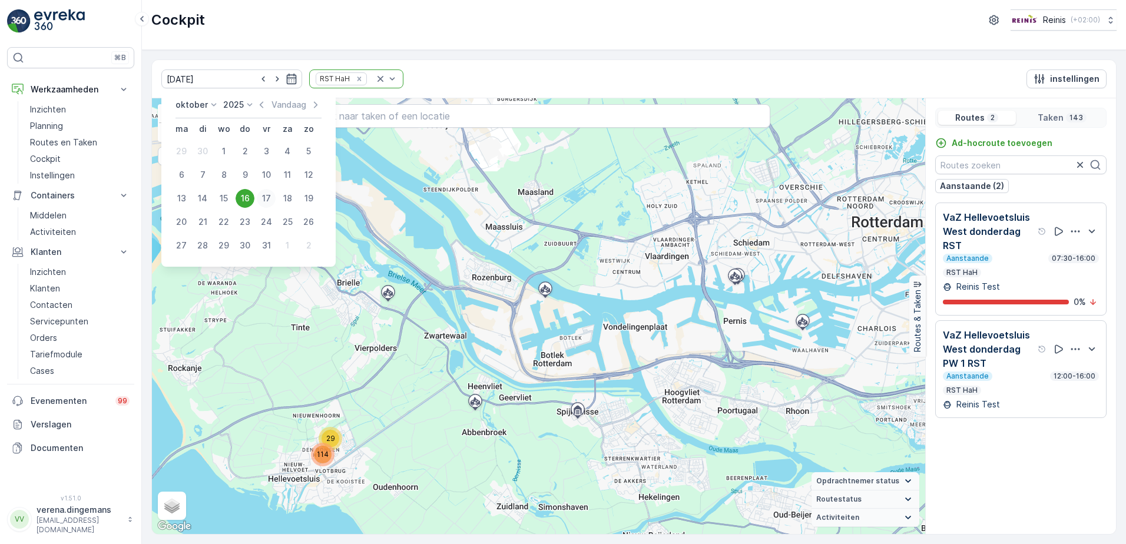
click at [266, 193] on div "17" at bounding box center [266, 198] width 19 height 19
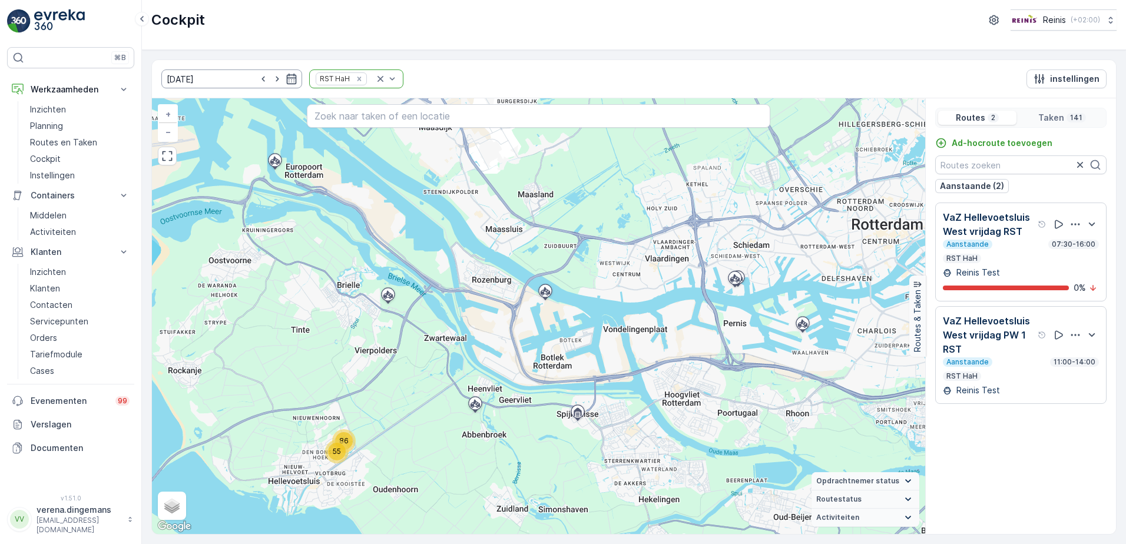
drag, startPoint x: 278, startPoint y: 77, endPoint x: 277, endPoint y: 87, distance: 10.1
click at [286, 77] on icon "button" at bounding box center [292, 79] width 12 height 12
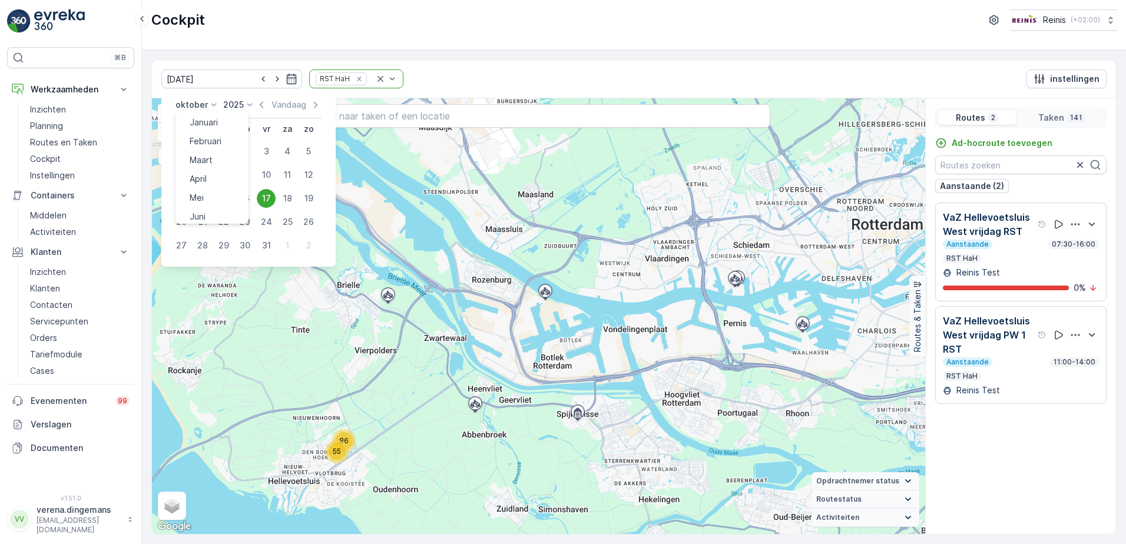
click at [215, 105] on icon at bounding box center [214, 105] width 12 height 12
click at [220, 202] on div "15" at bounding box center [223, 198] width 19 height 19
type input "15.10.2025"
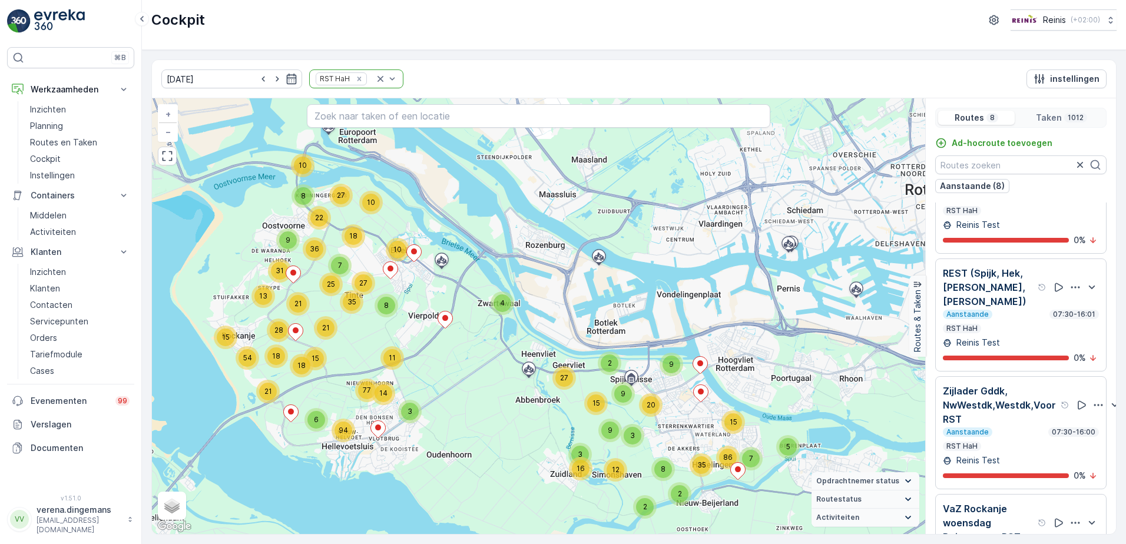
scroll to position [578, 0]
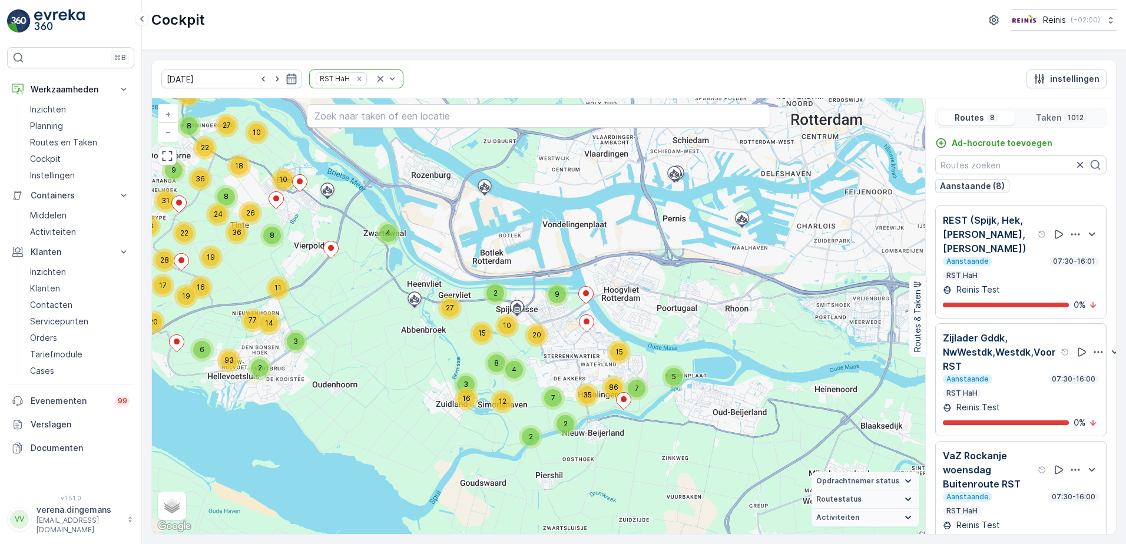
drag, startPoint x: 748, startPoint y: 407, endPoint x: 634, endPoint y: 337, distance: 133.5
click at [634, 337] on div "2 3 4 2 8 12 16 15 5 86 7 9 2 35 15 7 10 20 9 13 10 11 3 2 6 15 22 10 18 20 19 …" at bounding box center [538, 316] width 773 height 436
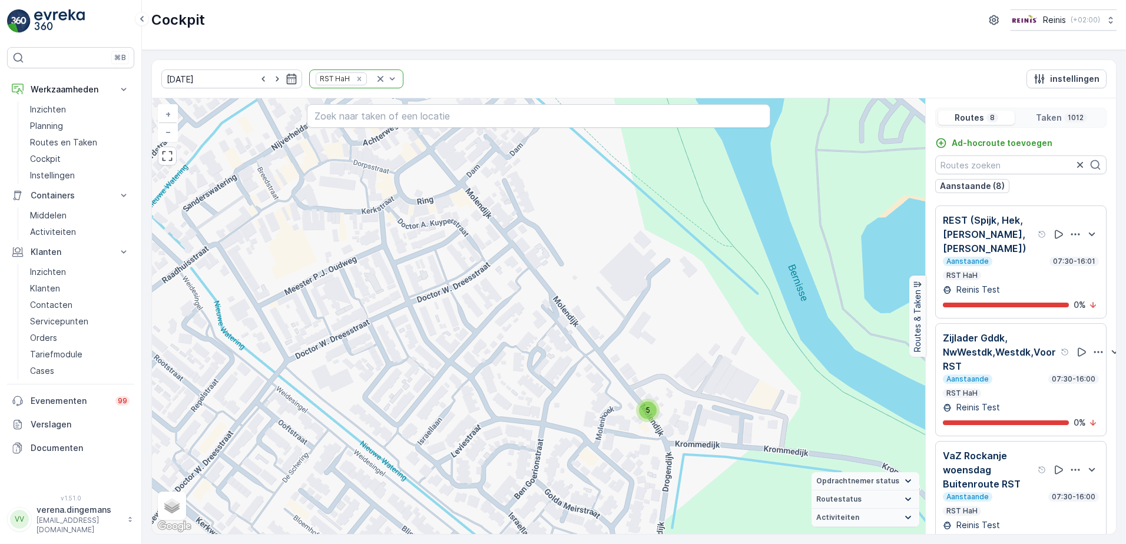
drag, startPoint x: 390, startPoint y: 414, endPoint x: 757, endPoint y: 349, distance: 372.7
click at [757, 349] on div "2 2 2 2 2 3 2 2 2 3 2 2 2 2 2 2 4 2 2 2 2 3 4 2 2 6 4 4 5 2 2 2 2 2 3 2 2 2 2 3…" at bounding box center [538, 316] width 773 height 436
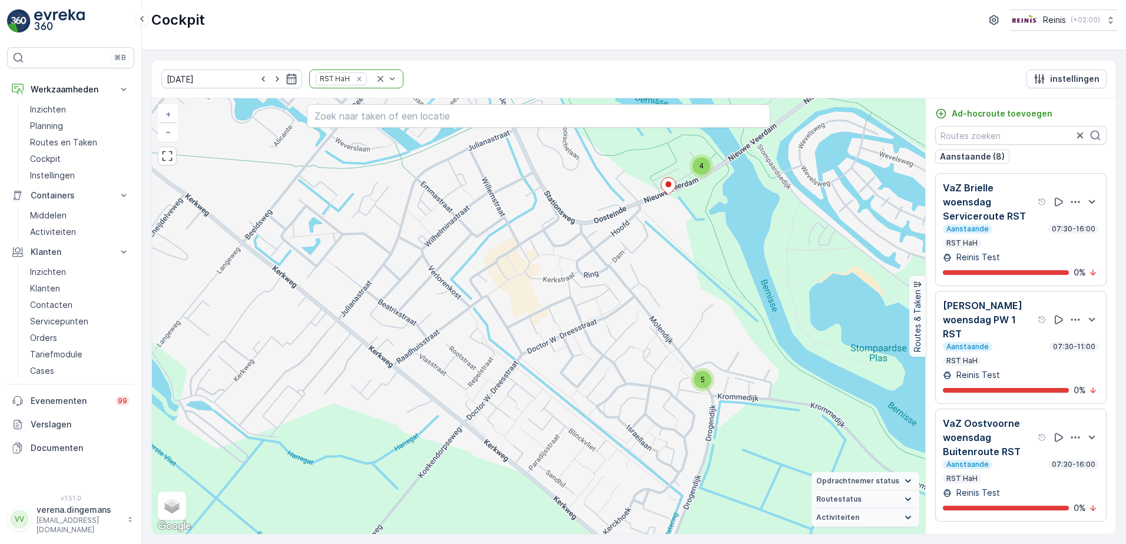
scroll to position [0, 0]
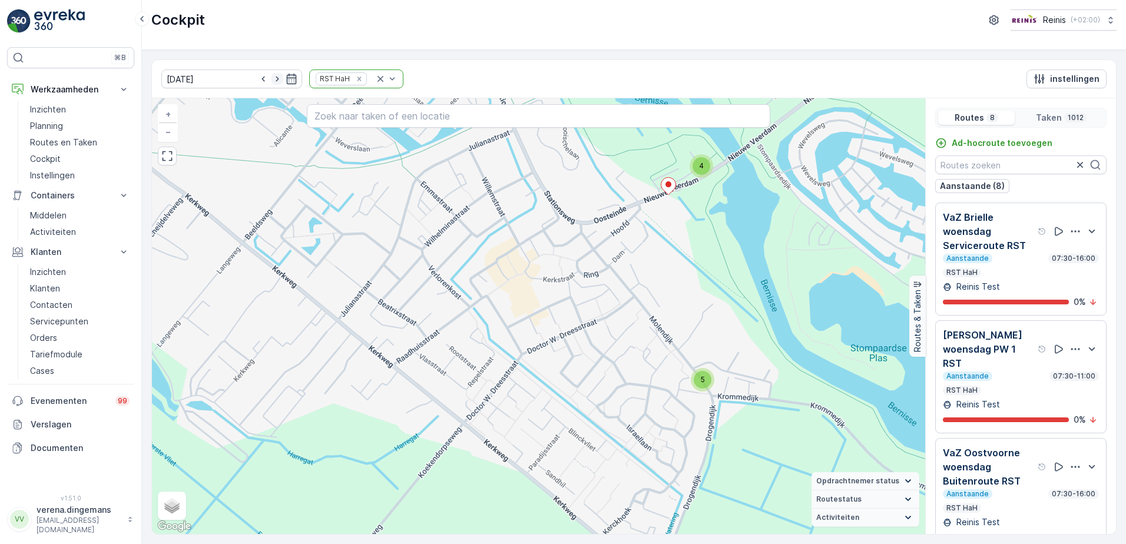
click at [272, 80] on icon "button" at bounding box center [278, 79] width 12 height 12
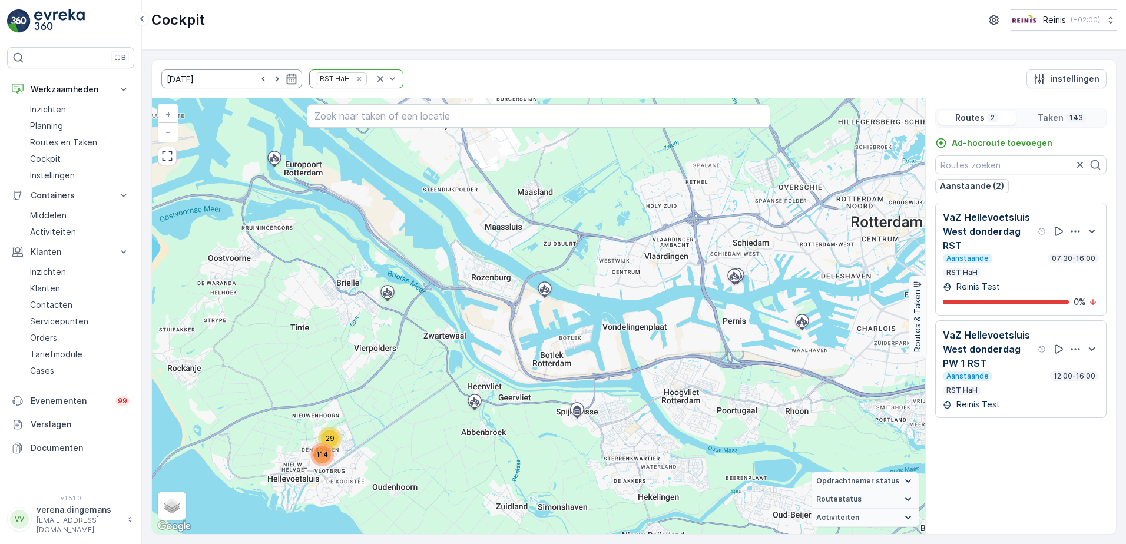
click at [272, 80] on icon "button" at bounding box center [278, 79] width 12 height 12
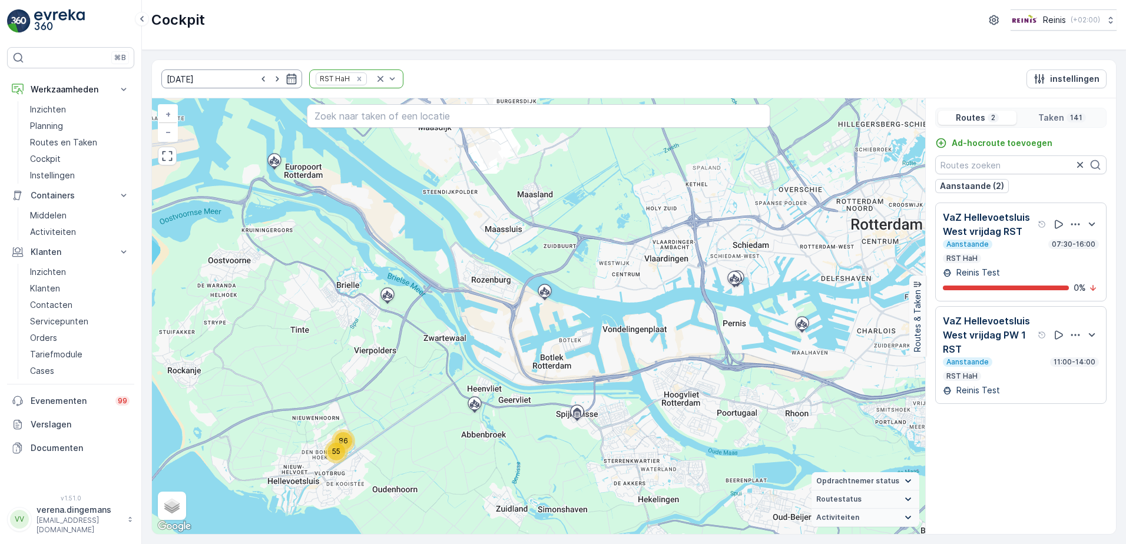
click at [286, 80] on input "17.10.2025" at bounding box center [231, 78] width 141 height 19
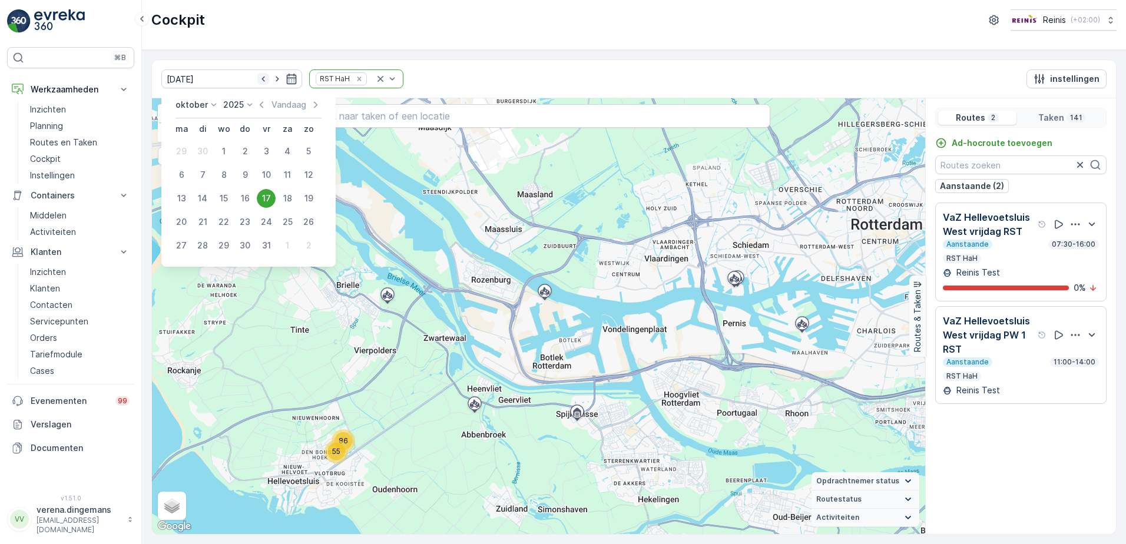
click at [257, 84] on icon "button" at bounding box center [263, 79] width 12 height 12
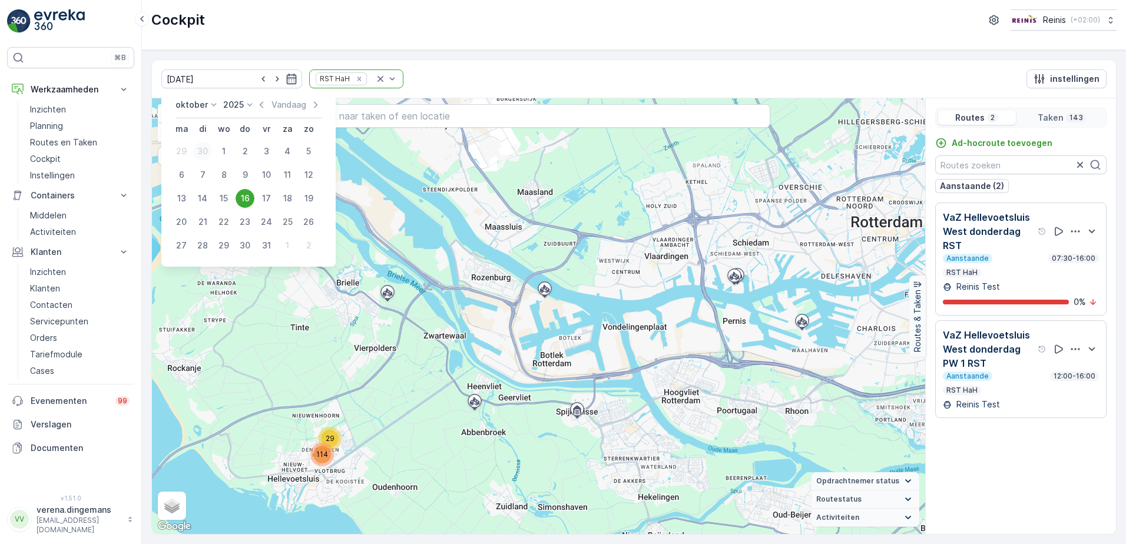
click at [195, 151] on div "30" at bounding box center [202, 151] width 19 height 19
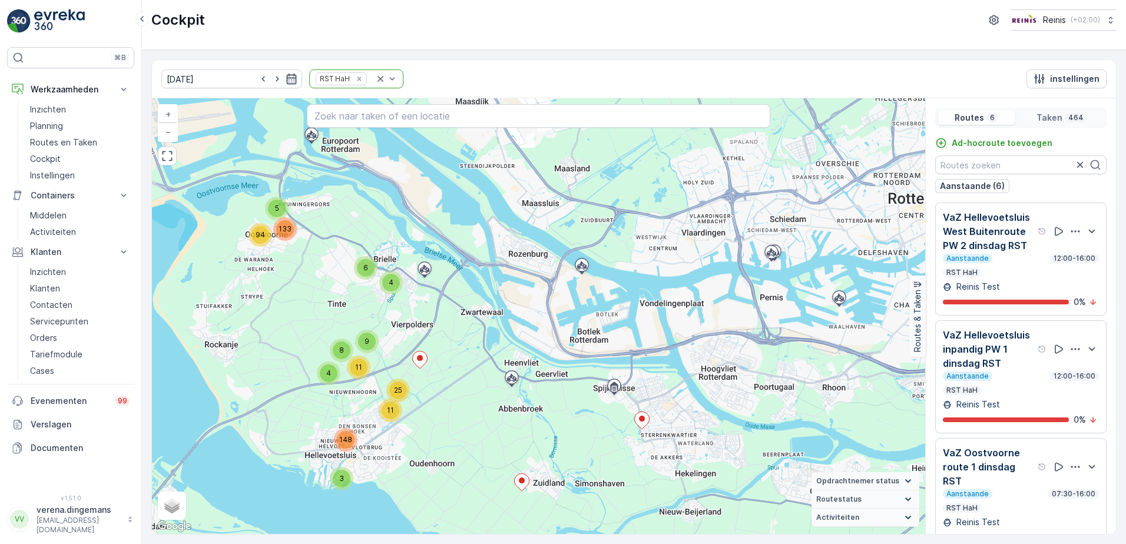
click at [286, 79] on icon "button" at bounding box center [292, 79] width 12 height 12
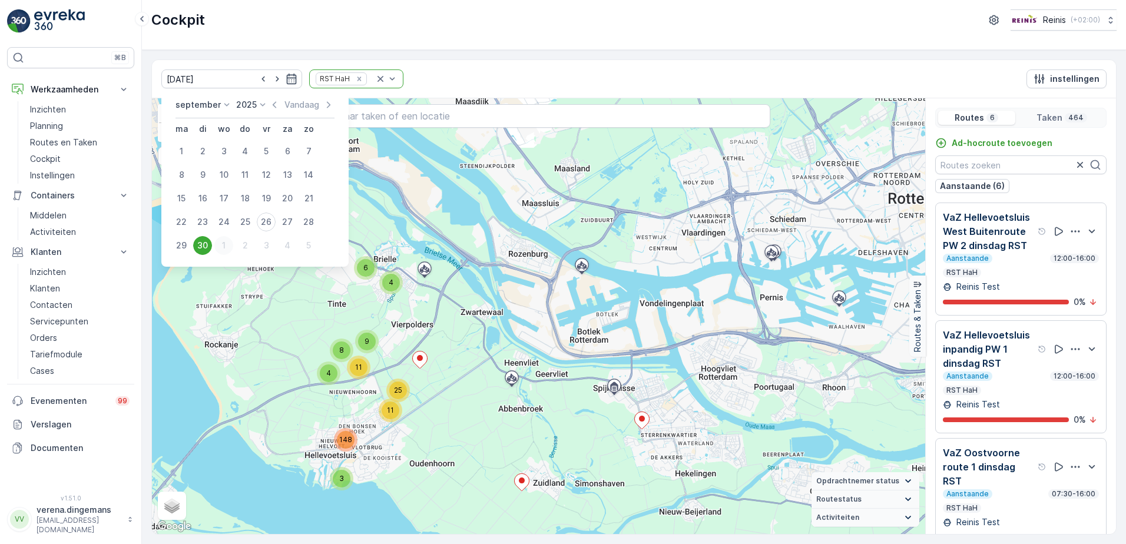
click at [225, 247] on div "1" at bounding box center [223, 245] width 19 height 19
type input "01.10.2025"
